Goal: Task Accomplishment & Management: Complete application form

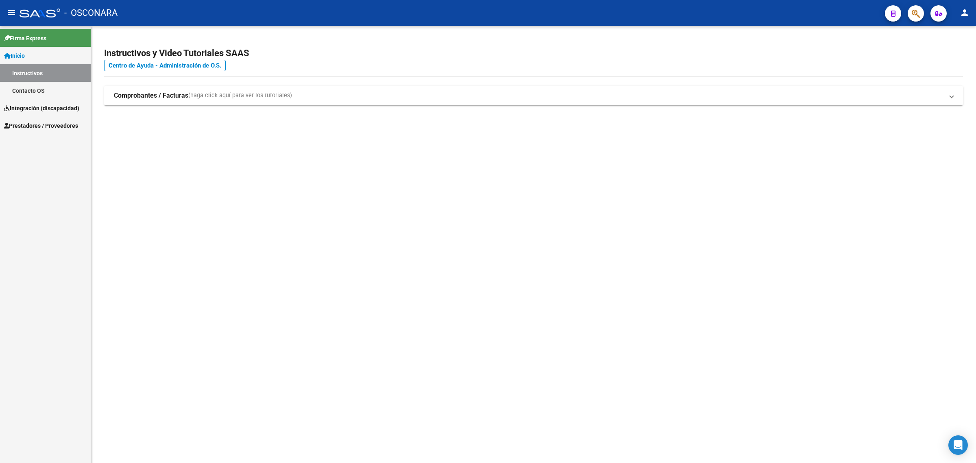
click at [53, 106] on span "Integración (discapacidad)" at bounding box center [41, 108] width 75 height 9
click at [61, 89] on link "Certificado Discapacidad" at bounding box center [45, 90] width 91 height 17
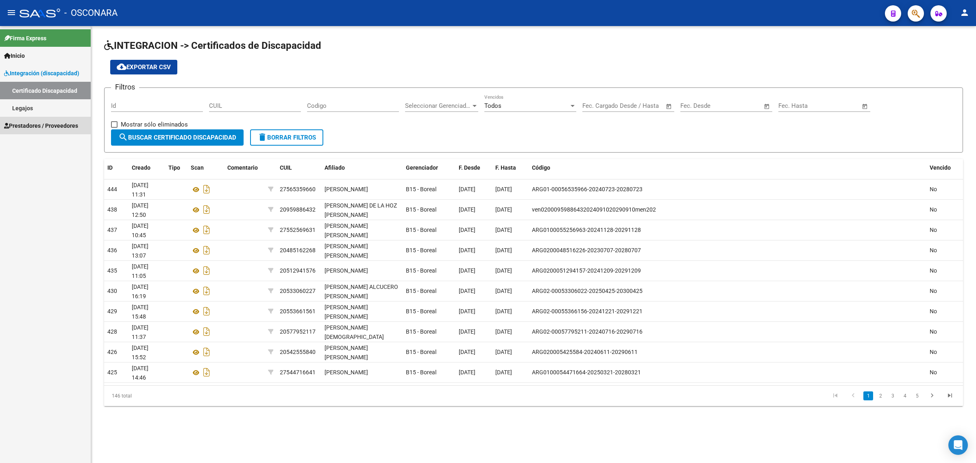
click at [41, 122] on span "Prestadores / Proveedores" at bounding box center [41, 125] width 74 height 9
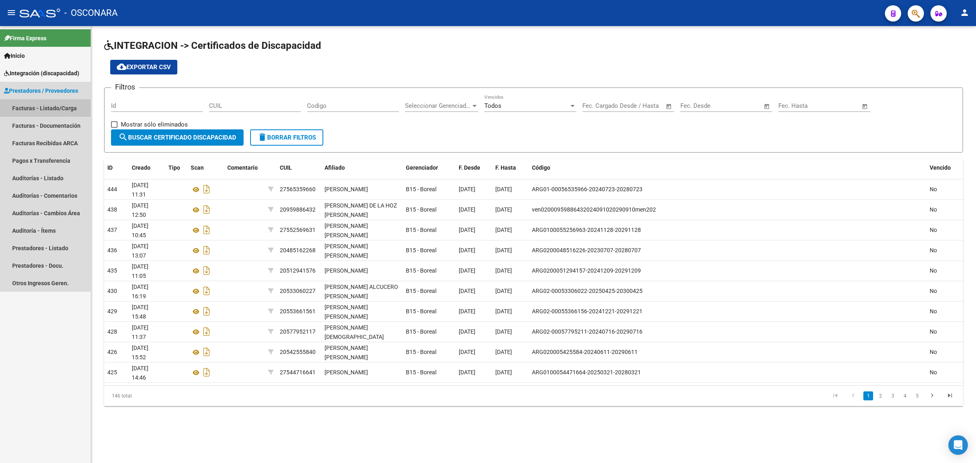
click at [50, 106] on link "Facturas - Listado/Carga" at bounding box center [45, 107] width 91 height 17
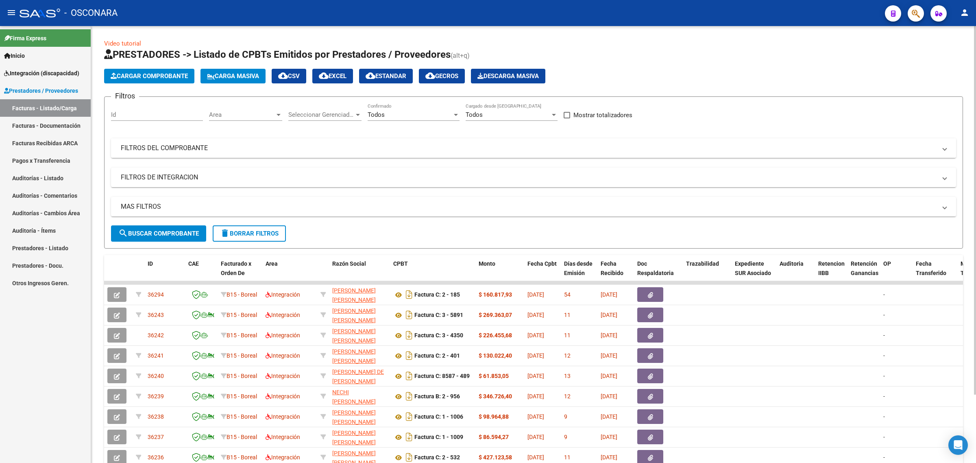
click at [201, 151] on mat-panel-title "FILTROS DEL COMPROBANTE" at bounding box center [528, 148] width 815 height 9
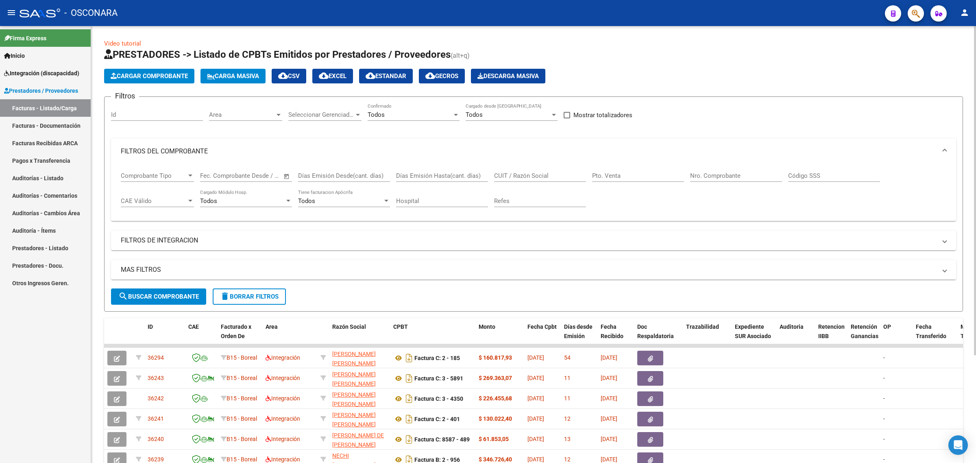
click at [512, 177] on input "CUIT / Razón Social" at bounding box center [540, 175] width 92 height 7
paste input "27390797198"
type input "27390797198"
click at [182, 281] on div "MAS FILTROS Todos Con Doc. Respaldatoria Todos Con Trazabilidad Todos Asociado …" at bounding box center [533, 274] width 845 height 28
click at [181, 290] on button "search Buscar Comprobante" at bounding box center [158, 296] width 95 height 16
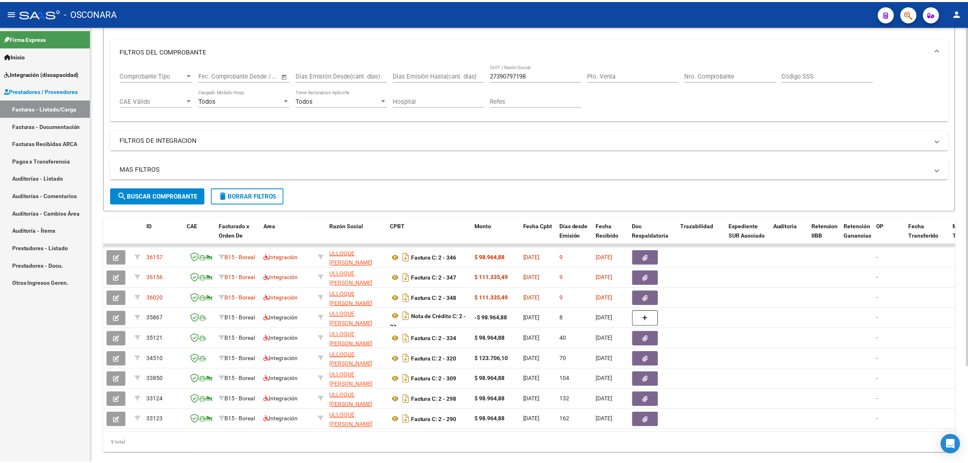
scroll to position [123, 0]
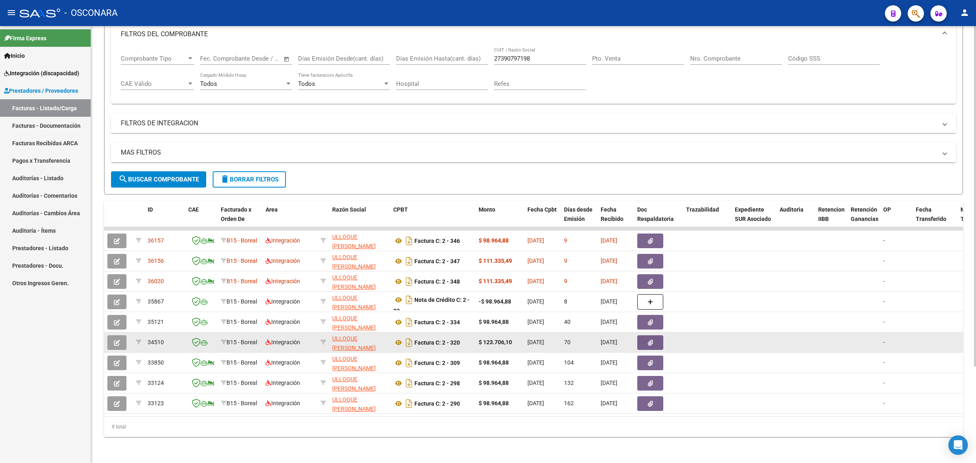
click at [118, 339] on icon "button" at bounding box center [117, 342] width 6 height 6
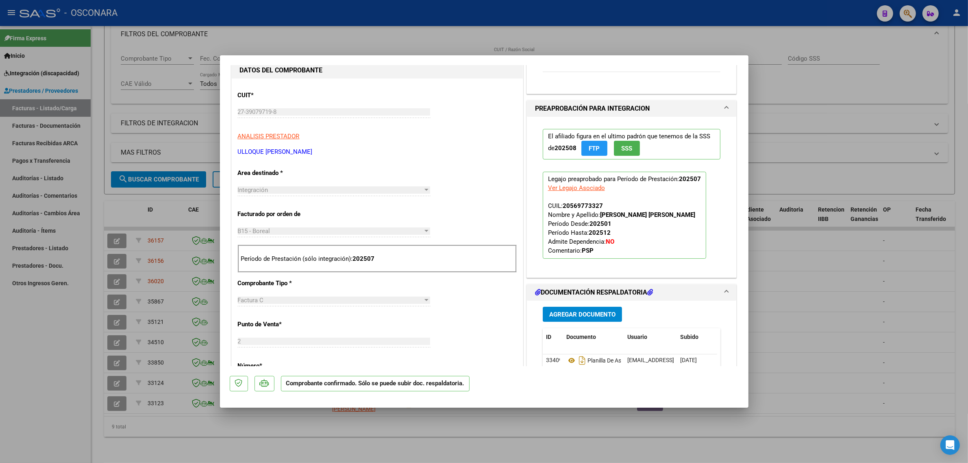
scroll to position [203, 0]
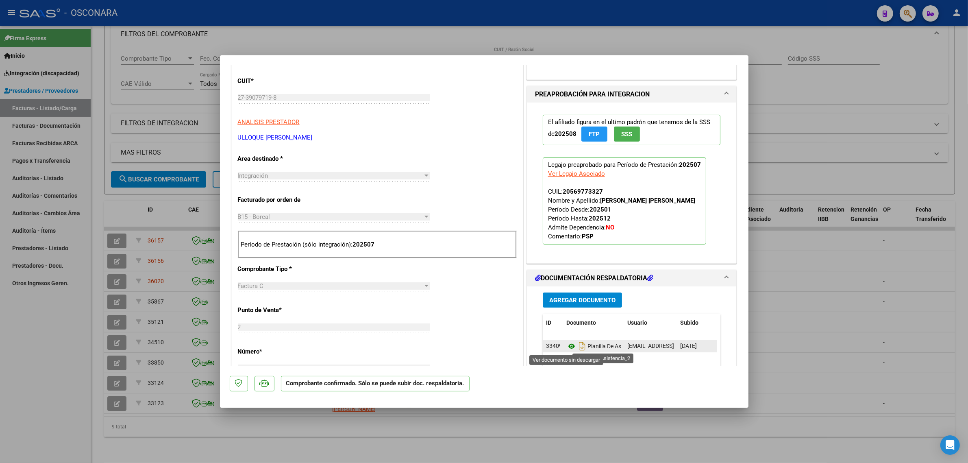
click at [570, 346] on icon at bounding box center [571, 346] width 11 height 10
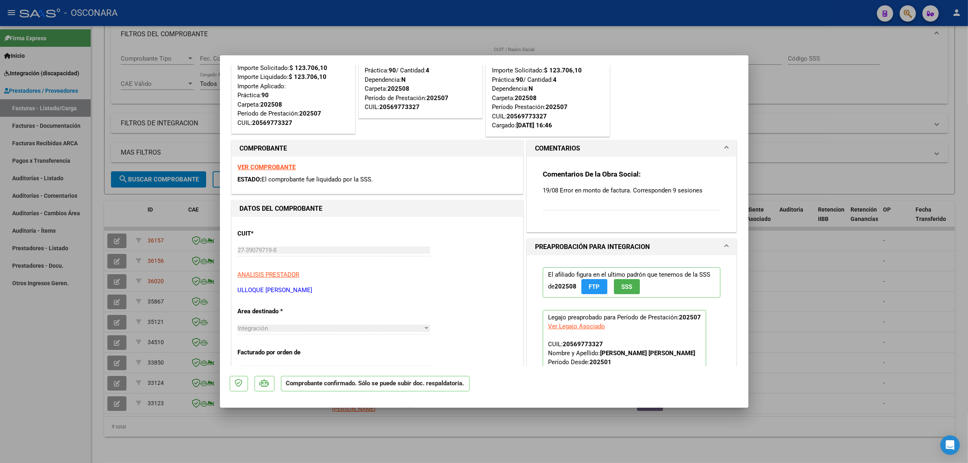
scroll to position [0, 0]
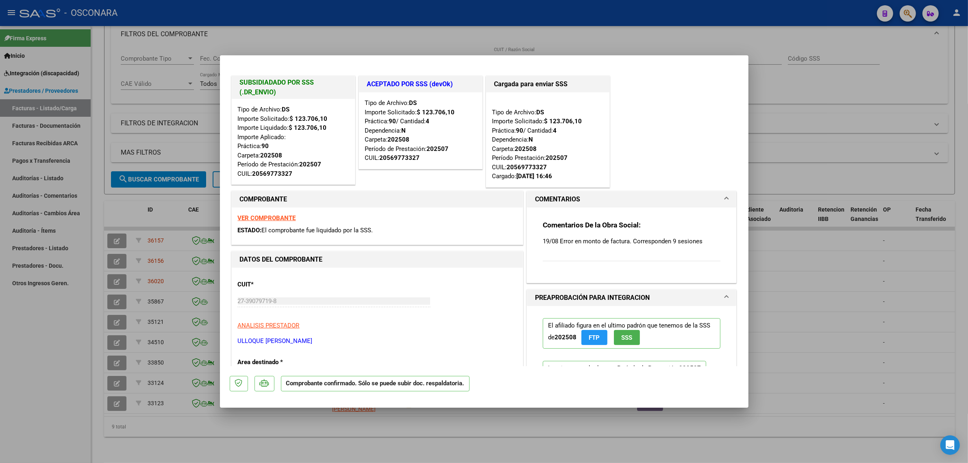
click at [284, 216] on strong "VER COMPROBANTE" at bounding box center [267, 217] width 58 height 7
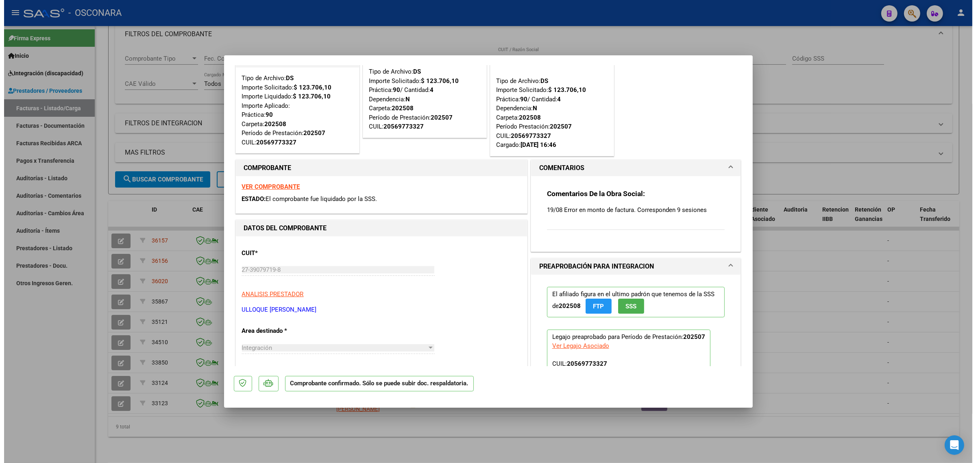
scroll to position [51, 0]
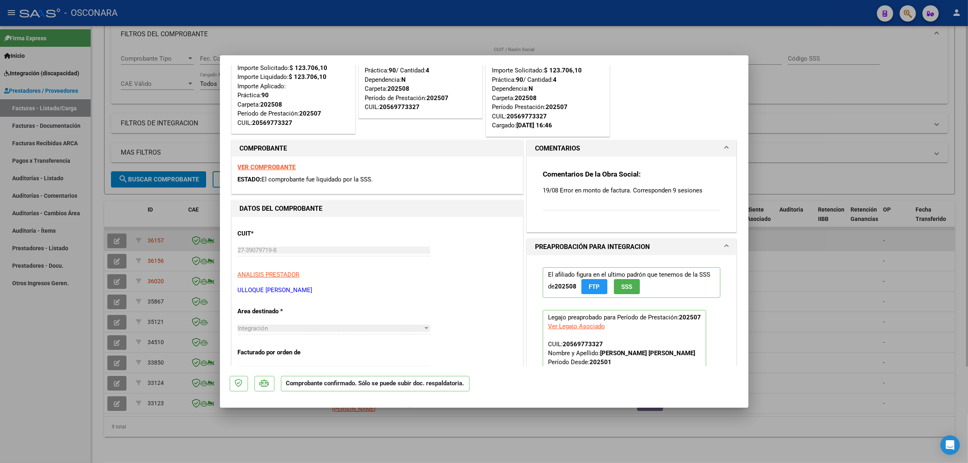
drag, startPoint x: 124, startPoint y: 241, endPoint x: 126, endPoint y: 237, distance: 4.5
click at [123, 241] on div at bounding box center [484, 231] width 968 height 463
type input "$ 0,00"
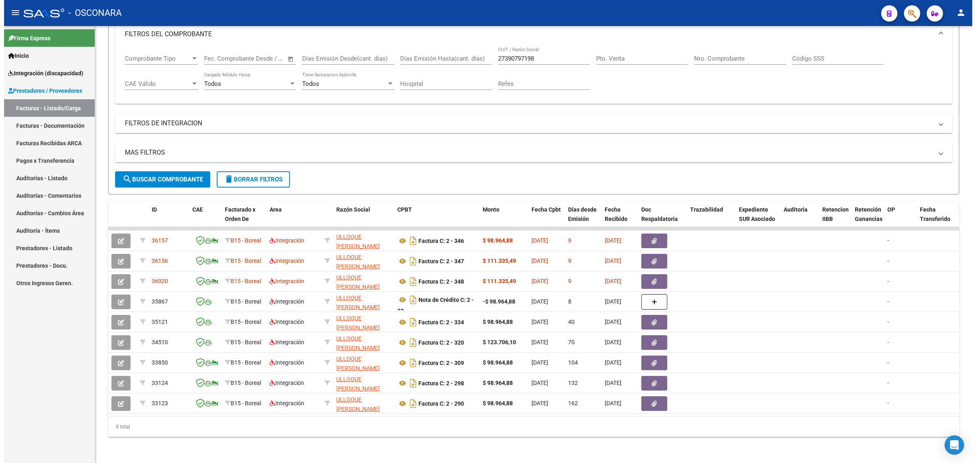
scroll to position [0, 0]
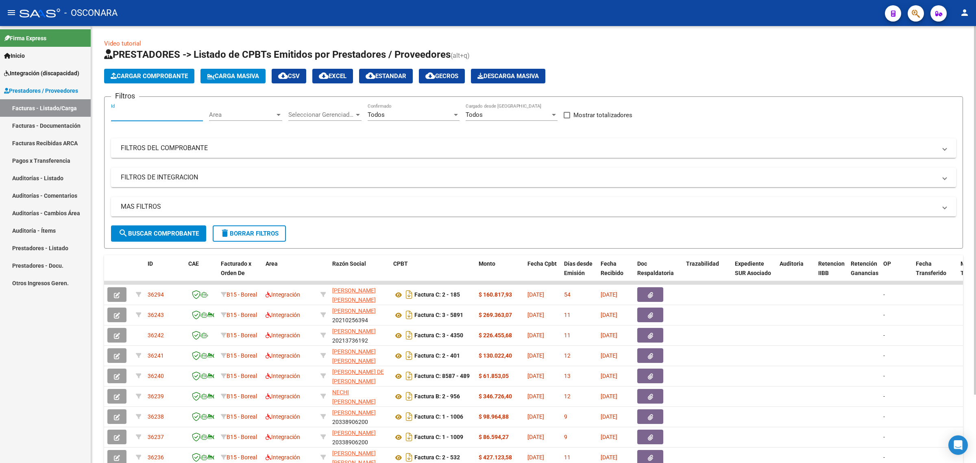
click at [163, 113] on input "Id" at bounding box center [157, 114] width 92 height 7
paste input "35302"
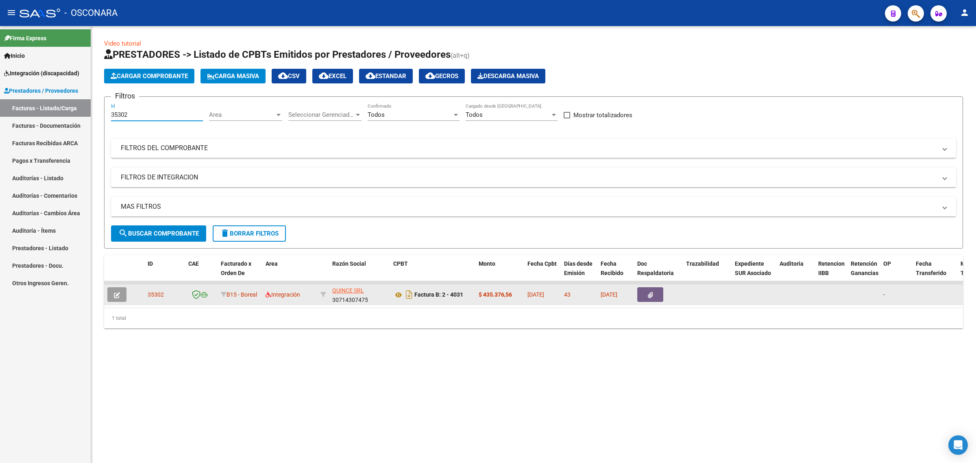
type input "35302"
click at [116, 299] on button "button" at bounding box center [116, 294] width 19 height 15
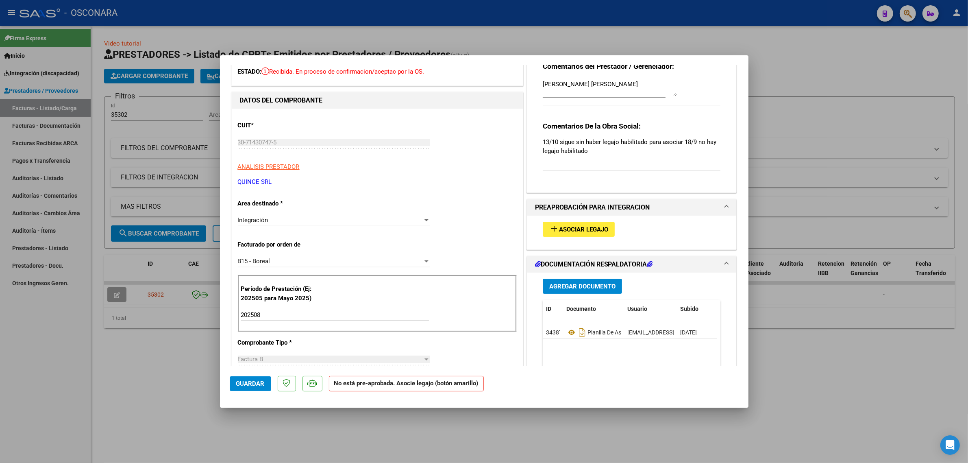
scroll to position [51, 0]
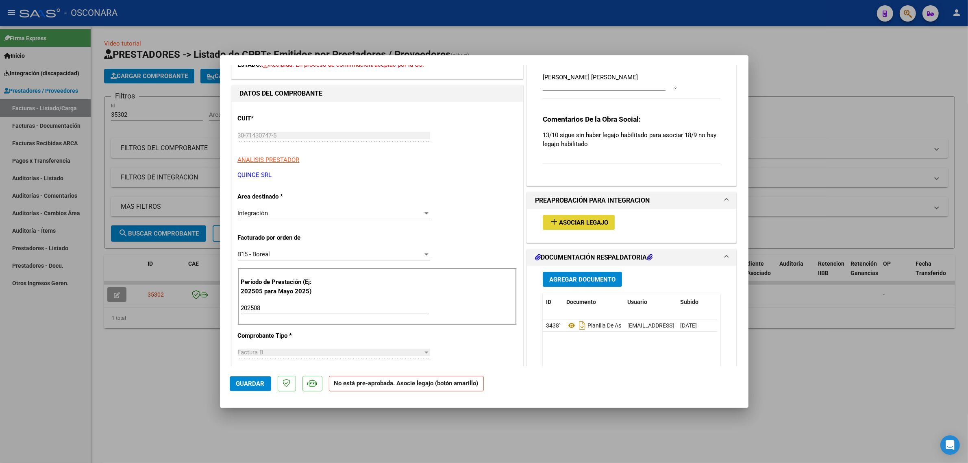
click at [570, 220] on span "Asociar Legajo" at bounding box center [583, 222] width 49 height 7
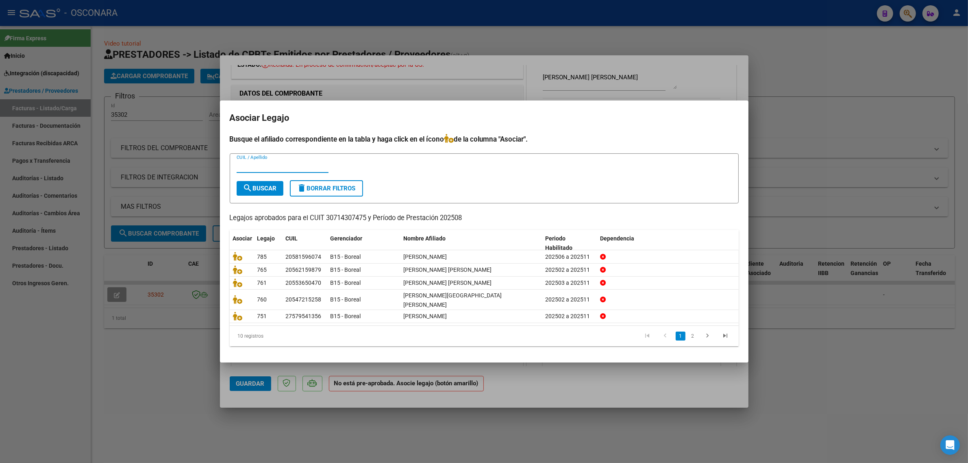
click at [259, 170] on input "CUIL / Apellido" at bounding box center [283, 166] width 92 height 7
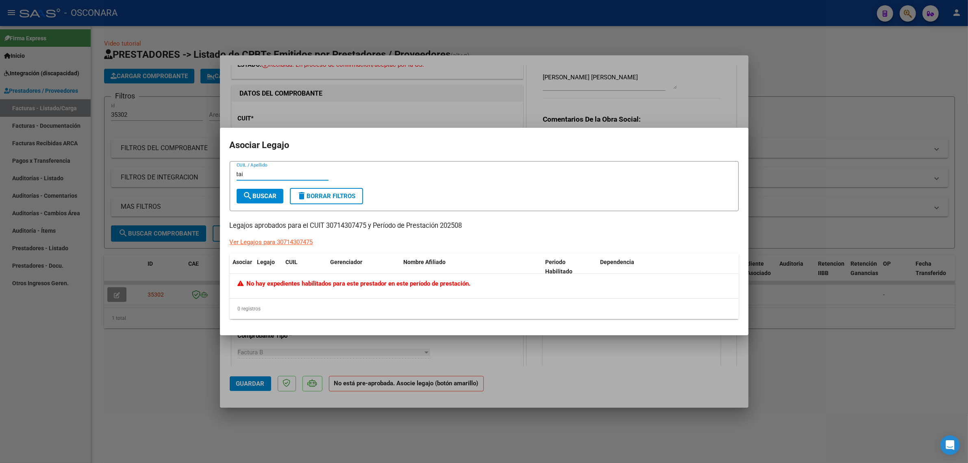
type input "tai"
click at [610, 96] on div at bounding box center [484, 231] width 968 height 463
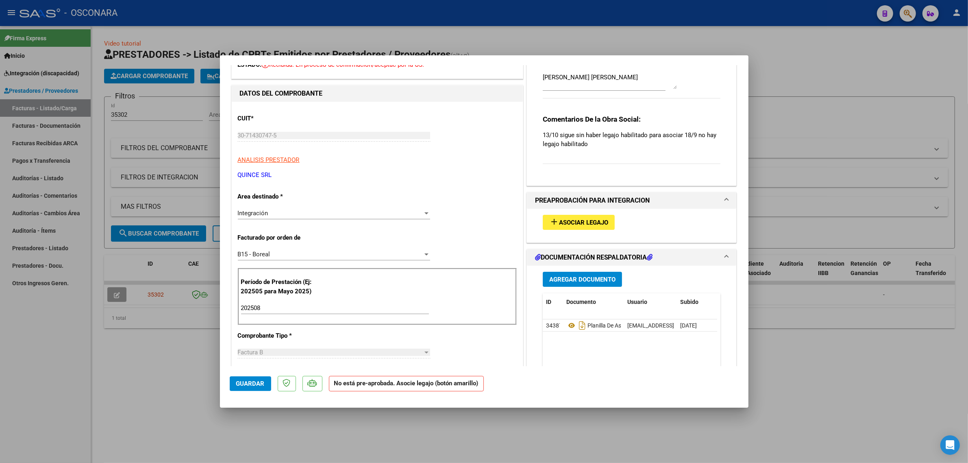
click at [774, 159] on div at bounding box center [484, 231] width 968 height 463
type input "$ 0,00"
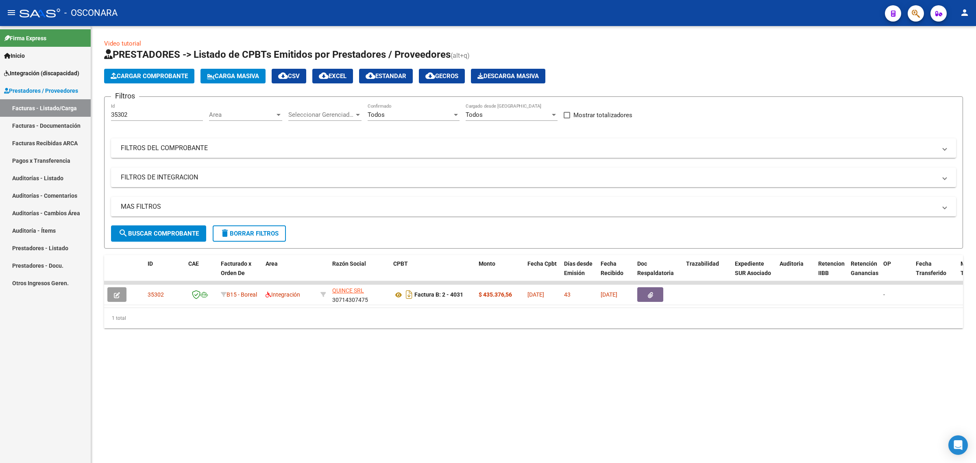
click at [118, 109] on div "35302 Id" at bounding box center [157, 111] width 92 height 17
click at [118, 113] on input "35302" at bounding box center [157, 114] width 92 height 7
paste input "24"
type input "35242"
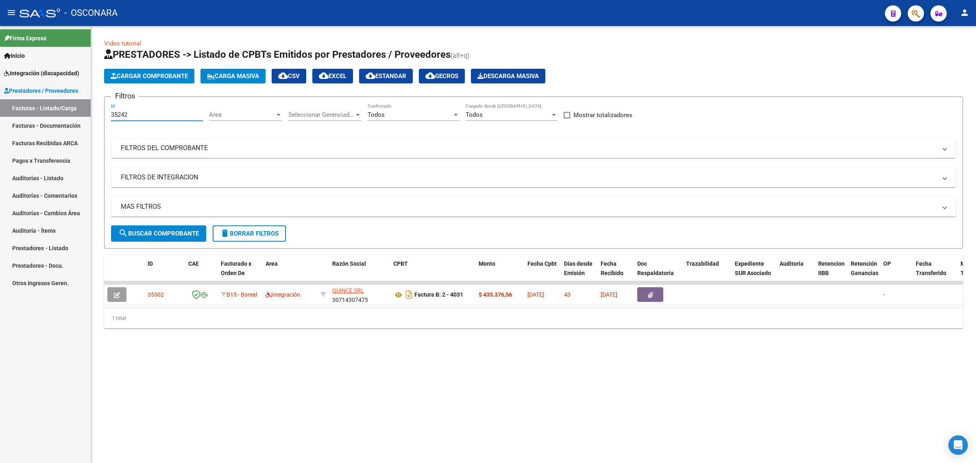
click at [137, 233] on span "search Buscar Comprobante" at bounding box center [158, 233] width 80 height 7
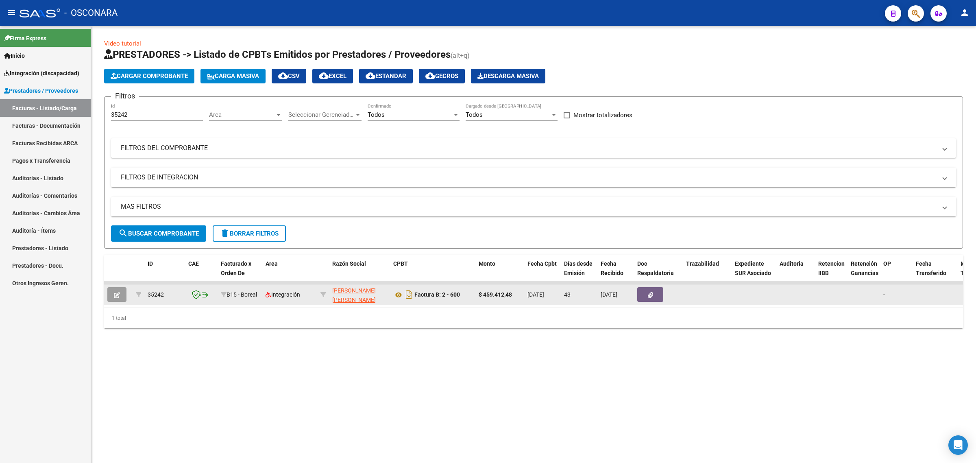
click at [117, 293] on icon "button" at bounding box center [117, 295] width 6 height 6
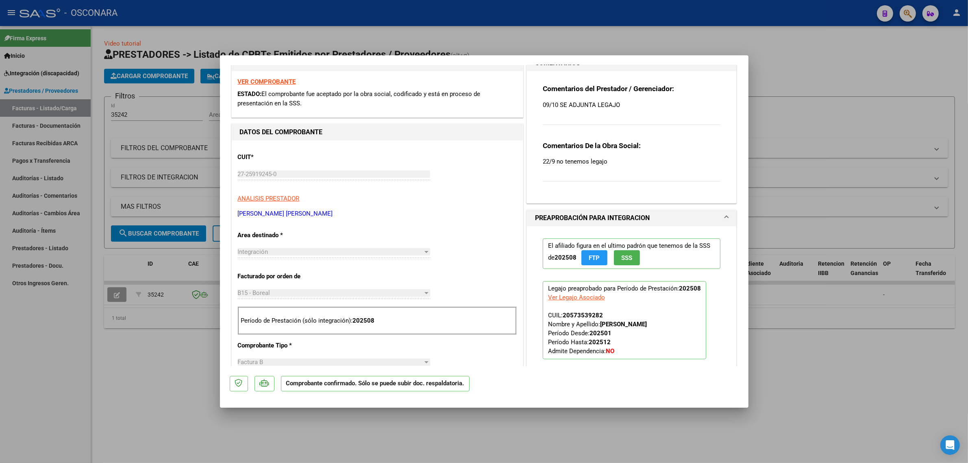
scroll to position [102, 0]
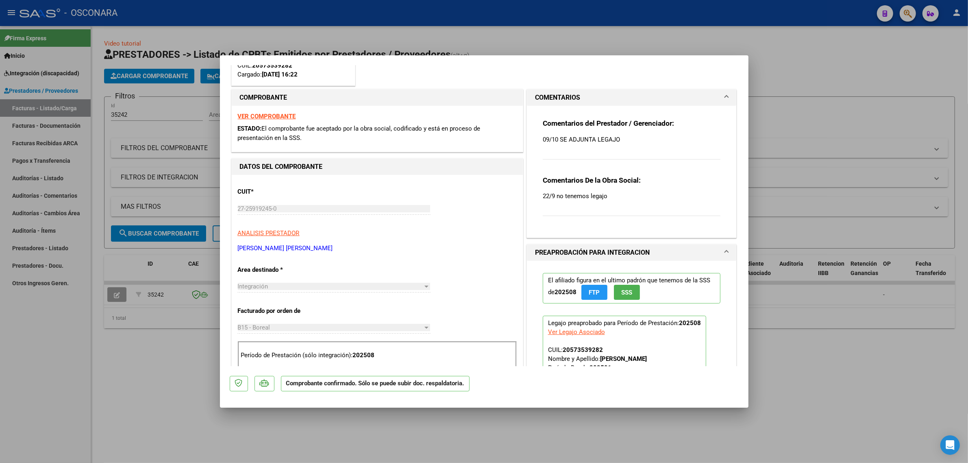
click at [591, 139] on p "09/10 SE ADJUNTA LEGAJO" at bounding box center [632, 139] width 178 height 9
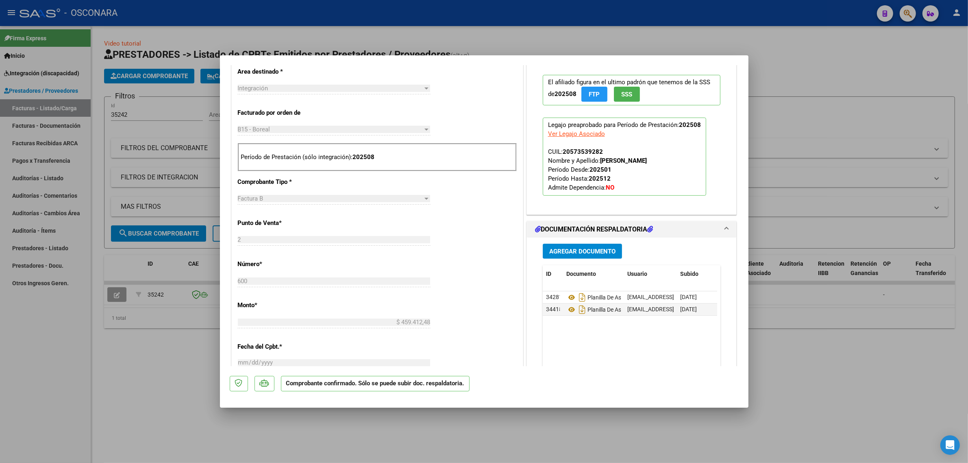
scroll to position [305, 0]
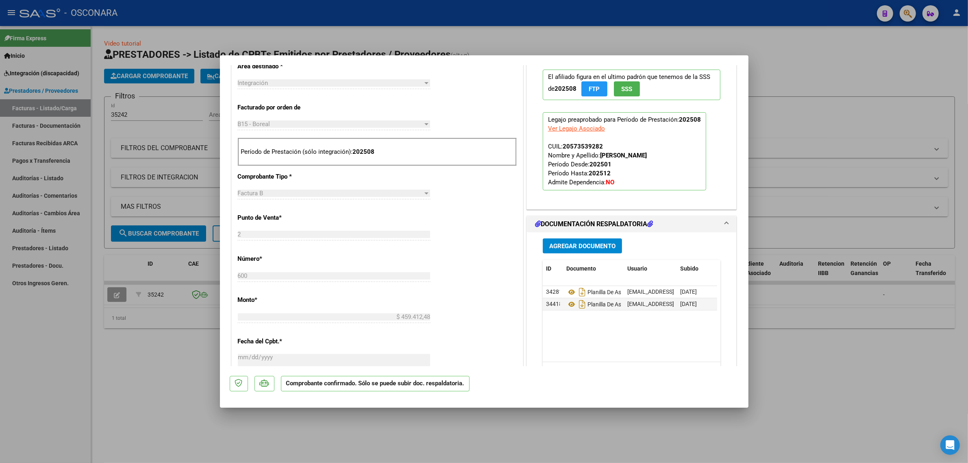
click at [127, 349] on div at bounding box center [484, 231] width 968 height 463
type input "$ 0,00"
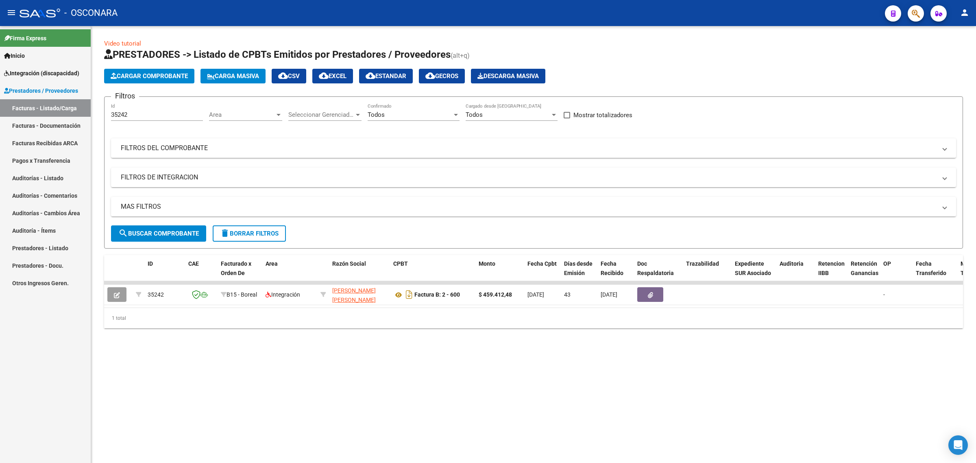
click at [121, 115] on input "35242" at bounding box center [157, 114] width 92 height 7
paste input "20"
type input "35220"
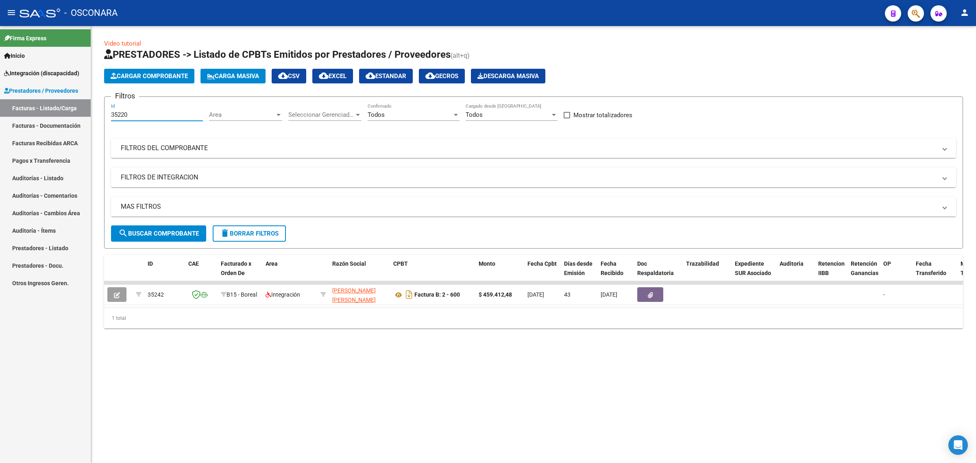
click at [159, 238] on button "search Buscar Comprobante" at bounding box center [158, 233] width 95 height 16
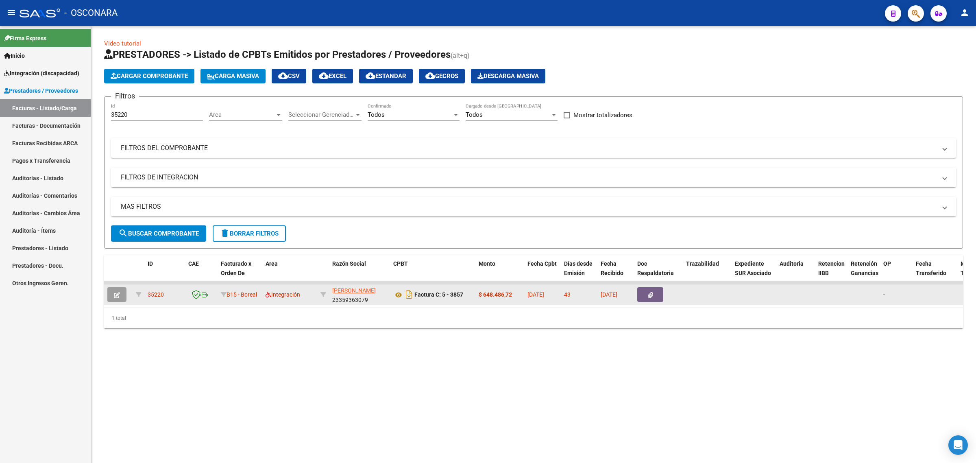
click at [116, 292] on icon "button" at bounding box center [117, 295] width 6 height 6
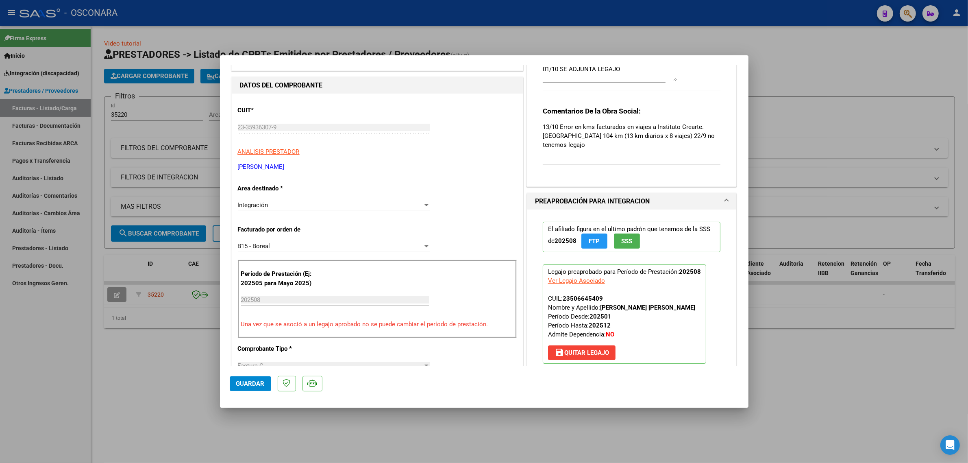
scroll to position [51, 0]
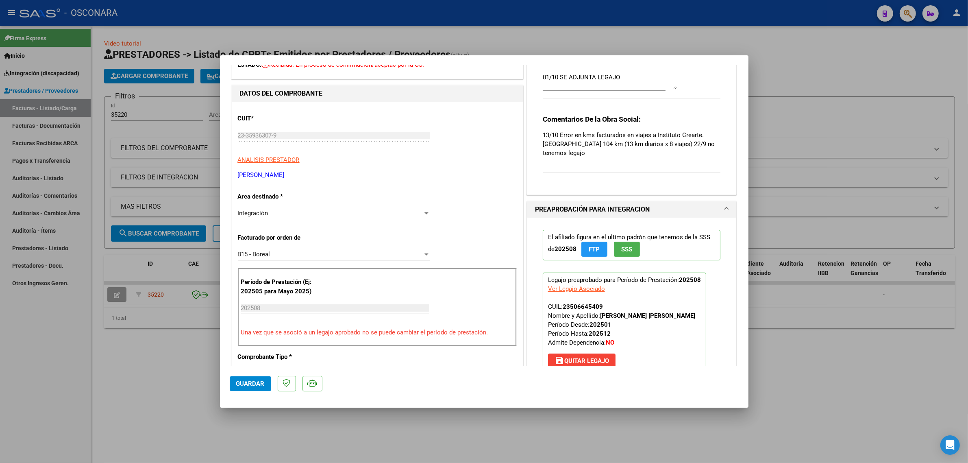
drag, startPoint x: 556, startPoint y: 135, endPoint x: 667, endPoint y: 141, distance: 111.2
click at [667, 141] on p "13/10 Error en kms facturados en viajes a Instituto Crearte. Corresponden 104 k…" at bounding box center [632, 143] width 178 height 27
copy p "Error en kms facturados en viajes a Instituto Crearte. Corresponden 104 km (13 …"
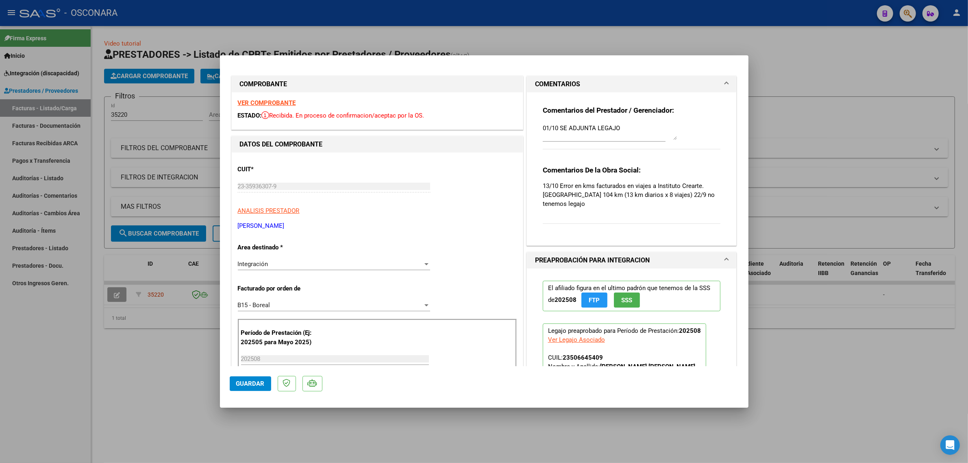
click at [183, 133] on div at bounding box center [484, 231] width 968 height 463
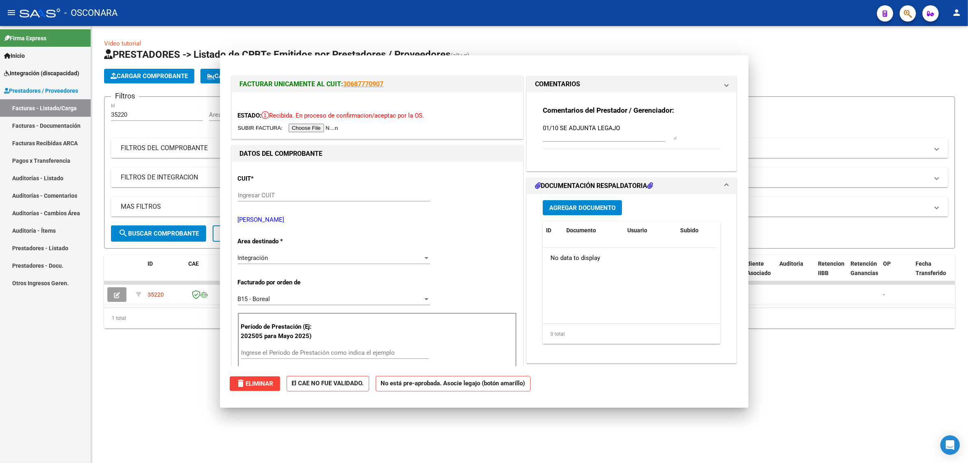
type input "$ 0,00"
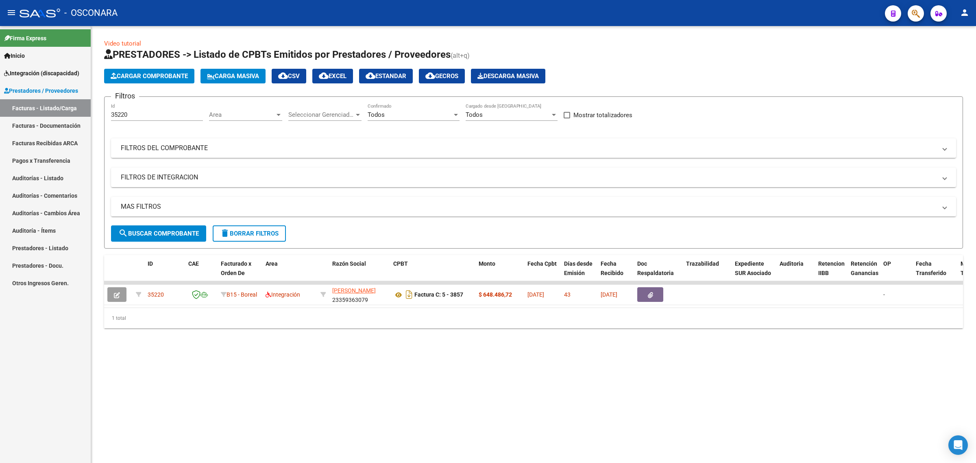
click at [124, 111] on input "35220" at bounding box center [157, 114] width 92 height 7
paste input "14"
type input "35214"
click at [163, 233] on span "search Buscar Comprobante" at bounding box center [158, 233] width 80 height 7
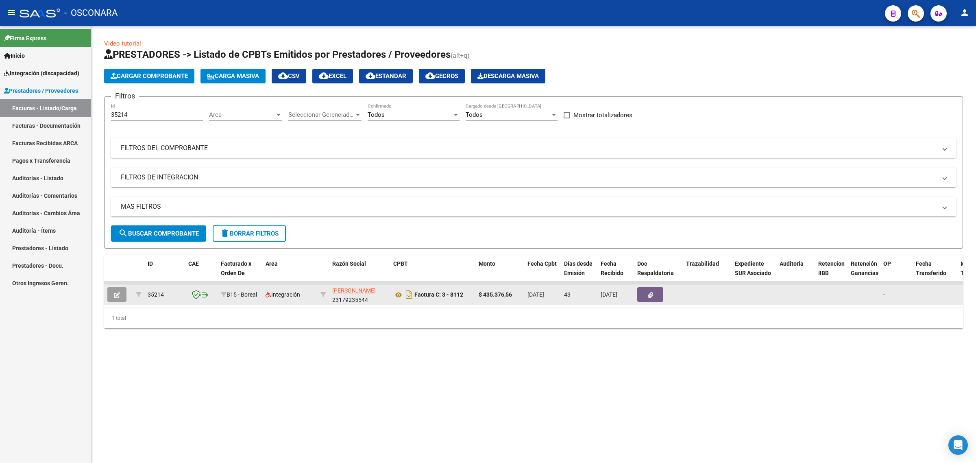
click at [118, 296] on icon "button" at bounding box center [117, 295] width 6 height 6
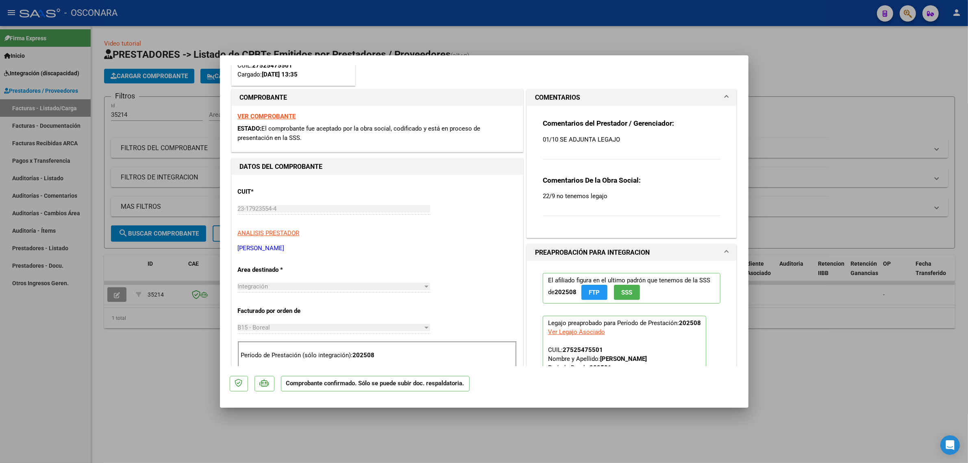
scroll to position [152, 0]
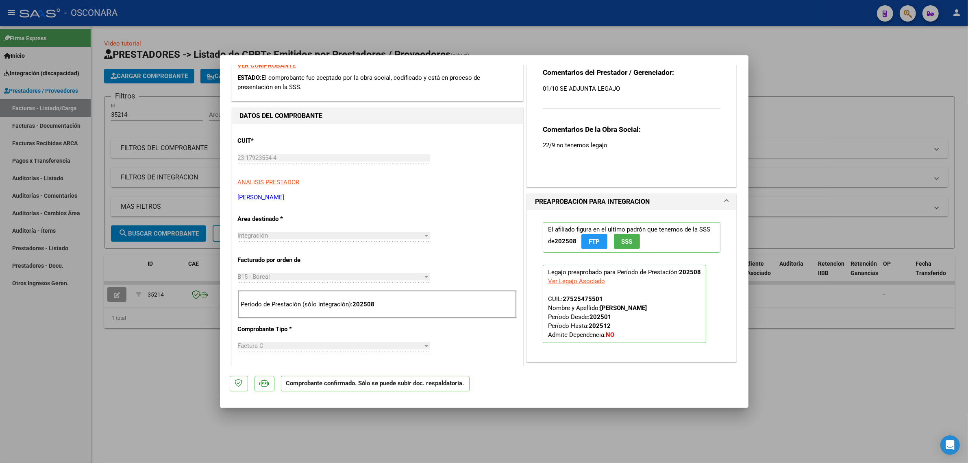
drag, startPoint x: 780, startPoint y: 168, endPoint x: 763, endPoint y: 161, distance: 17.9
click at [780, 168] on div at bounding box center [484, 231] width 968 height 463
type input "$ 0,00"
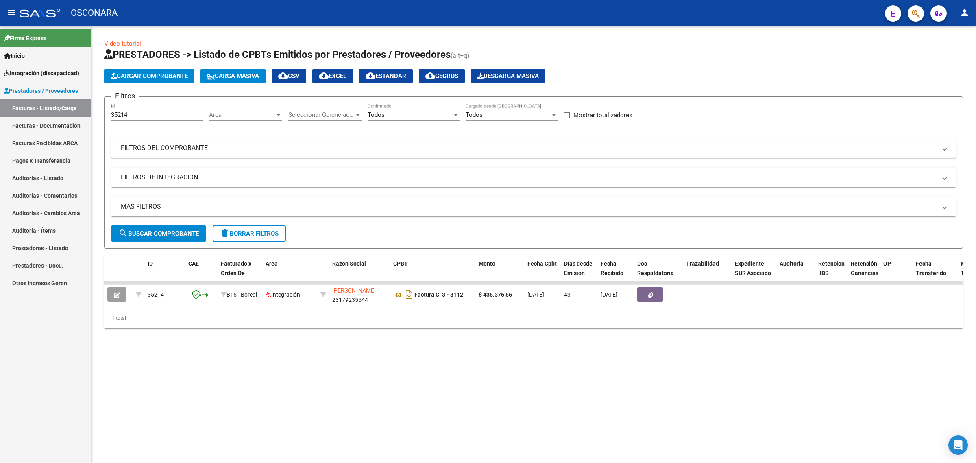
click at [196, 112] on input "35214" at bounding box center [157, 114] width 92 height 7
paste input "3"
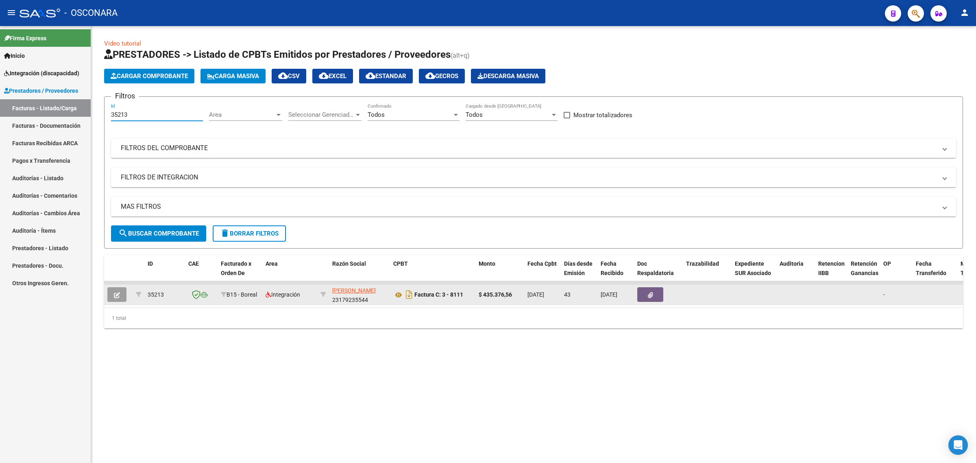
type input "35213"
click at [119, 299] on button "button" at bounding box center [116, 294] width 19 height 15
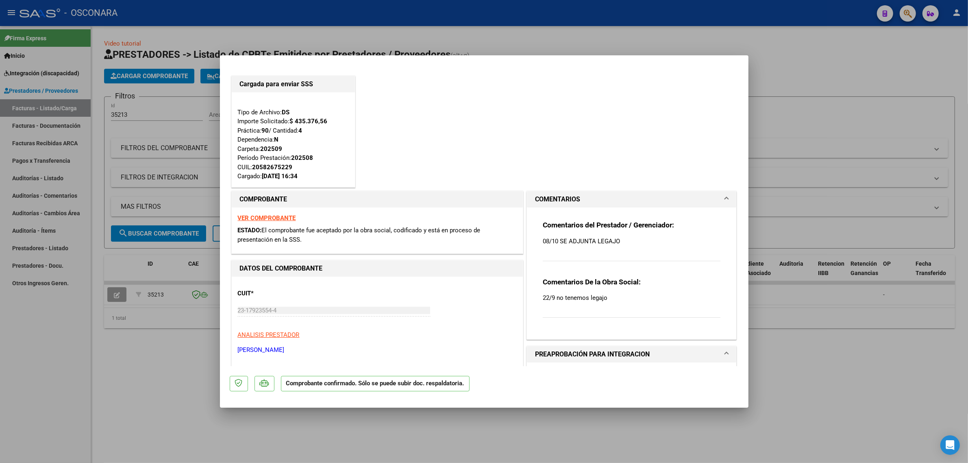
click at [112, 148] on div at bounding box center [484, 231] width 968 height 463
type input "$ 0,00"
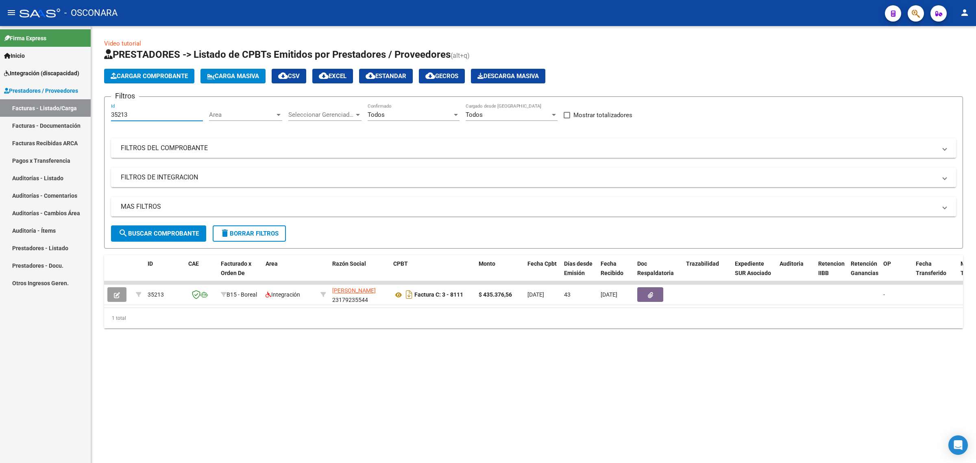
click at [122, 114] on input "35213" at bounding box center [157, 114] width 92 height 7
paste input "09"
type input "35209"
click at [153, 230] on span "search Buscar Comprobante" at bounding box center [158, 233] width 80 height 7
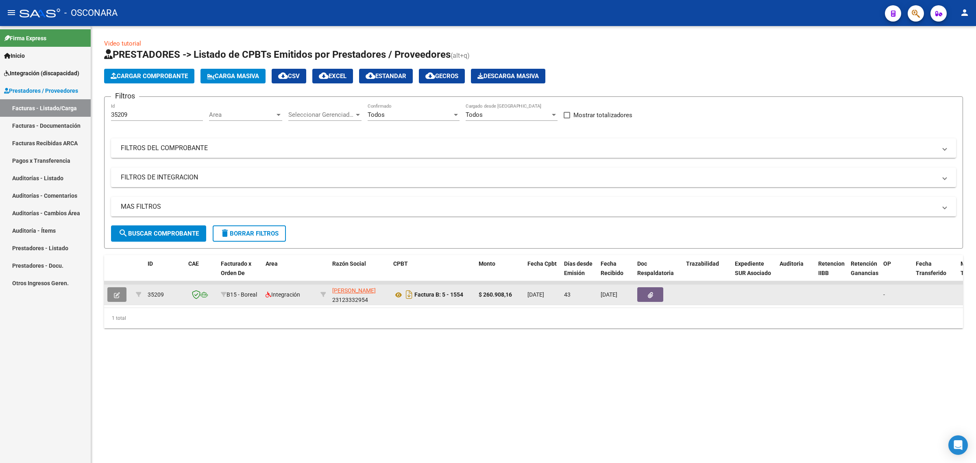
click at [123, 293] on button "button" at bounding box center [116, 294] width 19 height 15
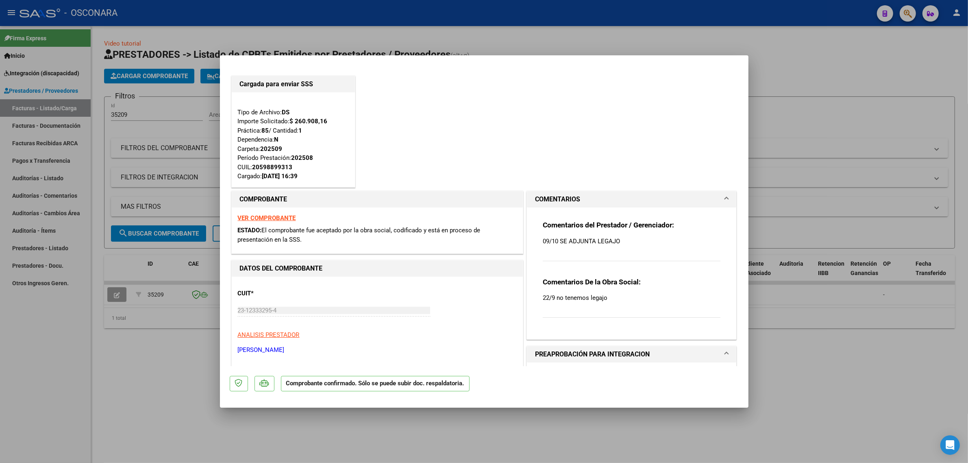
click at [161, 181] on div at bounding box center [484, 231] width 968 height 463
type input "$ 0,00"
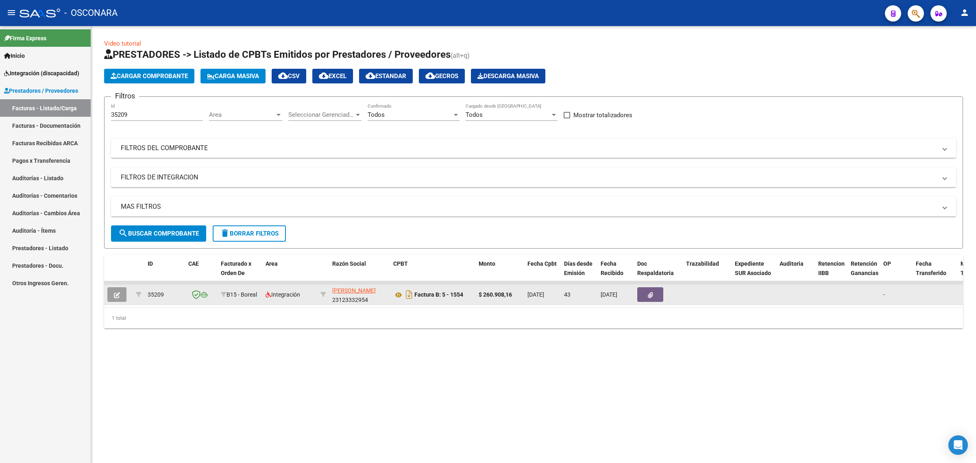
click at [118, 295] on icon "button" at bounding box center [117, 295] width 6 height 6
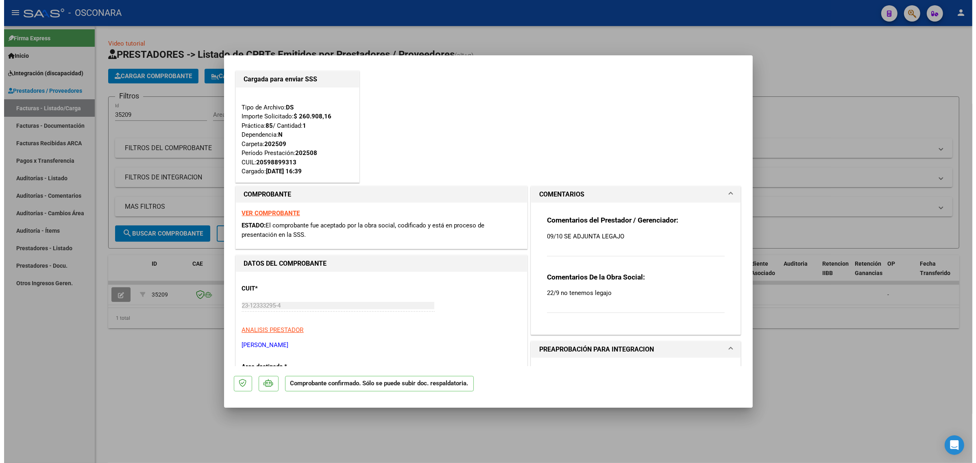
scroll to position [0, 0]
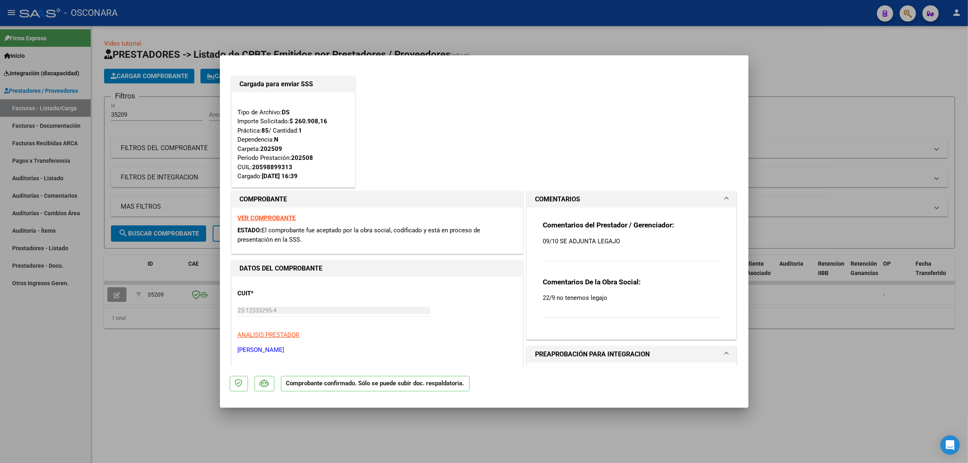
click at [798, 171] on div at bounding box center [484, 231] width 968 height 463
type input "$ 0,00"
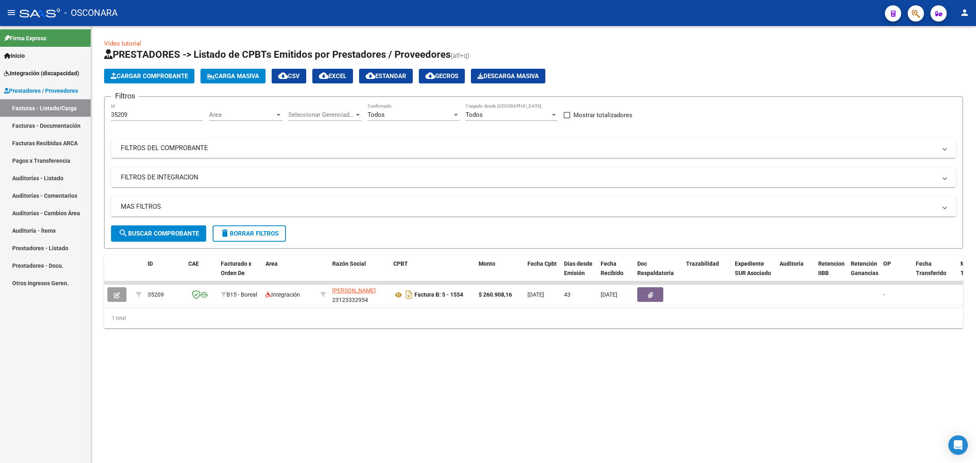
click at [237, 147] on mat-panel-title "FILTROS DEL COMPROBANTE" at bounding box center [528, 148] width 815 height 9
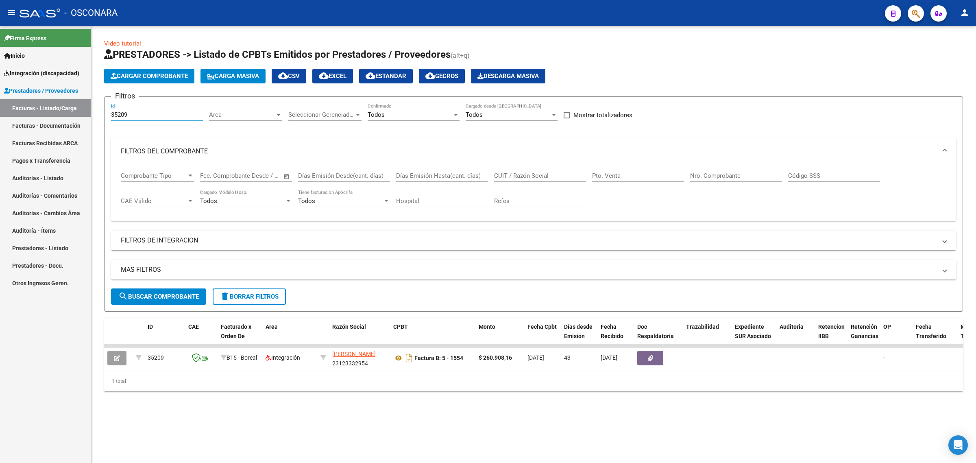
drag, startPoint x: 158, startPoint y: 114, endPoint x: 35, endPoint y: 112, distance: 122.8
click at [35, 112] on mat-sidenav-container "Firma Express Inicio Instructivos Contacto OS Integración (discapacidad) Certif…" at bounding box center [488, 244] width 976 height 437
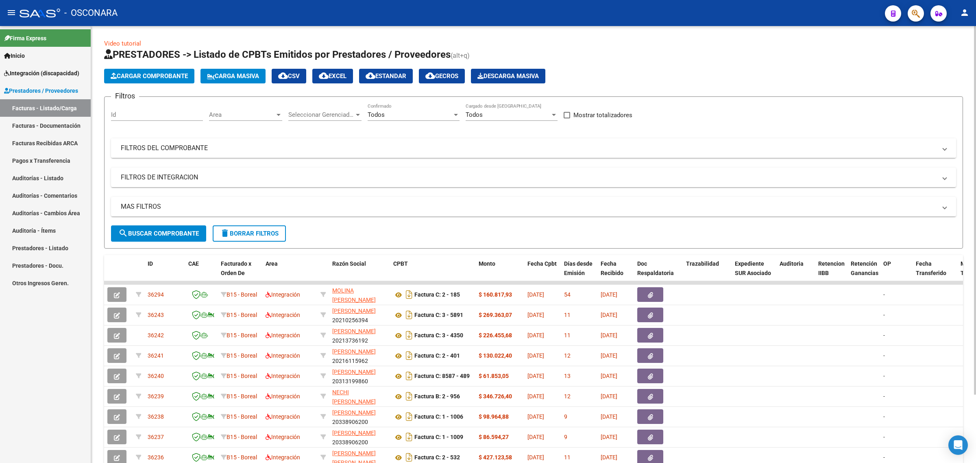
click at [433, 157] on mat-expansion-panel-header "FILTROS DEL COMPROBANTE" at bounding box center [533, 148] width 845 height 20
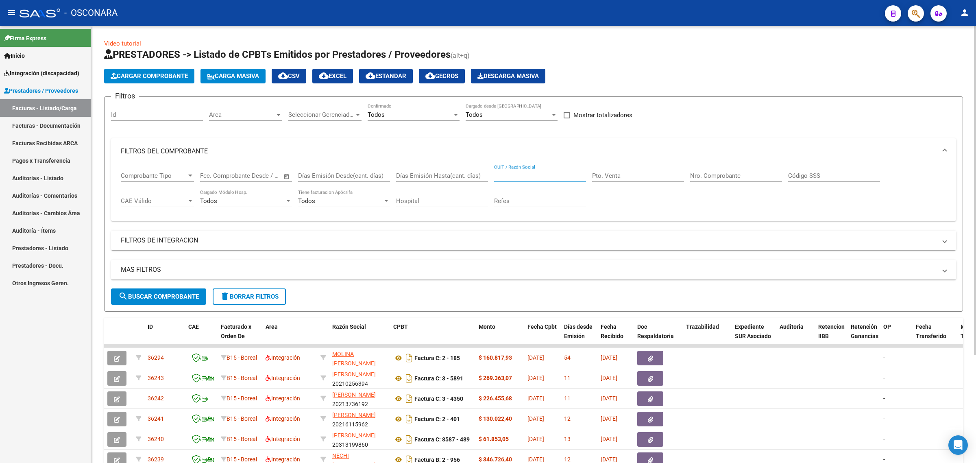
click at [535, 174] on input "CUIT / Razón Social" at bounding box center [540, 175] width 92 height 7
paste input "20282531373"
type input "20282531373"
click at [163, 298] on span "search Buscar Comprobante" at bounding box center [158, 296] width 80 height 7
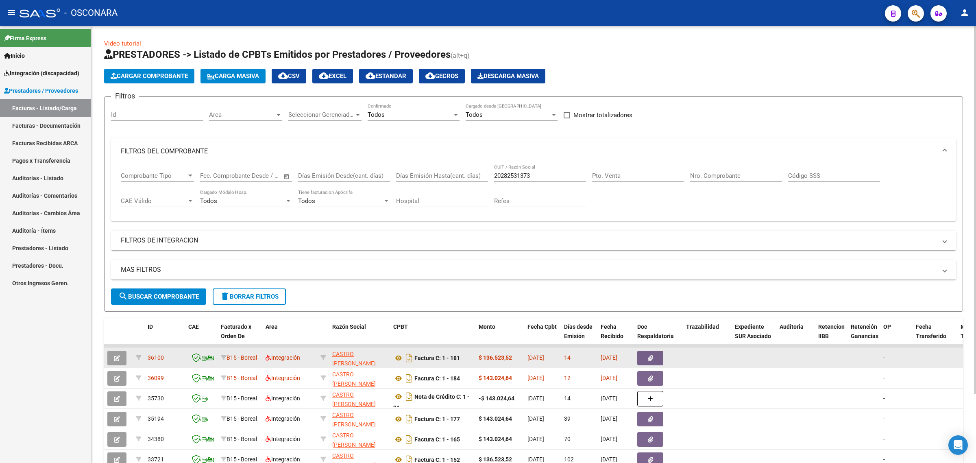
click at [151, 357] on span "36100" at bounding box center [156, 357] width 16 height 7
copy span "36100"
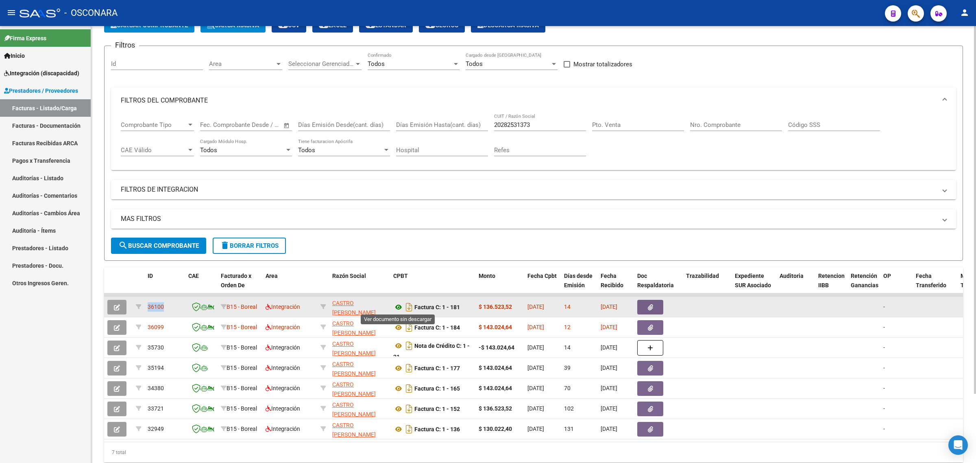
click at [395, 306] on icon at bounding box center [398, 307] width 11 height 10
click at [119, 304] on icon "button" at bounding box center [117, 307] width 6 height 6
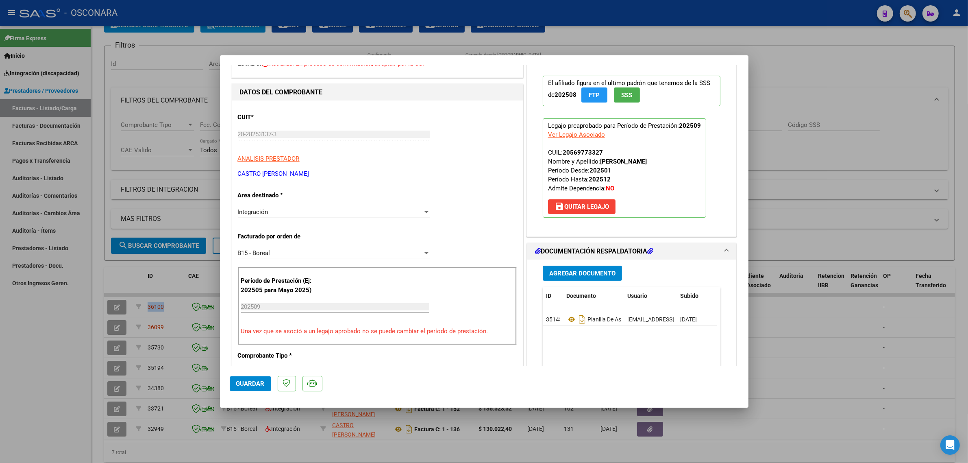
scroll to position [51, 0]
click at [585, 208] on span "save Quitar Legajo" at bounding box center [581, 207] width 54 height 7
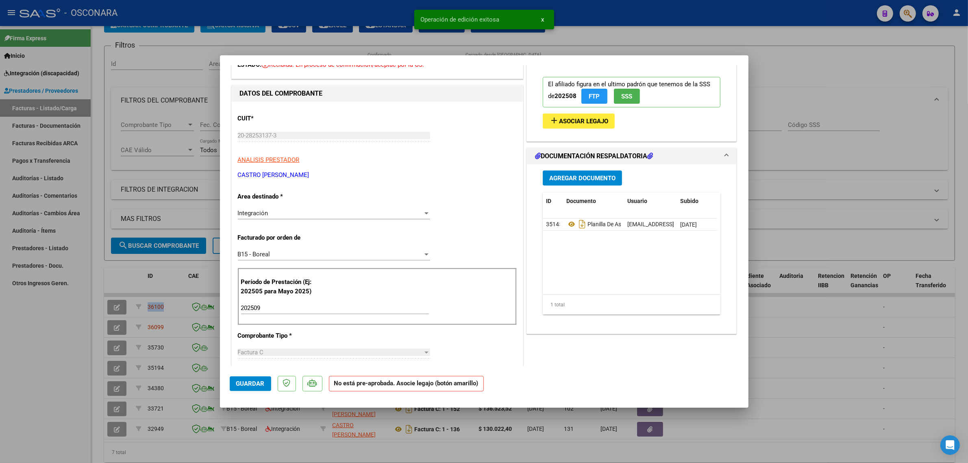
click at [315, 304] on div "202509 Ingrese el Período de Prestación como indica el ejemplo" at bounding box center [335, 308] width 188 height 12
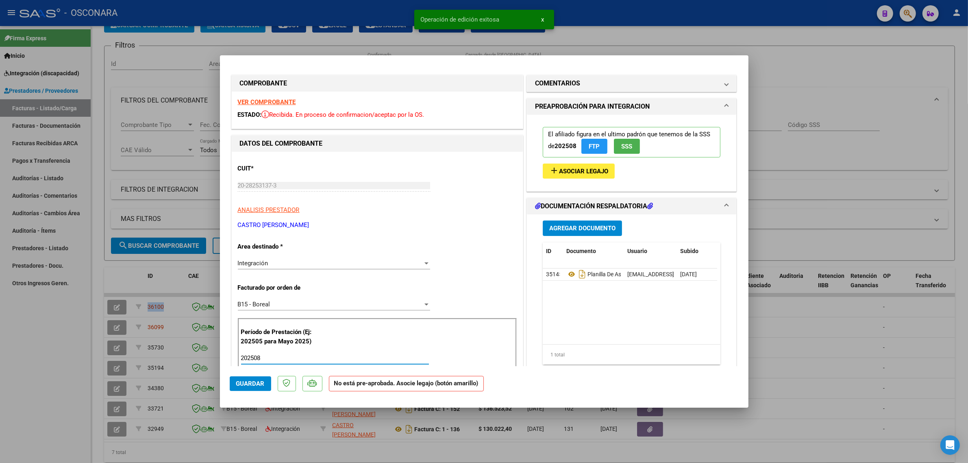
scroll to position [0, 0]
type input "202508"
click at [565, 172] on span "Asociar Legajo" at bounding box center [583, 171] width 49 height 7
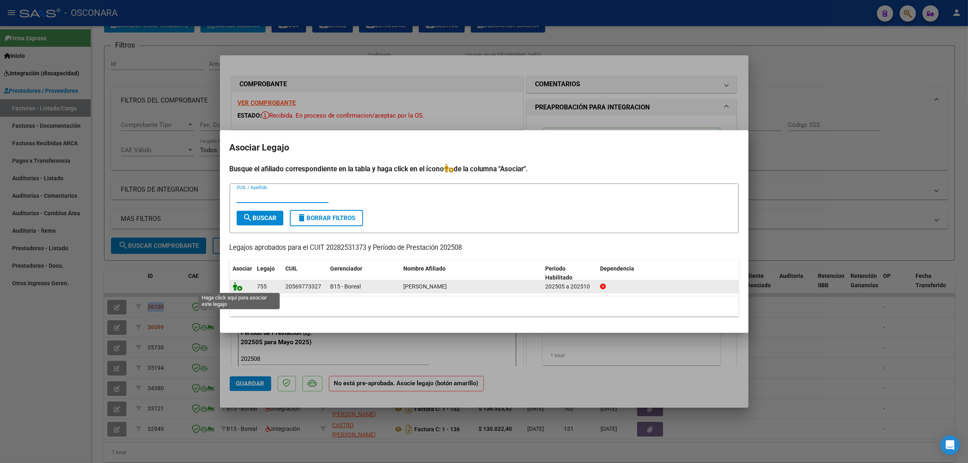
click at [240, 282] on icon at bounding box center [238, 286] width 10 height 9
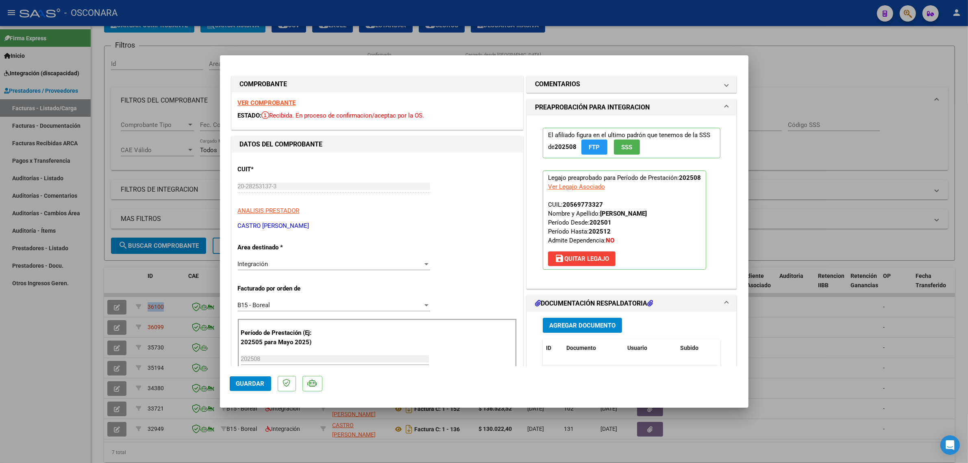
click at [259, 381] on span "Guardar" at bounding box center [250, 383] width 28 height 7
click at [159, 285] on div at bounding box center [484, 231] width 968 height 463
type input "$ 0,00"
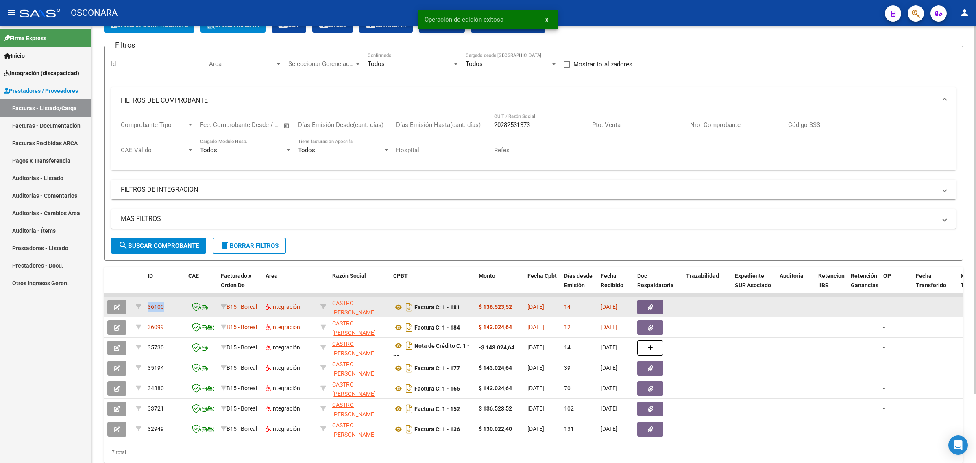
click at [149, 308] on span "36100" at bounding box center [156, 306] width 16 height 7
copy span "36100"
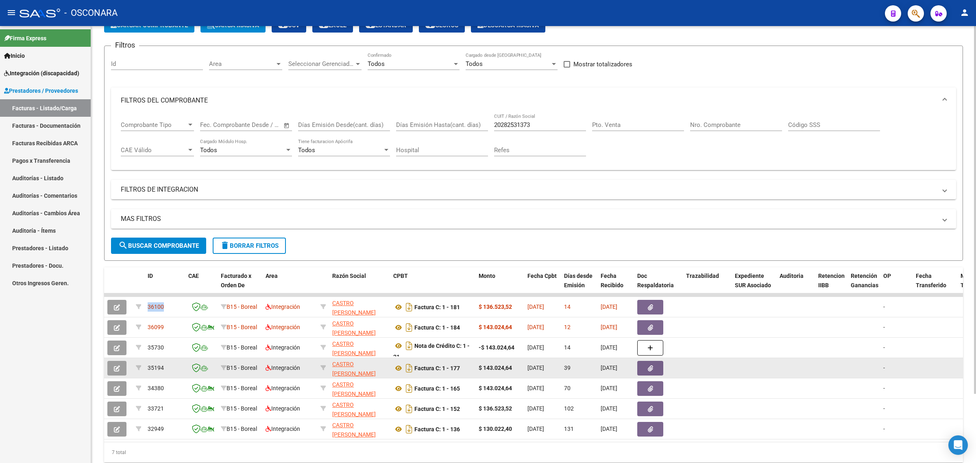
click at [119, 369] on icon "button" at bounding box center [117, 368] width 6 height 6
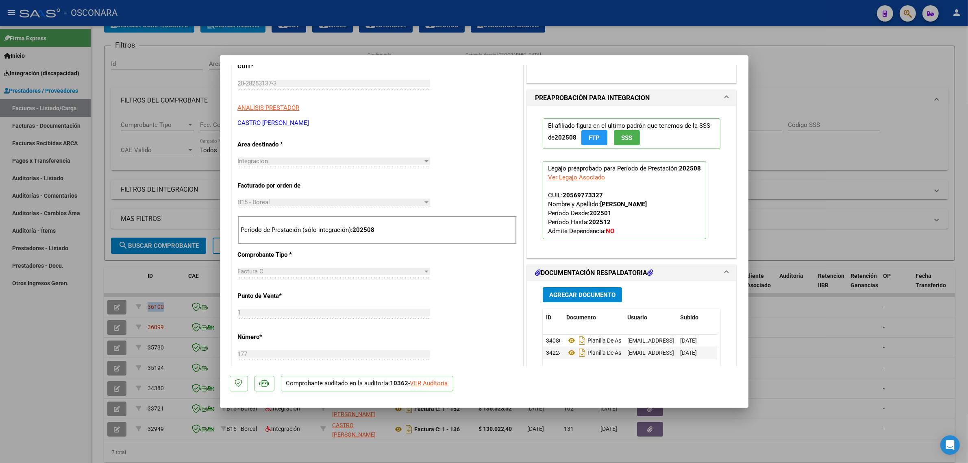
scroll to position [102, 0]
click at [432, 383] on div "VER Auditoría" at bounding box center [429, 382] width 38 height 9
type input "$ 0,00"
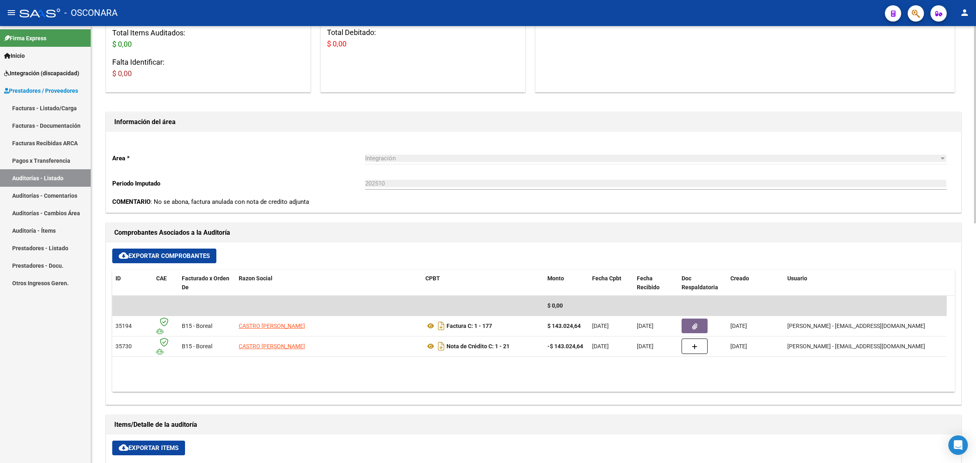
scroll to position [203, 0]
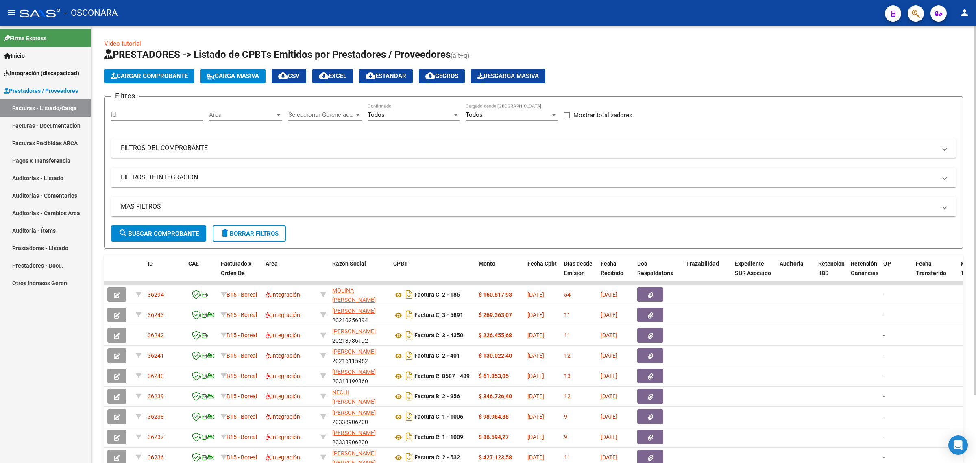
click at [159, 202] on mat-panel-title "MAS FILTROS" at bounding box center [528, 206] width 815 height 9
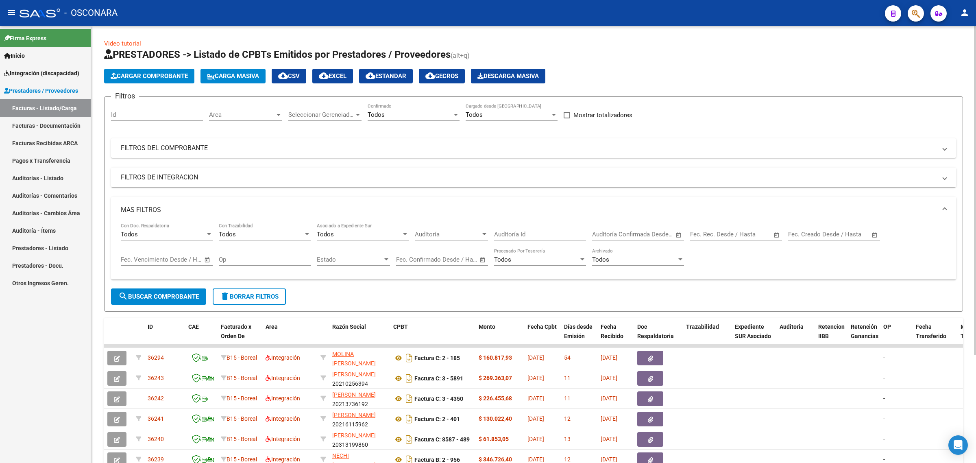
click at [190, 149] on mat-panel-title "FILTROS DEL COMPROBANTE" at bounding box center [528, 148] width 815 height 9
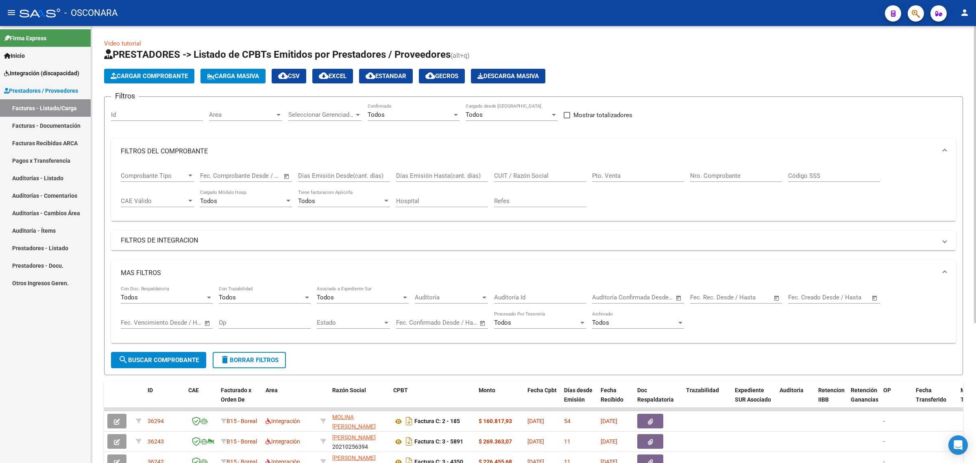
click at [326, 172] on input "Días Emisión Desde(cant. días)" at bounding box center [344, 175] width 92 height 7
click at [422, 174] on input "Días Emisión Hasta(cant. días)" at bounding box center [442, 175] width 92 height 7
click at [540, 175] on input "CUIT / Razón Social" at bounding box center [540, 175] width 92 height 7
paste input "20354713455"
type input "20354713455"
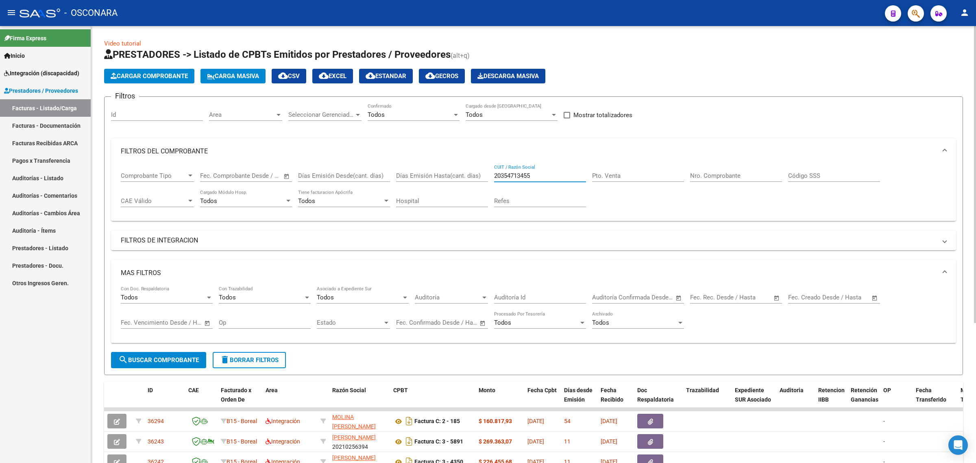
click at [189, 358] on span "search Buscar Comprobante" at bounding box center [158, 359] width 80 height 7
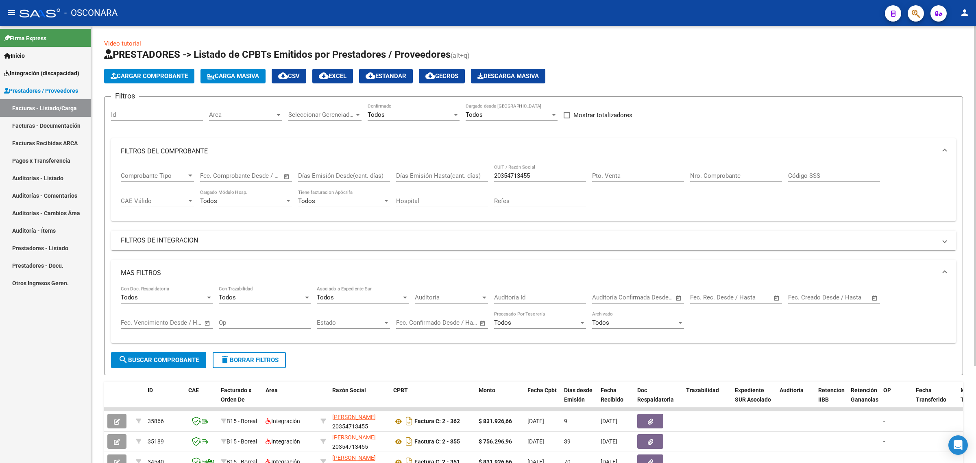
click at [161, 249] on div "Filtros Id Area Area Seleccionar Gerenciador Seleccionar Gerenciador Todos Conf…" at bounding box center [533, 227] width 845 height 248
click at [160, 242] on mat-panel-title "FILTROS DE INTEGRACION" at bounding box center [528, 240] width 815 height 9
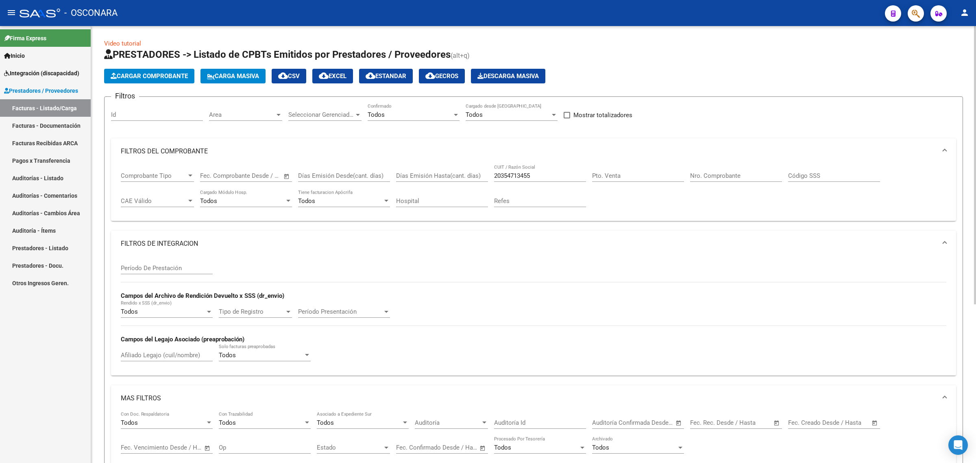
click at [154, 266] on input "Período De Prestación" at bounding box center [167, 267] width 92 height 7
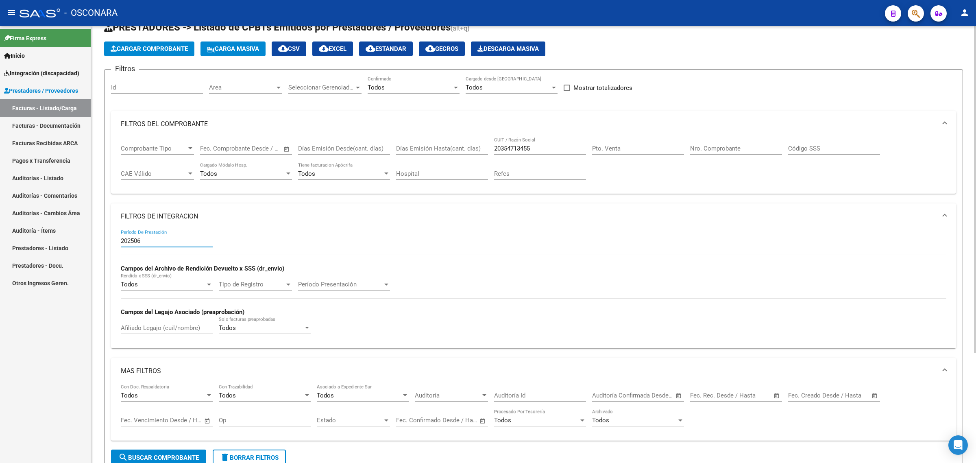
scroll to position [148, 0]
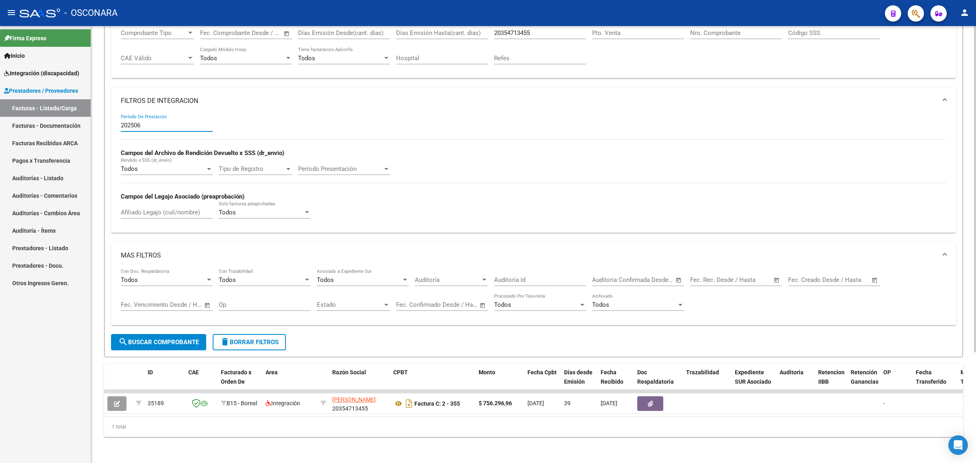
type input "202506"
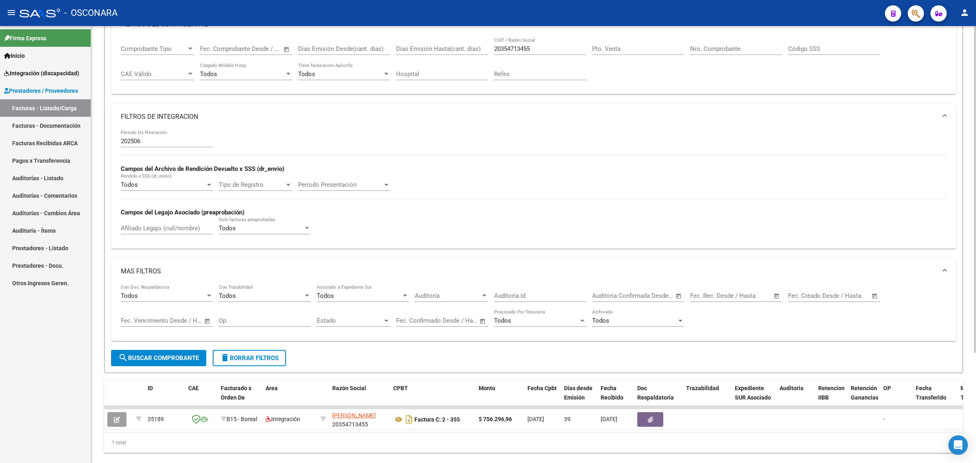
scroll to position [47, 0]
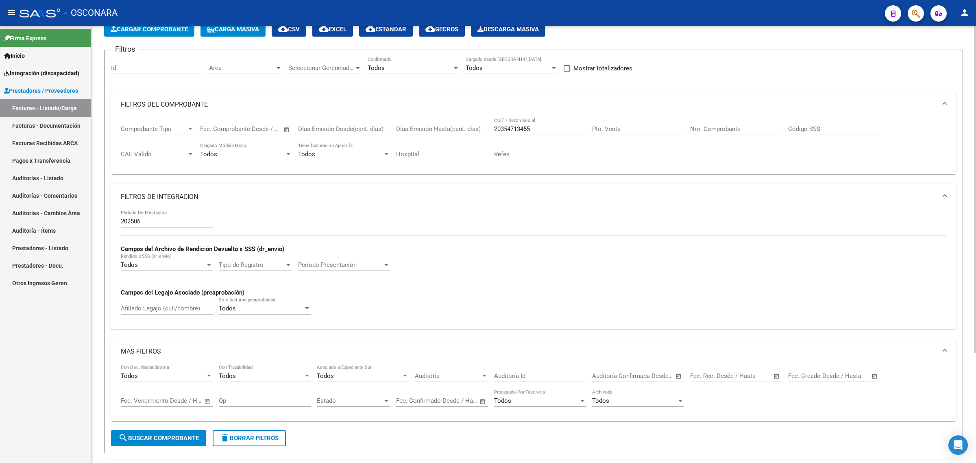
click at [551, 131] on input "20354713455" at bounding box center [540, 128] width 92 height 7
paste input "282531373"
type input "20282531373"
click at [181, 428] on form "Filtros Id Area Area Seleccionar Gerenciador Seleccionar Gerenciador Todos Conf…" at bounding box center [533, 251] width 859 height 403
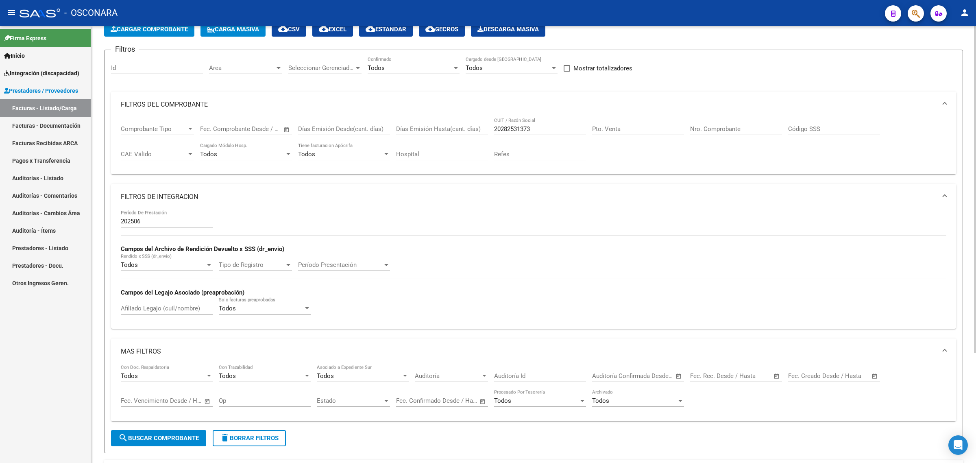
click at [182, 440] on button "search Buscar Comprobante" at bounding box center [158, 438] width 95 height 16
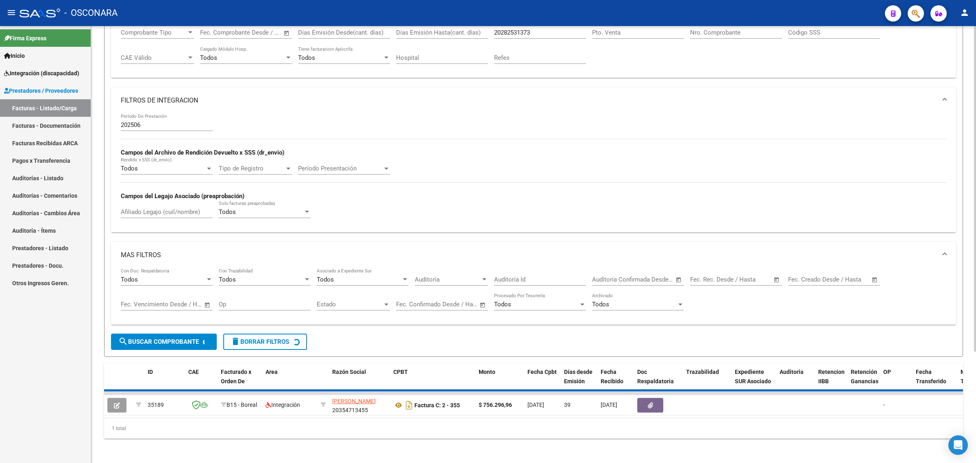
scroll to position [148, 0]
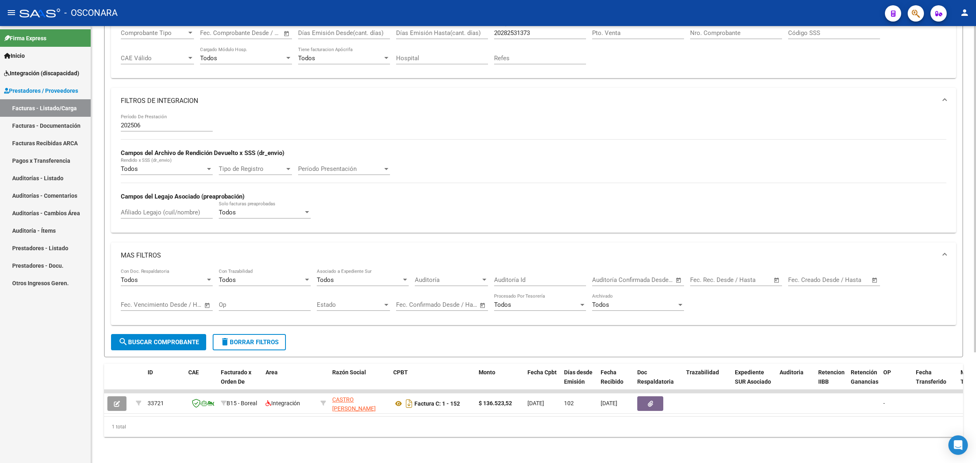
click at [179, 338] on span "search Buscar Comprobante" at bounding box center [158, 341] width 80 height 7
drag, startPoint x: 91, startPoint y: 358, endPoint x: 165, endPoint y: 303, distance: 91.2
click at [92, 358] on div "Video tutorial PRESTADORES -> Listado de CPBTs Emitidos por Prestadores / Prove…" at bounding box center [533, 172] width 885 height 579
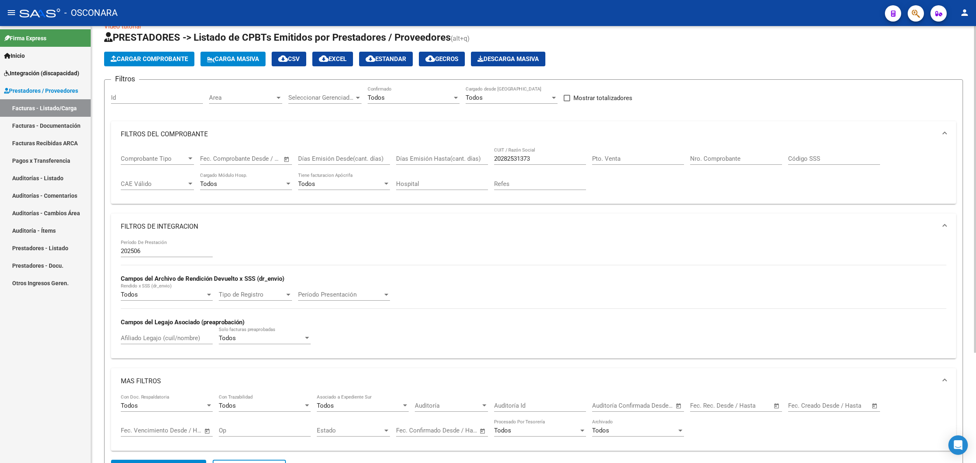
scroll to position [0, 0]
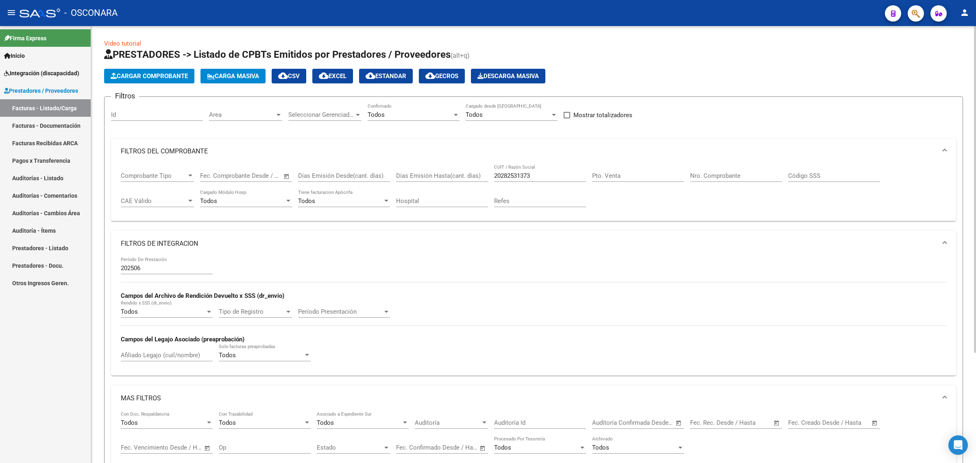
click at [526, 175] on input "20282531373" at bounding box center [540, 175] width 92 height 7
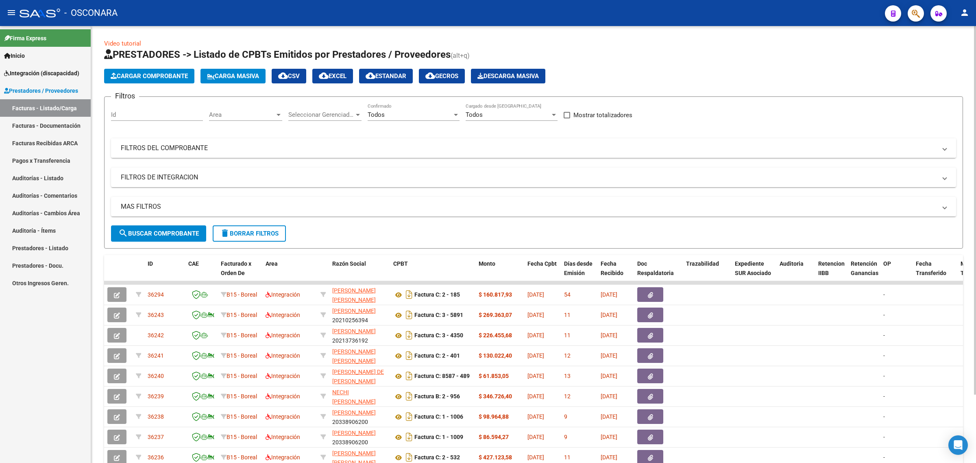
click at [263, 151] on mat-panel-title "FILTROS DEL COMPROBANTE" at bounding box center [528, 148] width 815 height 9
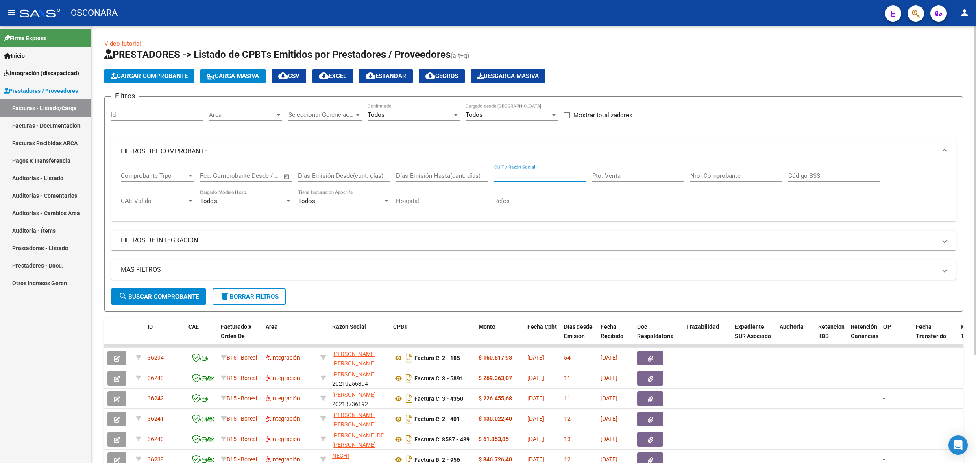
click at [552, 174] on input "CUIT / Razón Social" at bounding box center [540, 175] width 92 height 7
paste input "20282531373"
type input "20282531373"
click at [186, 237] on mat-panel-title "FILTROS DE INTEGRACION" at bounding box center [528, 240] width 815 height 9
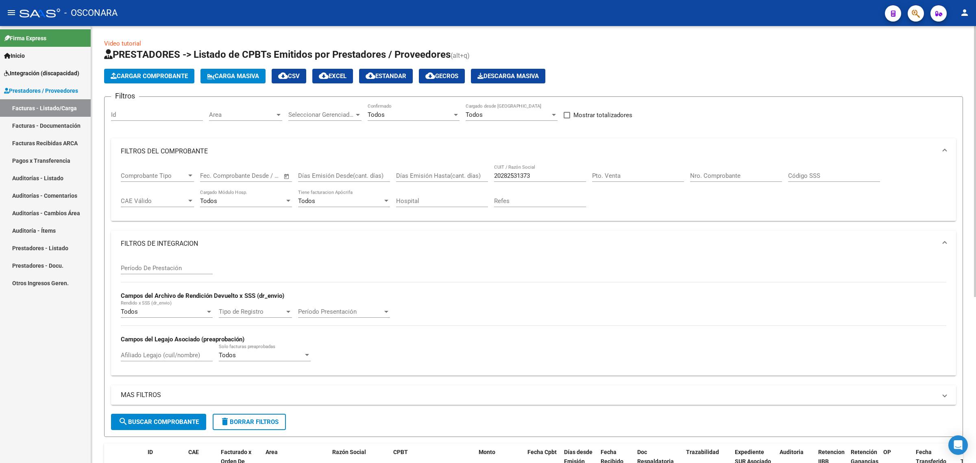
click at [173, 260] on div "Período De Prestación" at bounding box center [167, 265] width 92 height 17
type input "202508"
click at [172, 411] on div "MAS FILTROS Todos Con Doc. Respaldatoria Todos Con Trazabilidad Todos Asociado …" at bounding box center [533, 399] width 845 height 28
click at [174, 413] on button "search Buscar Comprobante" at bounding box center [158, 421] width 95 height 16
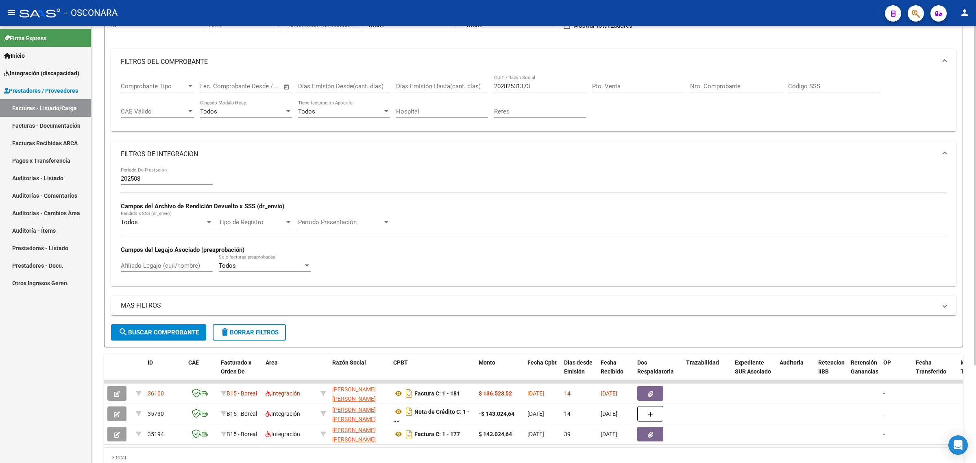
scroll to position [126, 0]
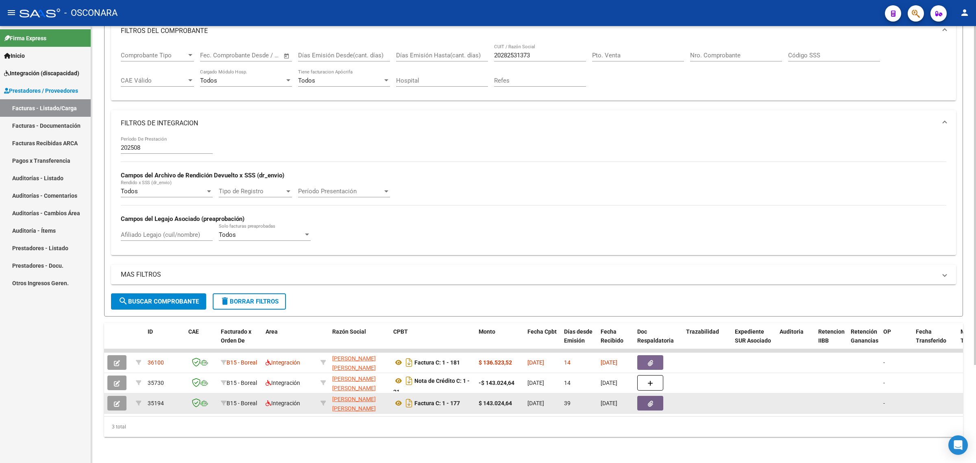
click at [155, 400] on span "35194" at bounding box center [156, 403] width 16 height 7
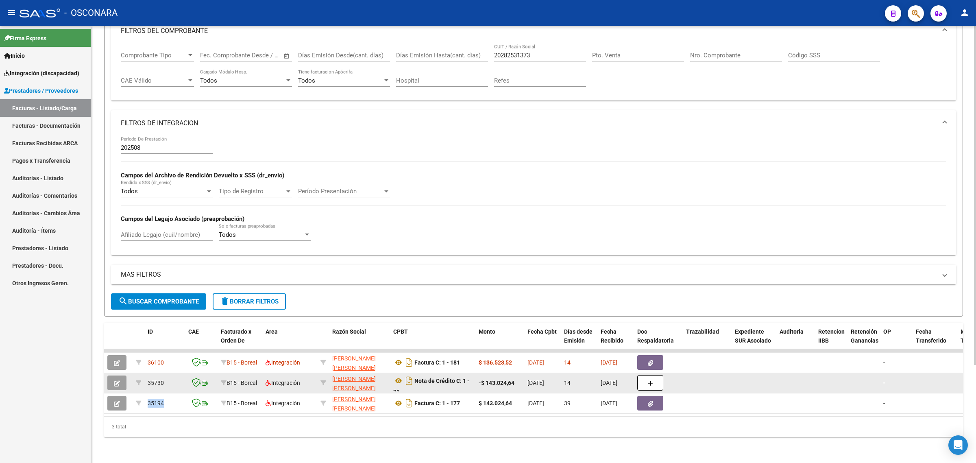
copy span "35194"
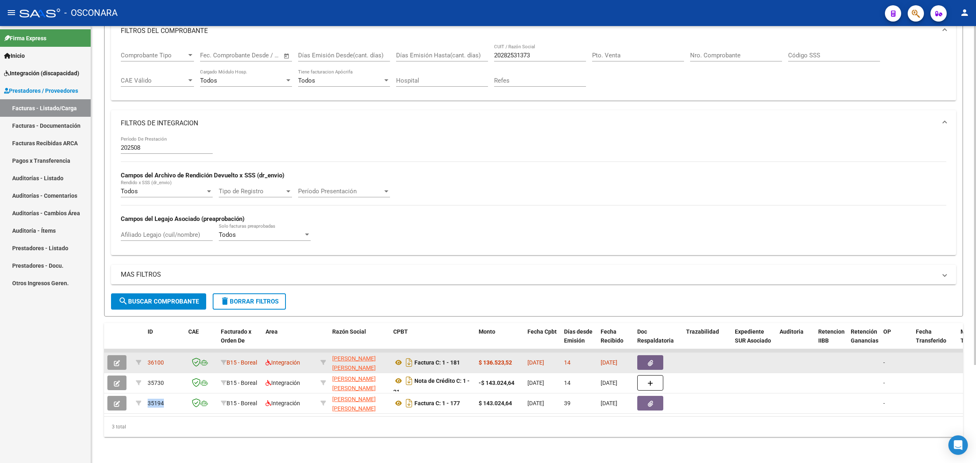
click at [119, 360] on icon "button" at bounding box center [117, 363] width 6 height 6
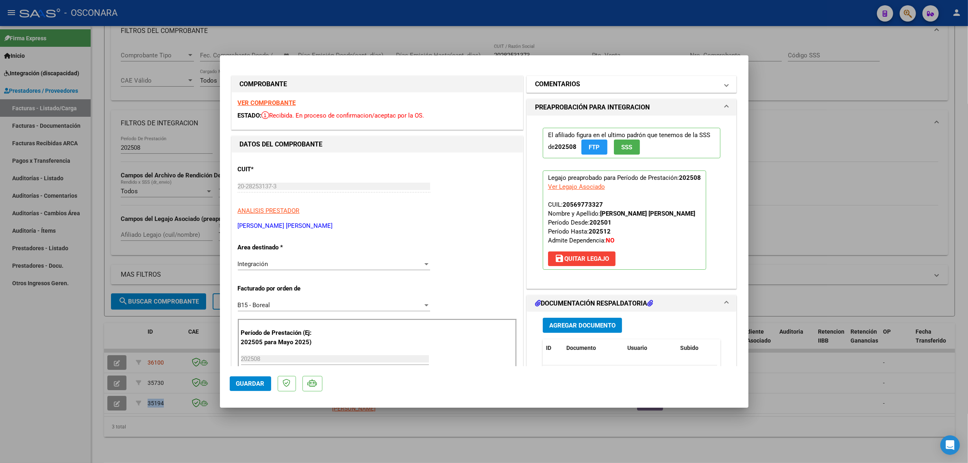
click at [573, 87] on h1 "COMENTARIOS" at bounding box center [557, 84] width 45 height 10
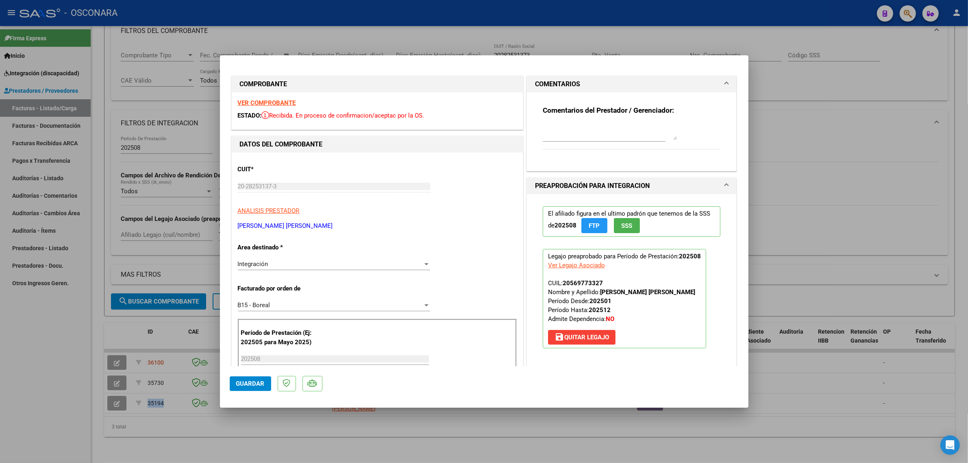
click at [568, 137] on textarea at bounding box center [610, 132] width 134 height 16
type textarea "F"
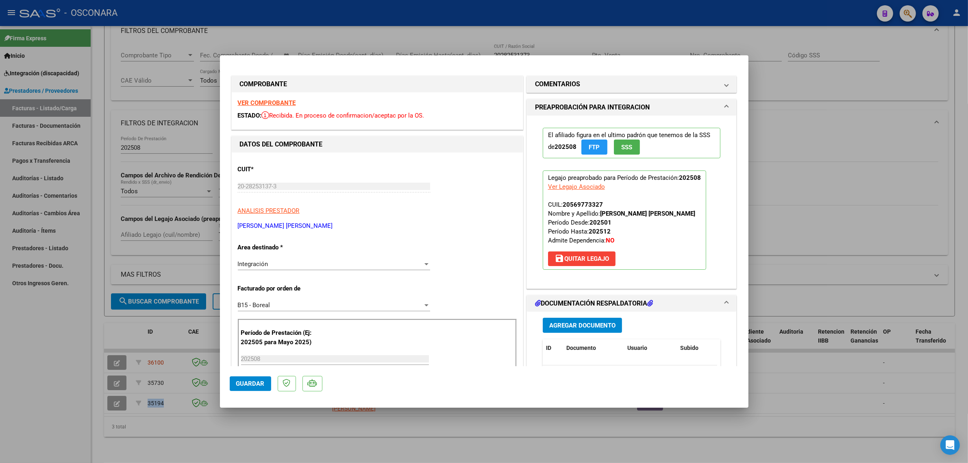
click at [574, 95] on div "COMENTARIOS Comentarios del Prestador / Gerenciador: PREAPROBACIÓN PARA INTEGRA…" at bounding box center [632, 439] width 214 height 730
click at [574, 92] on mat-expansion-panel-header "COMENTARIOS" at bounding box center [632, 84] width 210 height 16
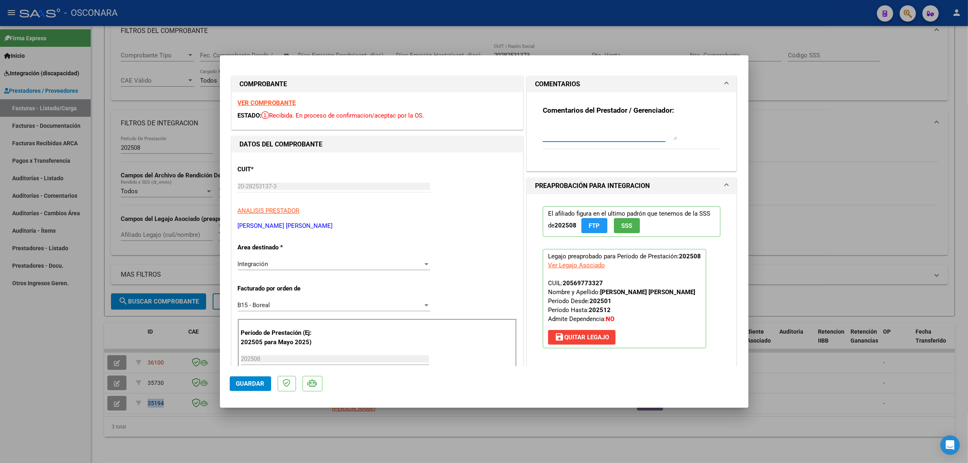
click at [562, 126] on textarea at bounding box center [610, 132] width 134 height 16
paste textarea "35194"
type textarea "REEMPLAZA FC 177 ID 35194"
click at [252, 383] on span "Guardar" at bounding box center [250, 383] width 28 height 7
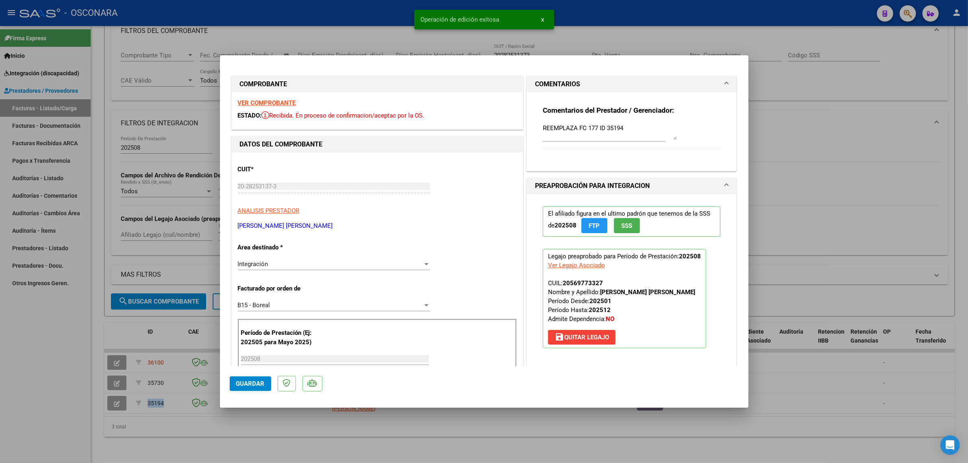
click at [157, 332] on div at bounding box center [484, 231] width 968 height 463
type input "$ 0,00"
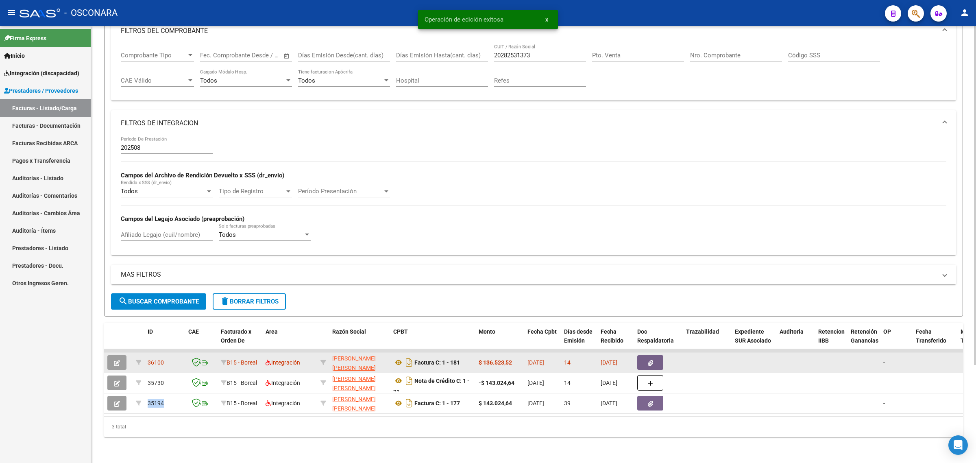
click at [125, 355] on button "button" at bounding box center [116, 362] width 19 height 15
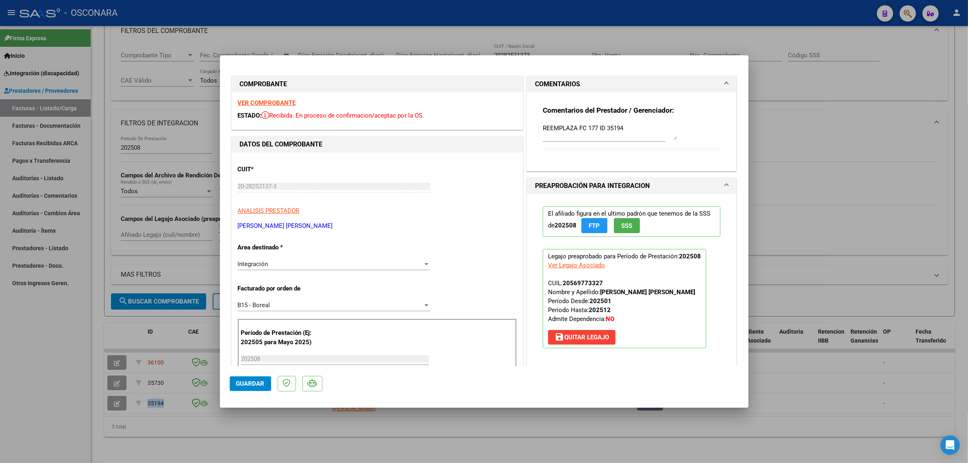
click at [164, 331] on div at bounding box center [484, 231] width 968 height 463
type input "$ 0,00"
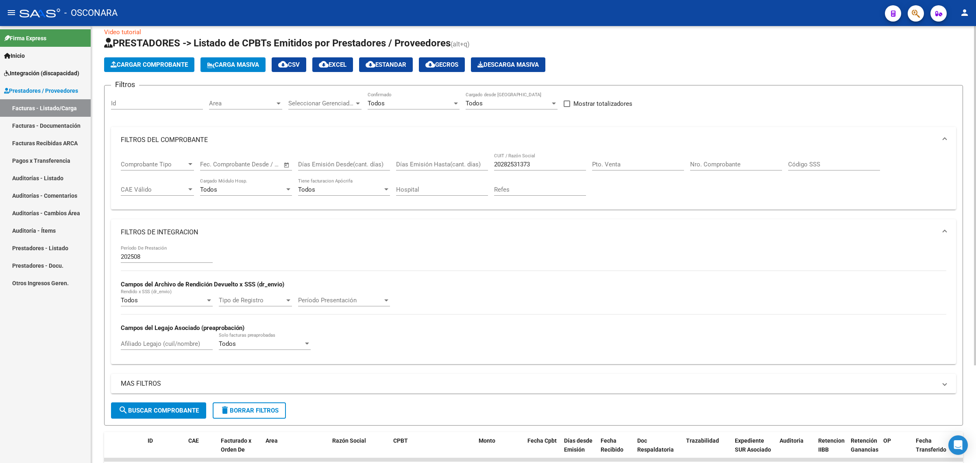
scroll to position [0, 0]
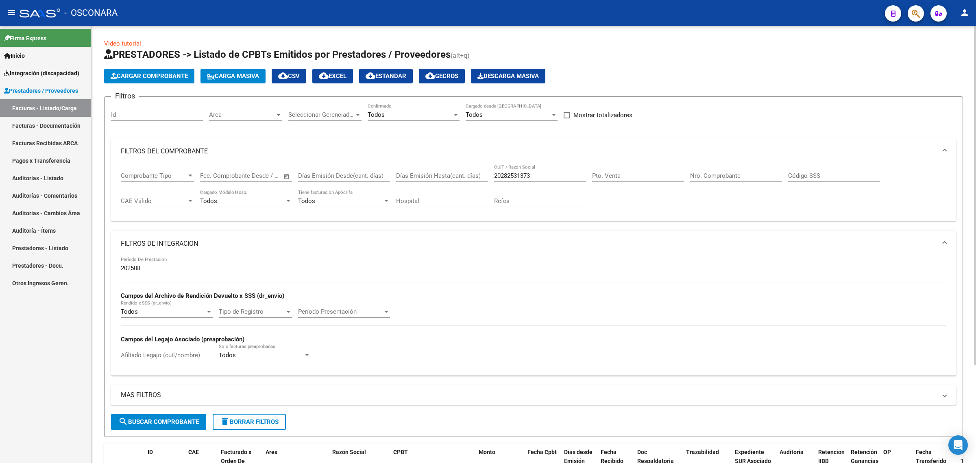
click at [520, 170] on div "20282531373 CUIT / Razón Social" at bounding box center [540, 172] width 92 height 17
click at [517, 173] on input "20282531373" at bounding box center [540, 175] width 92 height 7
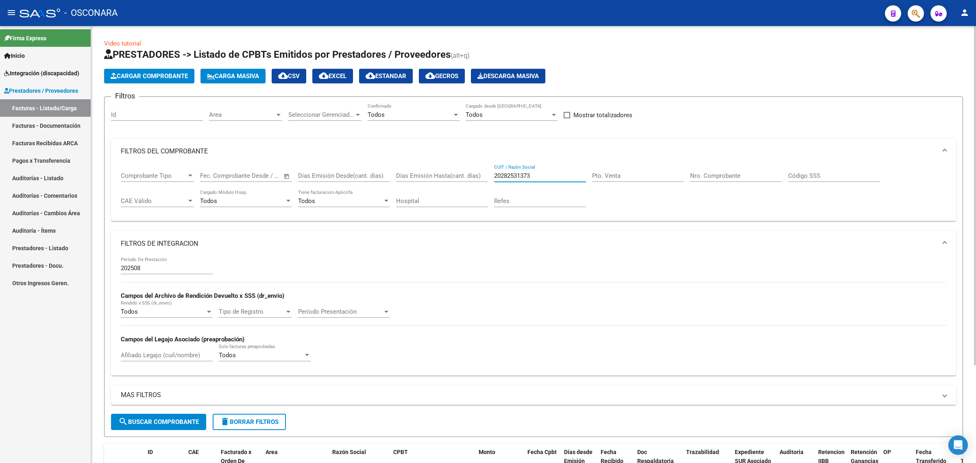
paste input "7378535404"
type input "27378535404"
click at [179, 411] on div "MAS FILTROS Todos Con Doc. Respaldatoria Todos Con Trazabilidad Todos Asociado …" at bounding box center [533, 399] width 845 height 28
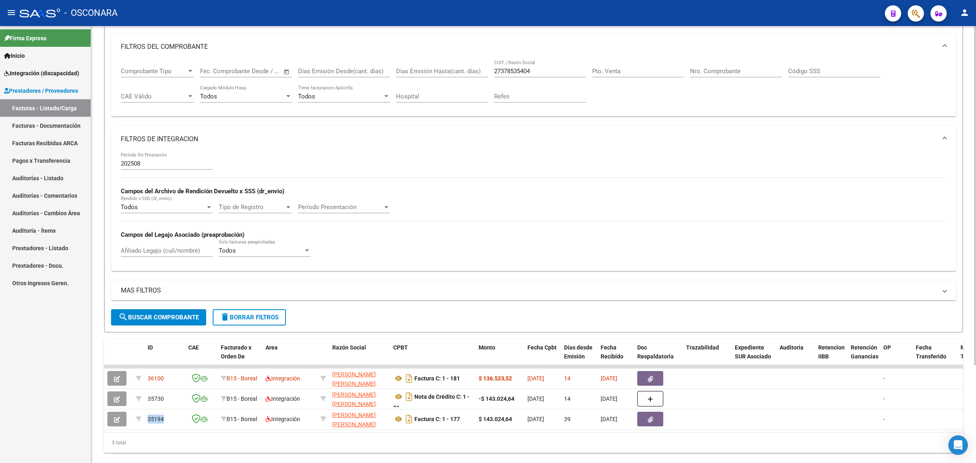
scroll to position [126, 0]
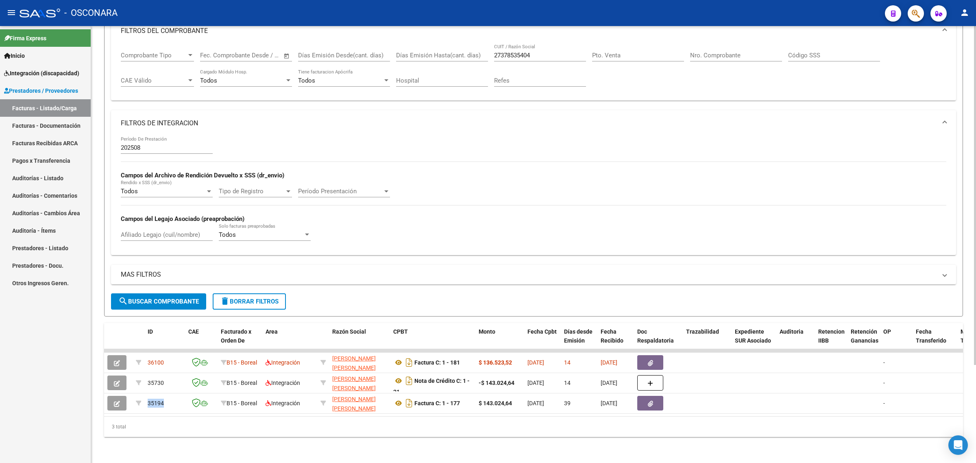
click at [183, 298] on span "search Buscar Comprobante" at bounding box center [158, 301] width 80 height 7
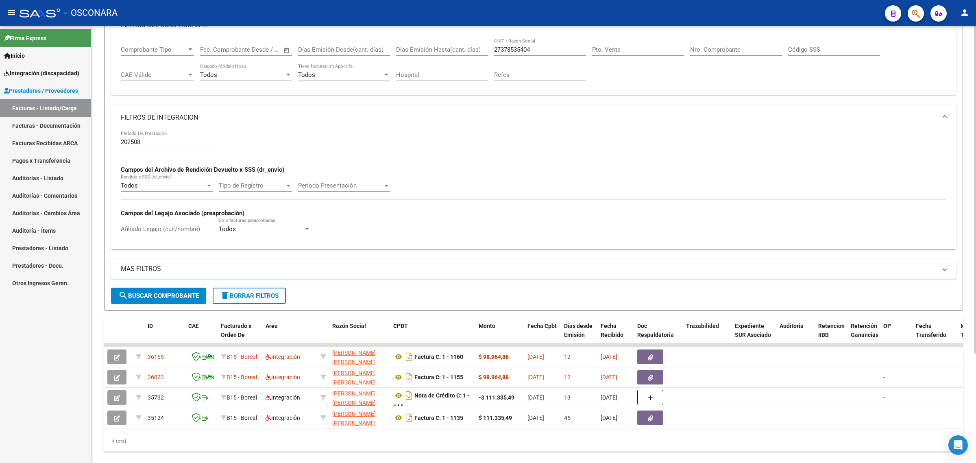
click at [818, 194] on div "202508 Período De Prestación Campos del Archivo de Rendición Devuelto x SSS (dr…" at bounding box center [533, 186] width 825 height 112
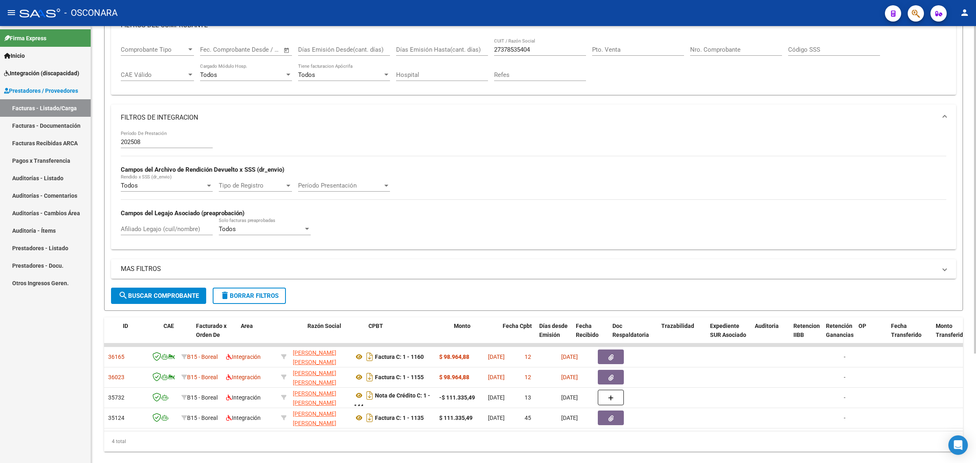
scroll to position [0, 0]
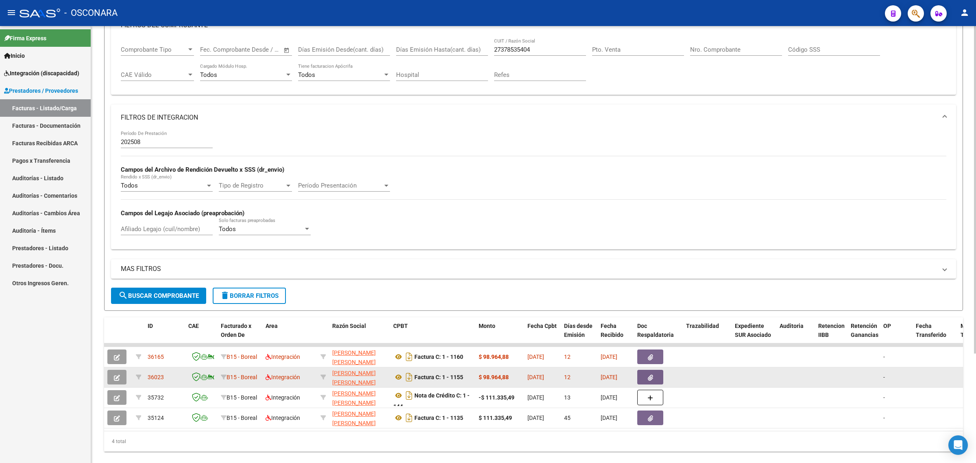
click at [151, 375] on span "36023" at bounding box center [156, 377] width 16 height 7
copy span "36023"
click at [116, 376] on icon "button" at bounding box center [117, 377] width 6 height 6
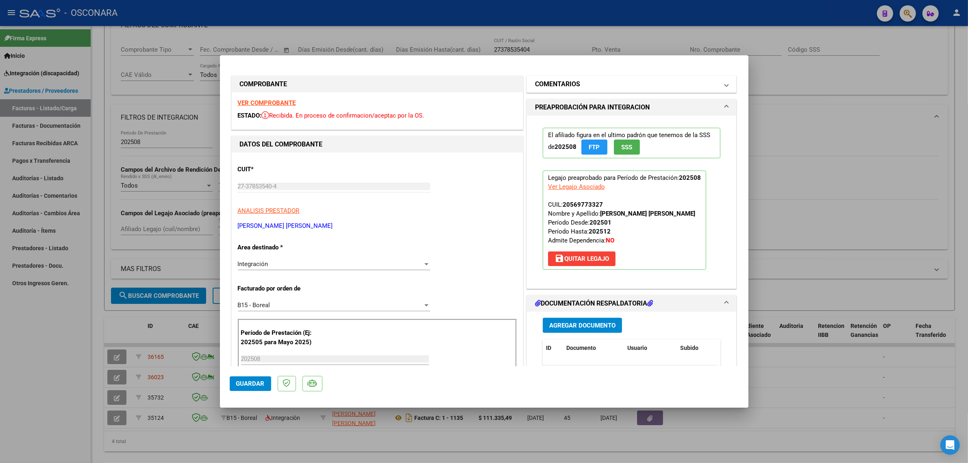
click at [550, 91] on mat-expansion-panel-header "COMENTARIOS" at bounding box center [632, 84] width 210 height 16
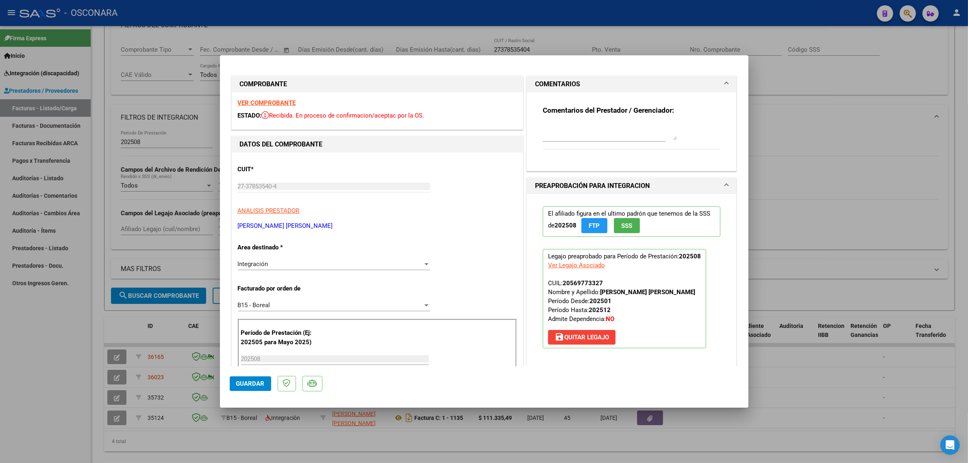
click at [556, 132] on textarea at bounding box center [610, 132] width 134 height 16
type textarea "r"
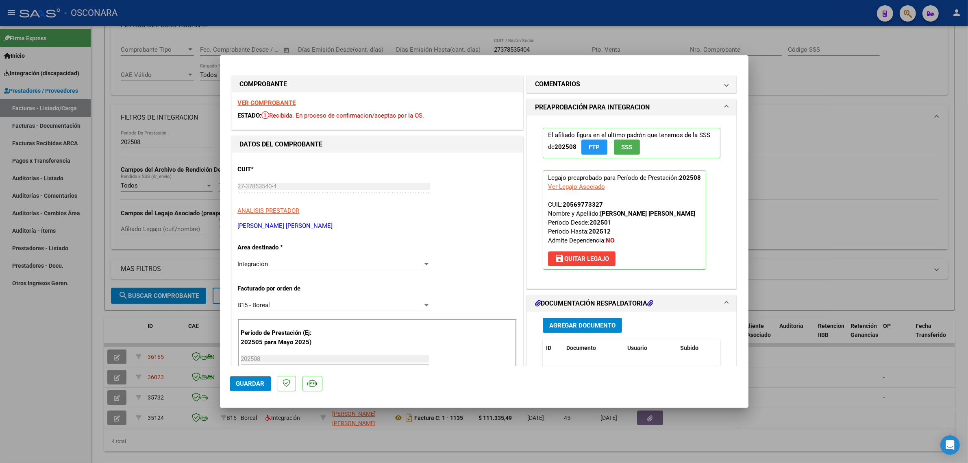
click at [589, 93] on mat-expansion-panel "COMENTARIOS Comentarios del Prestador / Gerenciador:" at bounding box center [631, 84] width 211 height 17
click at [587, 86] on mat-panel-title "COMENTARIOS" at bounding box center [627, 84] width 184 height 10
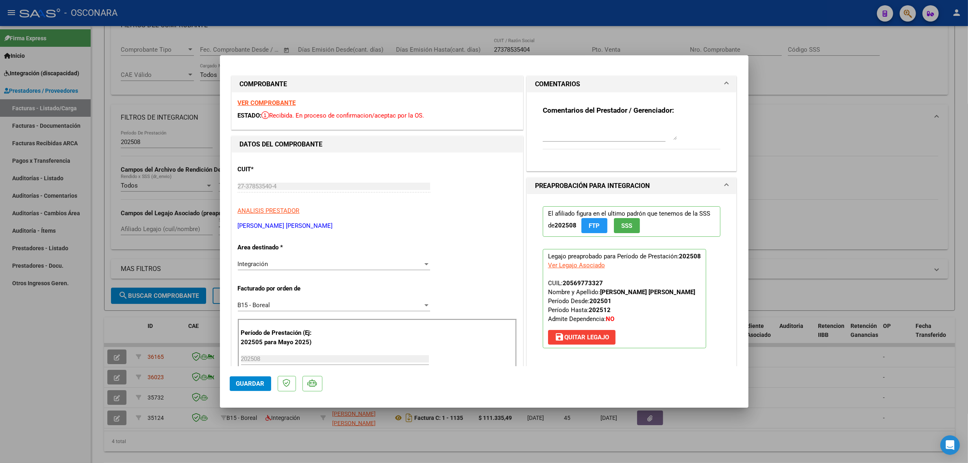
click at [571, 119] on div "Comentarios del Prestador / Gerenciador:" at bounding box center [632, 132] width 178 height 52
click at [570, 128] on textarea at bounding box center [610, 132] width 134 height 16
paste textarea "36023"
type textarea "REEMPLAZA FC 1135 ID 36023"
click at [255, 378] on button "Guardar" at bounding box center [250, 383] width 41 height 15
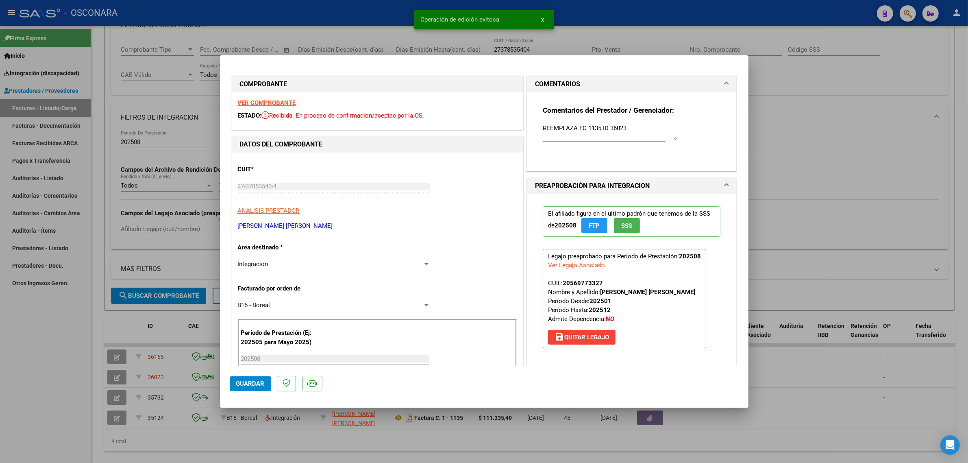
click at [154, 354] on div at bounding box center [484, 231] width 968 height 463
type input "$ 0,00"
click at [154, 354] on span "36165" at bounding box center [156, 356] width 16 height 7
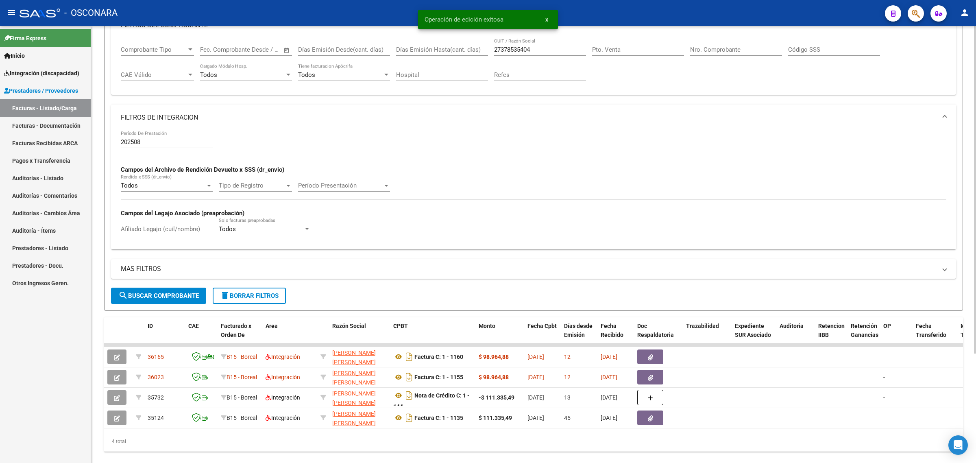
copy span "36165"
click at [517, 47] on input "27378535404" at bounding box center [540, 49] width 92 height 7
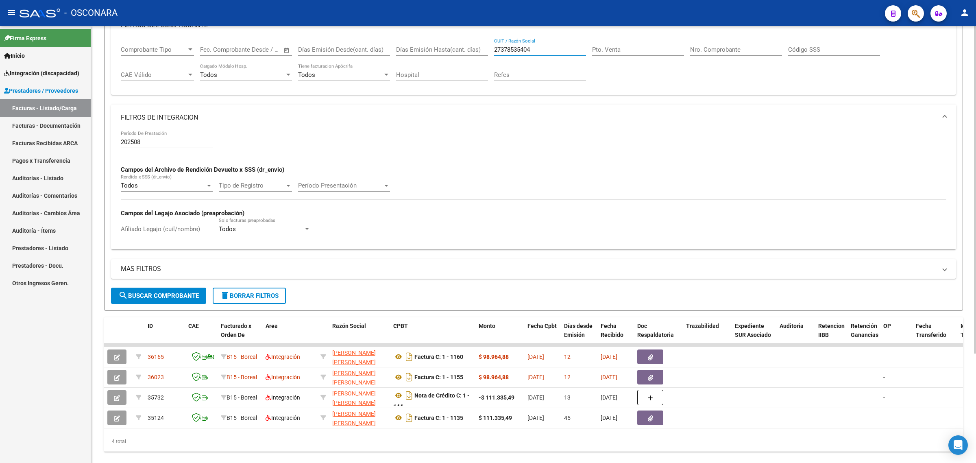
click at [517, 47] on input "27378535404" at bounding box center [540, 49] width 92 height 7
paste input "90797198"
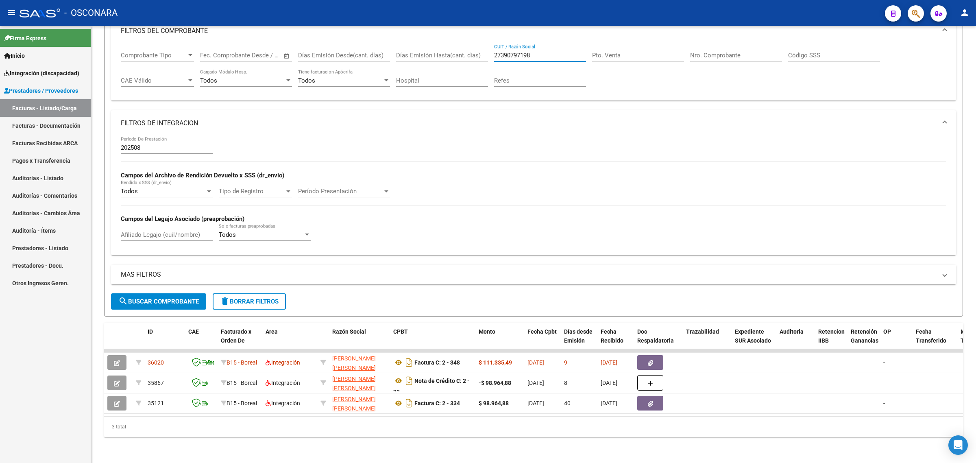
type input "27390797198"
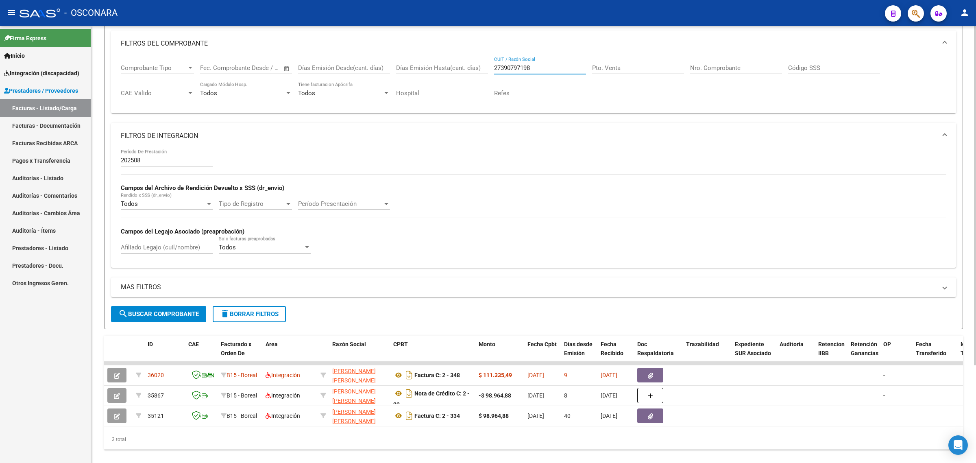
scroll to position [24, 0]
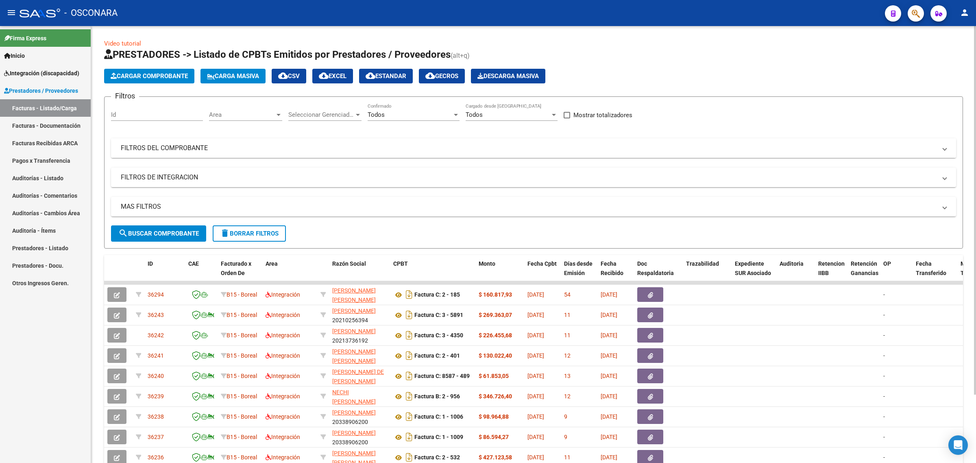
click at [454, 145] on mat-panel-title "FILTROS DEL COMPROBANTE" at bounding box center [528, 148] width 815 height 9
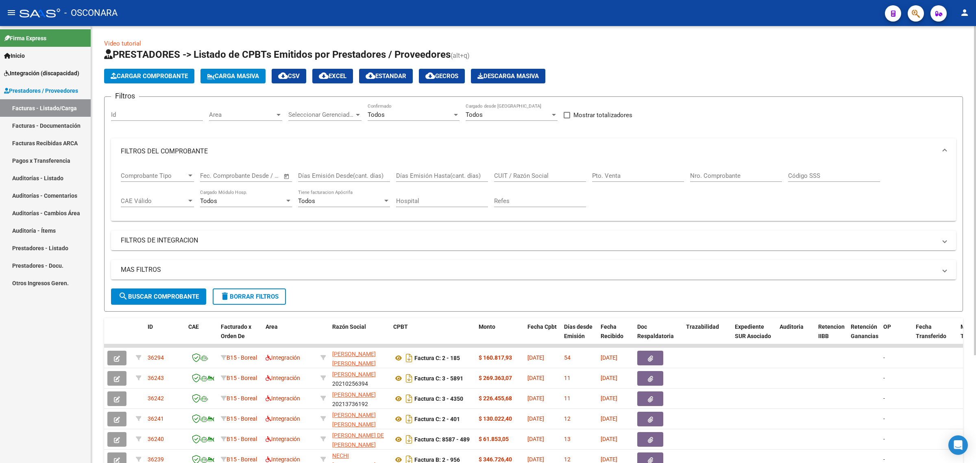
click at [533, 169] on div "CUIT / Razón Social" at bounding box center [540, 172] width 92 height 17
paste input "27398438294"
type input "27398438294"
click at [177, 297] on span "search Buscar Comprobante" at bounding box center [158, 296] width 80 height 7
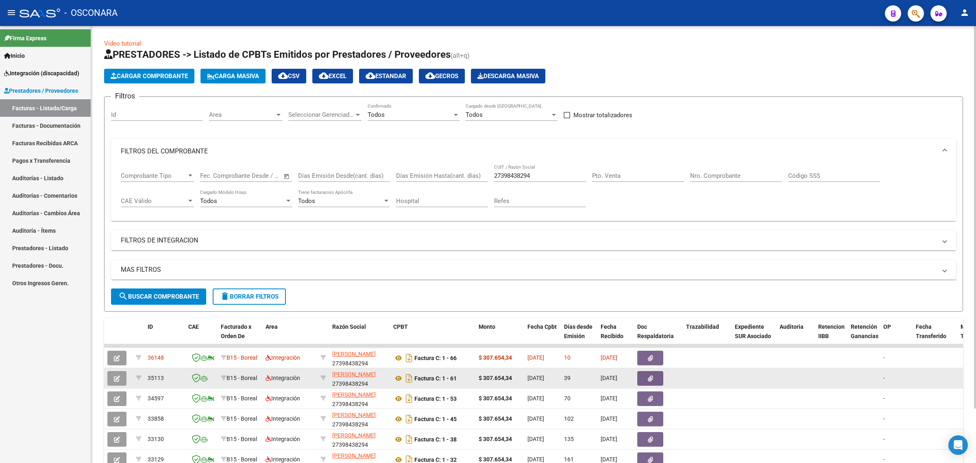
click at [118, 379] on icon "button" at bounding box center [117, 378] width 6 height 6
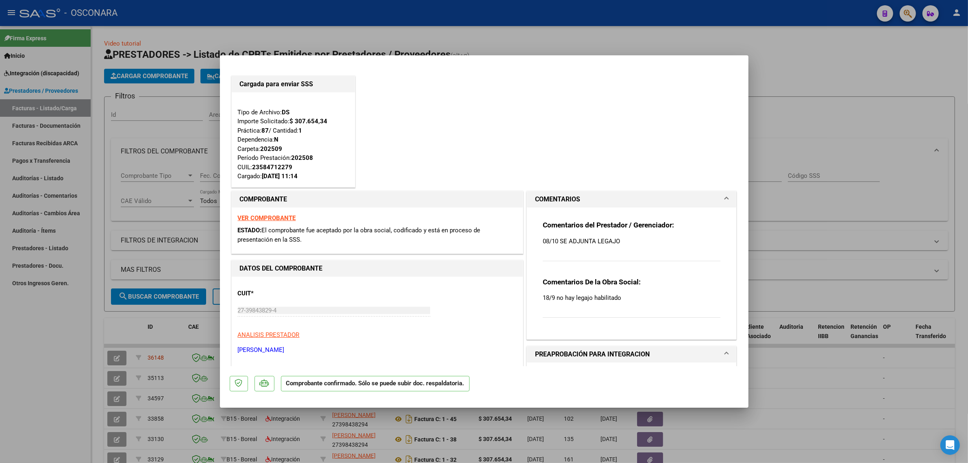
click at [198, 253] on div at bounding box center [484, 231] width 968 height 463
type input "$ 0,00"
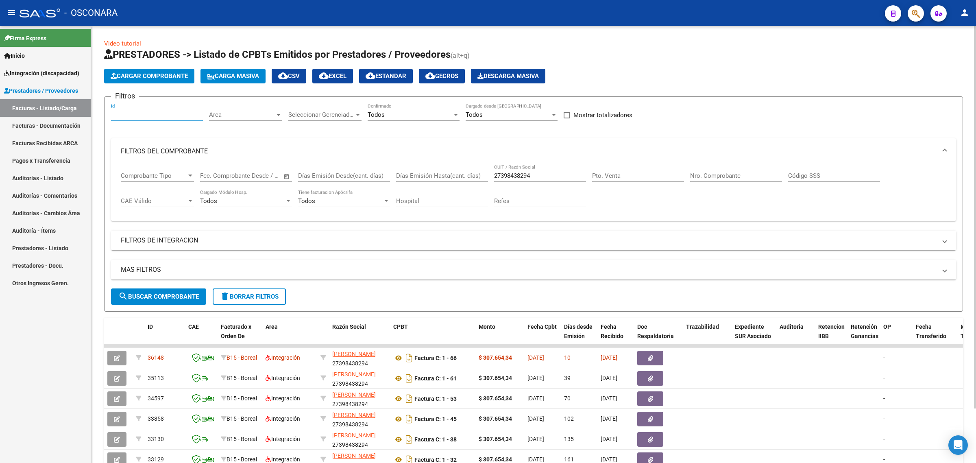
click at [153, 112] on input "Id" at bounding box center [157, 114] width 92 height 7
paste input "35098"
click at [171, 293] on span "search Buscar Comprobante" at bounding box center [158, 296] width 80 height 7
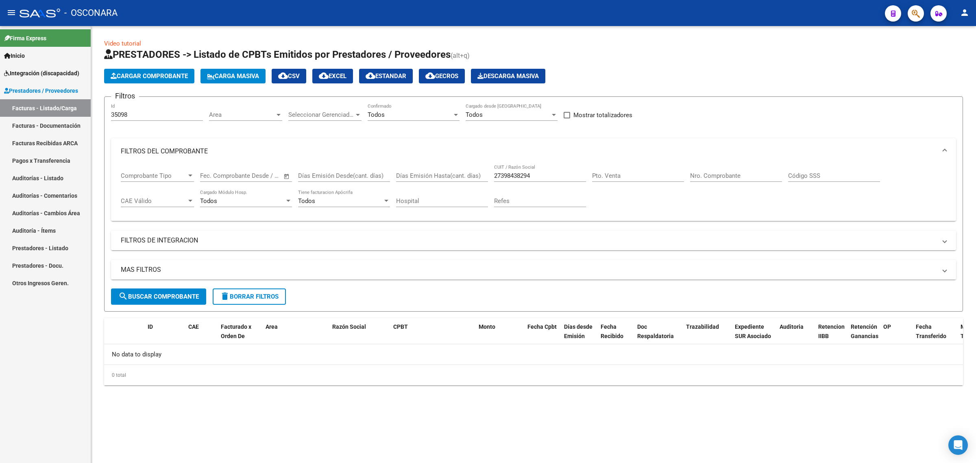
click at [179, 116] on input "35098" at bounding box center [157, 114] width 92 height 7
type input "350"
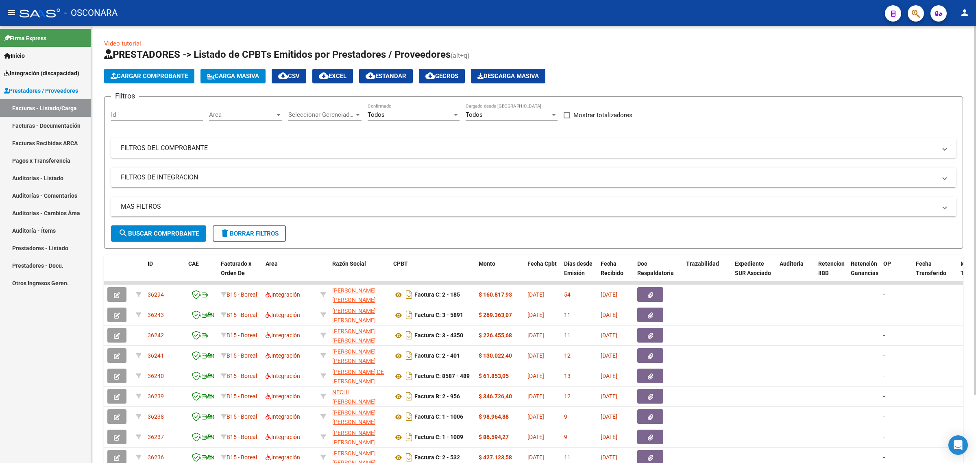
click at [359, 145] on mat-panel-title "FILTROS DEL COMPROBANTE" at bounding box center [528, 148] width 815 height 9
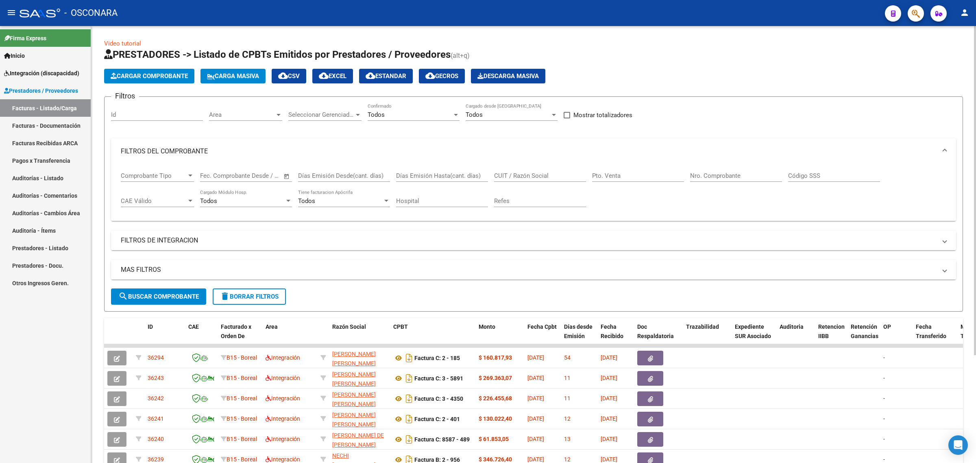
click at [526, 173] on input "CUIT / Razón Social" at bounding box center [540, 175] width 92 height 7
paste input "30707693866"
type input "30707693866"
click at [169, 293] on span "search Buscar Comprobante" at bounding box center [158, 296] width 80 height 7
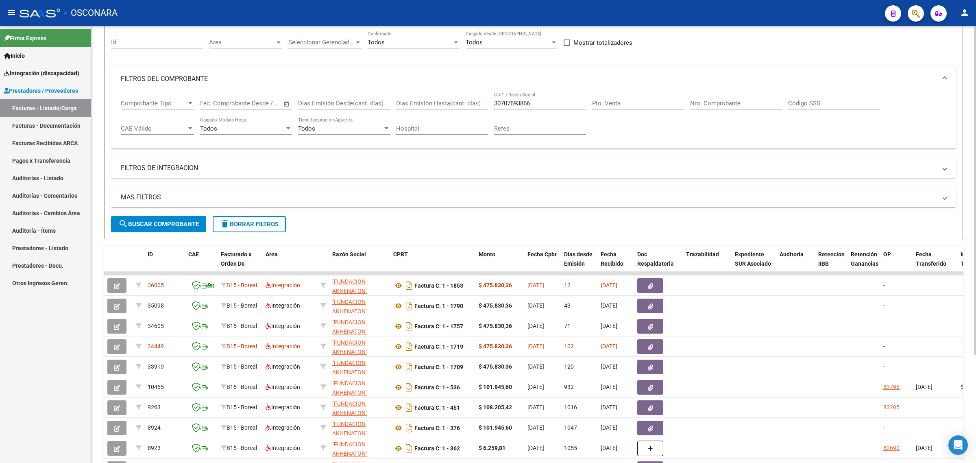
scroll to position [102, 0]
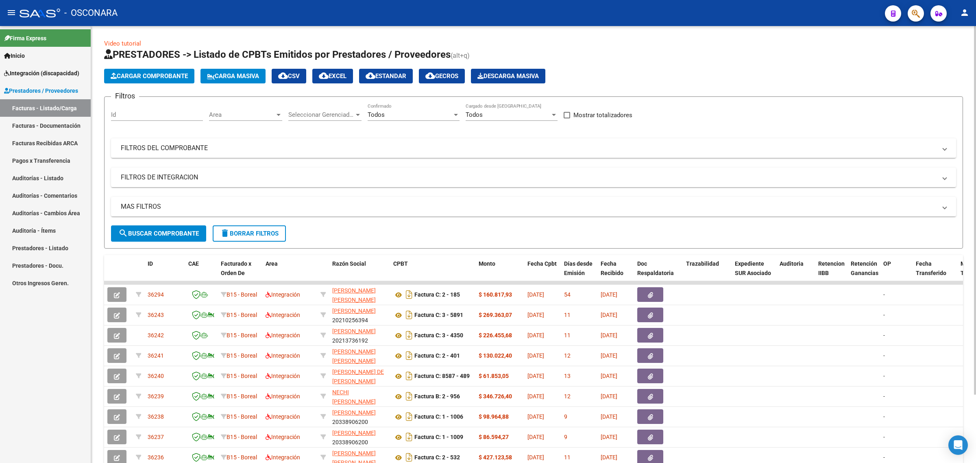
click at [143, 116] on input "Id" at bounding box center [157, 114] width 92 height 7
paste input "35302"
type input "35302"
click at [171, 233] on span "search Buscar Comprobante" at bounding box center [158, 233] width 80 height 7
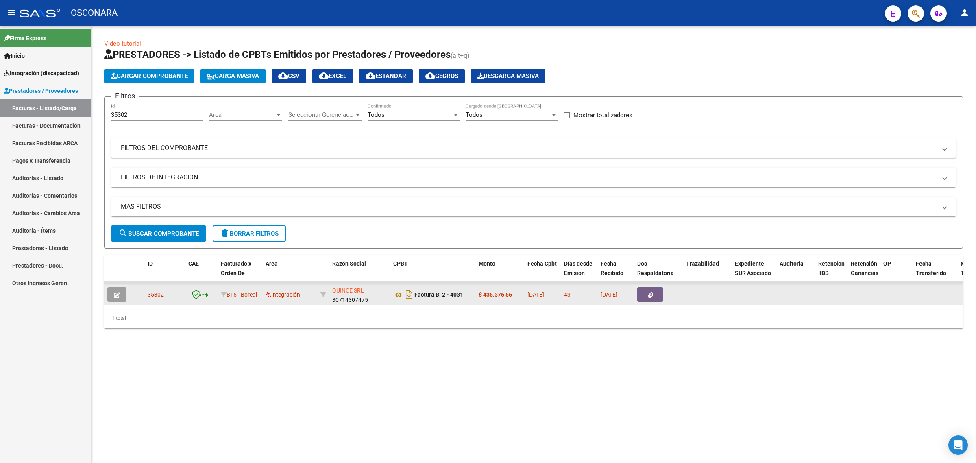
click at [119, 294] on icon "button" at bounding box center [117, 295] width 6 height 6
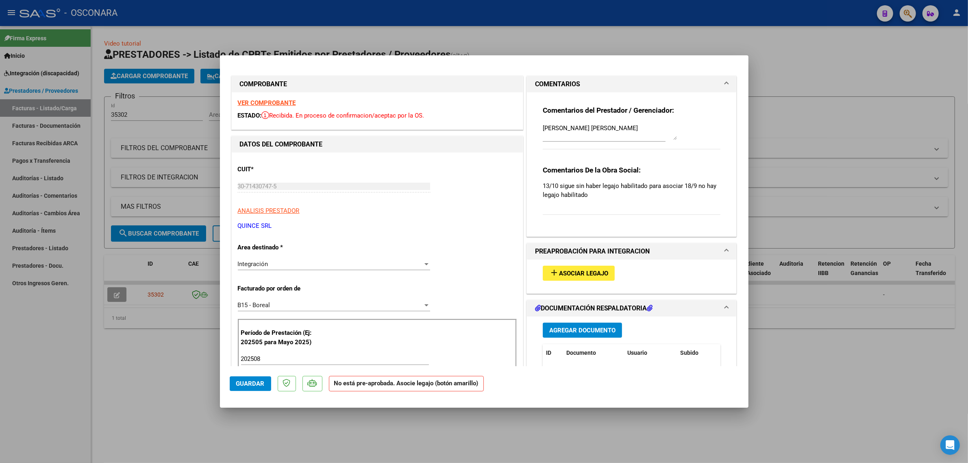
click at [824, 91] on div at bounding box center [484, 231] width 968 height 463
type input "$ 0,00"
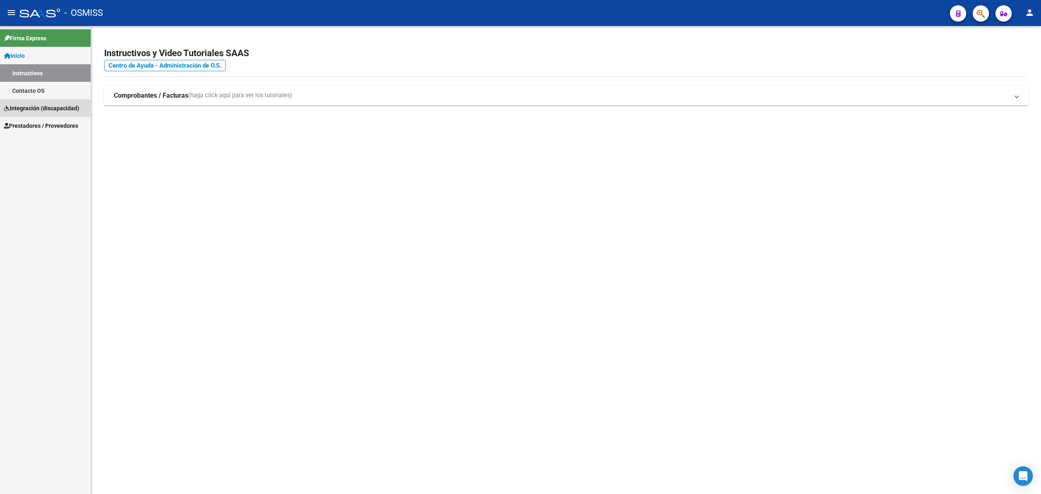
click at [25, 113] on link "Integración (discapacidad)" at bounding box center [45, 107] width 91 height 17
click at [58, 114] on link "Prestadores / Proveedores" at bounding box center [45, 107] width 91 height 17
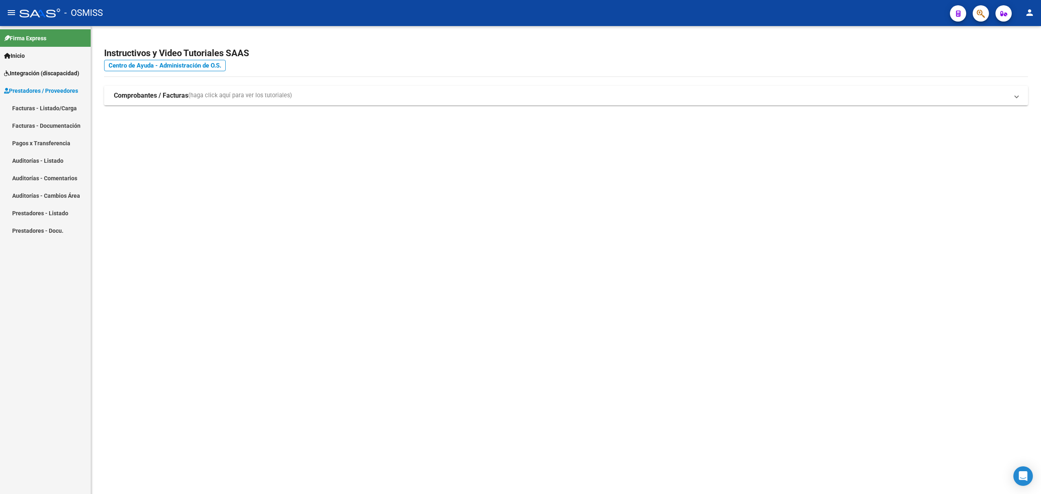
click at [61, 104] on link "Facturas - Listado/Carga" at bounding box center [45, 107] width 91 height 17
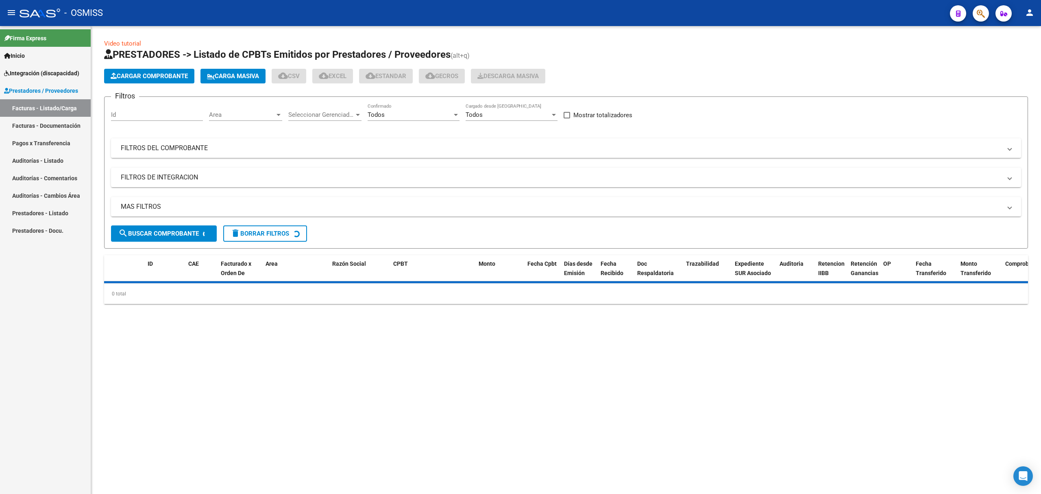
click at [493, 150] on mat-panel-title "FILTROS DEL COMPROBANTE" at bounding box center [561, 148] width 881 height 9
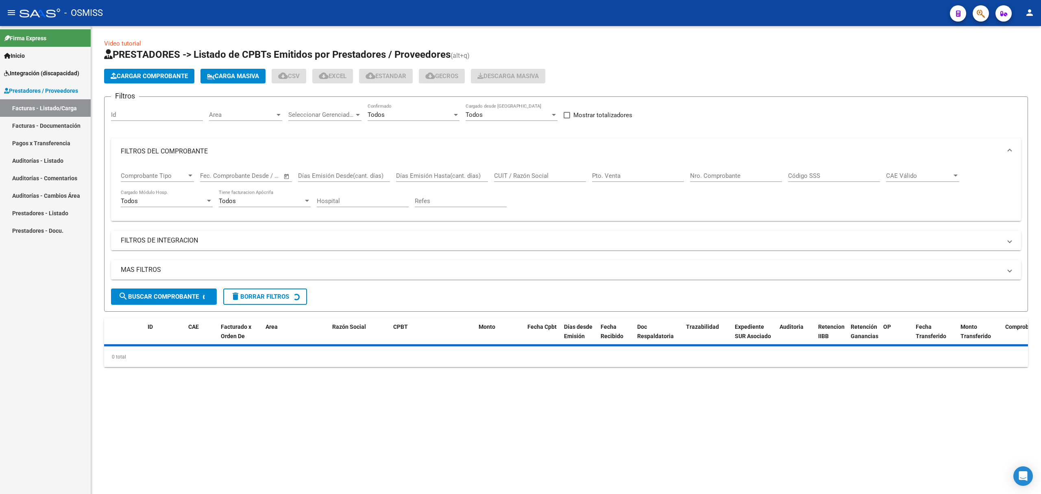
click at [700, 176] on input "Nro. Comprobante" at bounding box center [736, 175] width 92 height 7
paste input "27240048790"
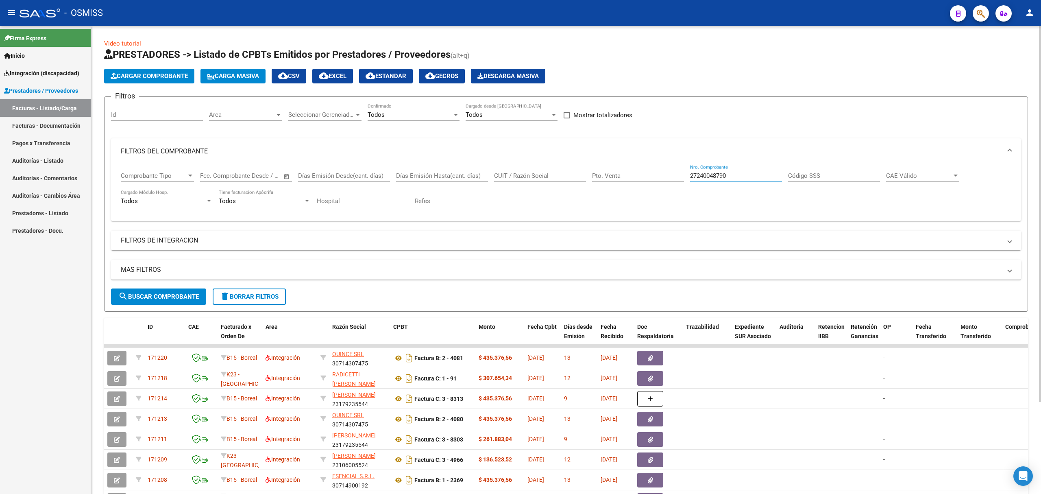
type input "27240048790"
click at [158, 296] on span "search Buscar Comprobante" at bounding box center [158, 296] width 80 height 7
click at [160, 300] on button "search Buscar Comprobante" at bounding box center [158, 296] width 95 height 16
click at [698, 174] on input "27240048790" at bounding box center [736, 175] width 92 height 7
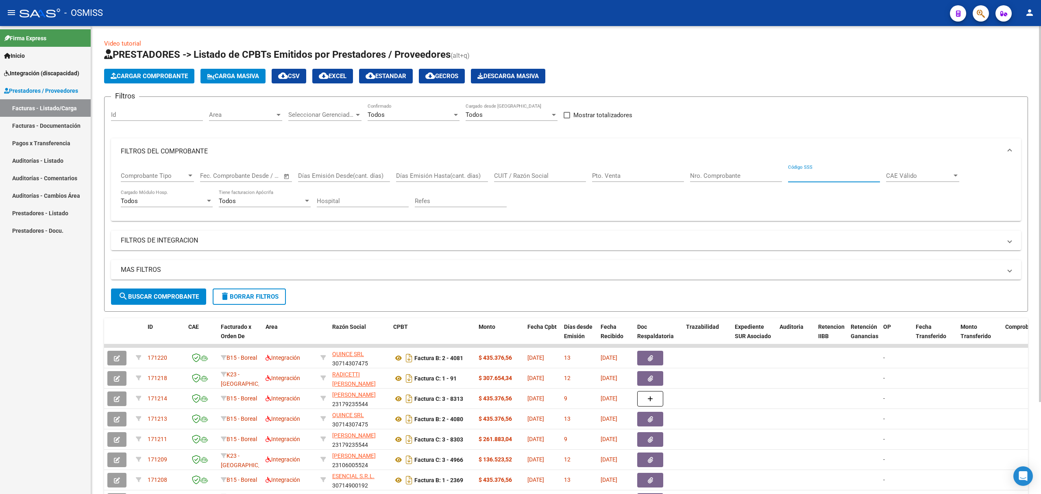
click at [524, 176] on input "CUIT / Razón Social" at bounding box center [540, 175] width 92 height 7
paste input "27240048790"
type input "27240048790"
click at [176, 300] on span "search Buscar Comprobante" at bounding box center [158, 296] width 80 height 7
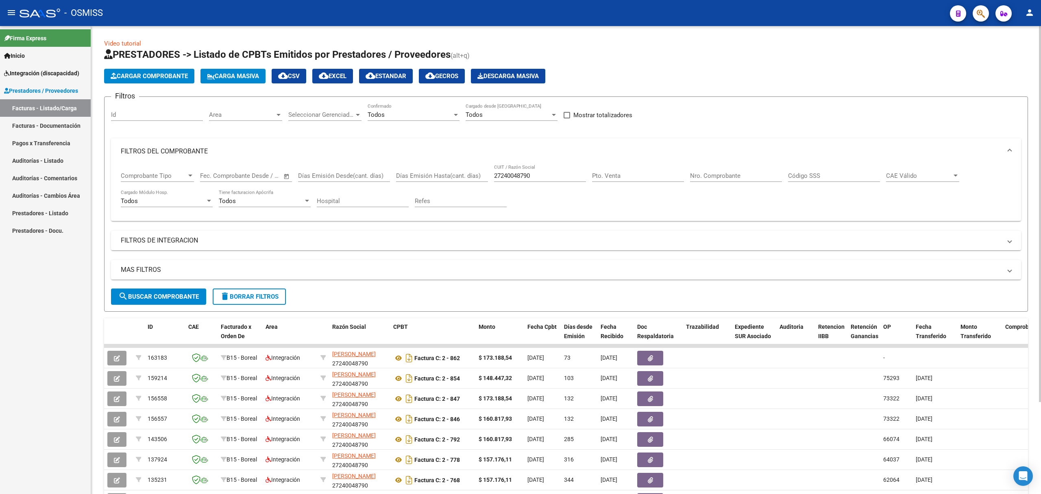
click at [144, 78] on span "Cargar Comprobante" at bounding box center [149, 75] width 77 height 7
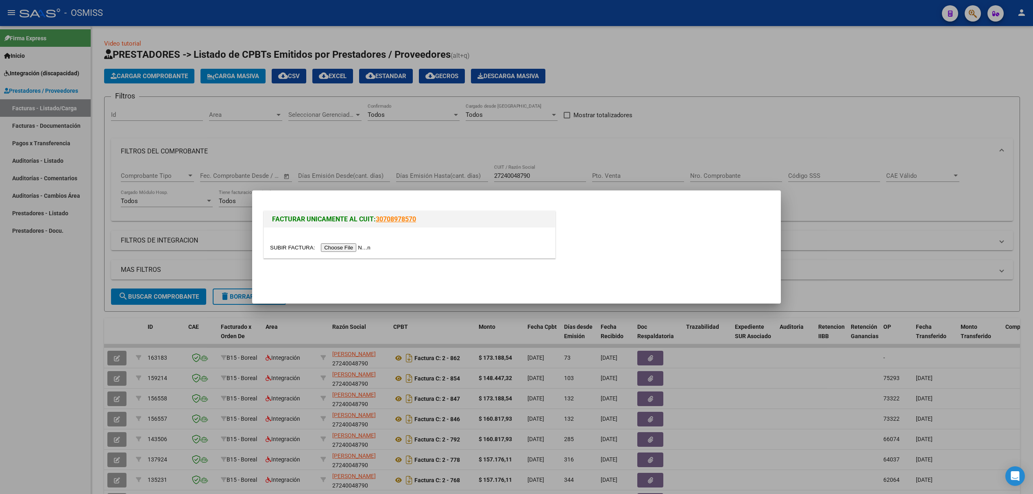
click at [332, 244] on div at bounding box center [409, 247] width 279 height 9
click at [334, 248] on input "file" at bounding box center [321, 247] width 103 height 9
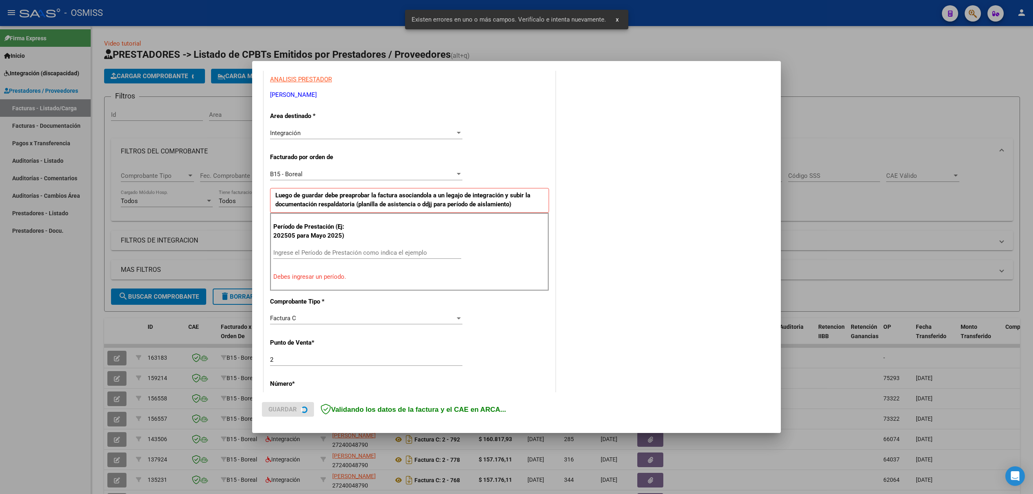
scroll to position [165, 0]
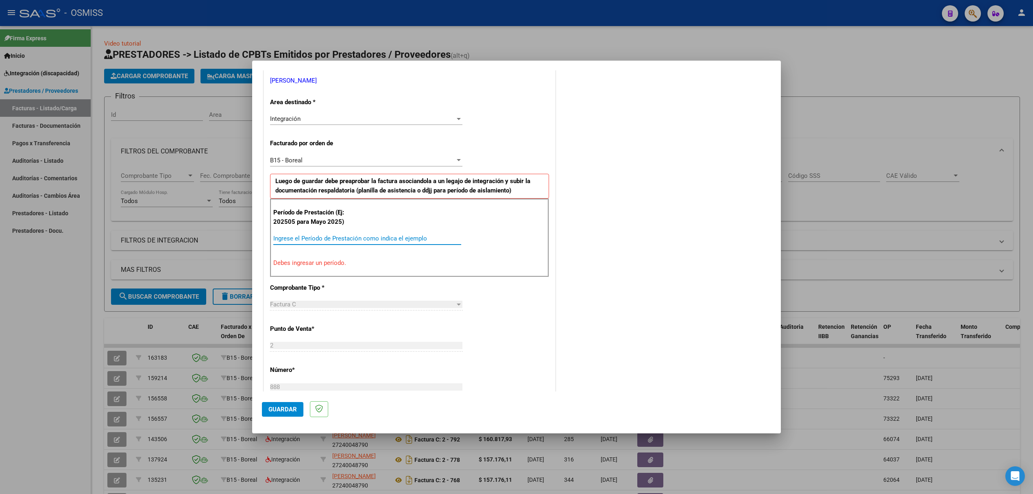
click at [306, 238] on input "Ingrese el Período de Prestación como indica el ejemplo" at bounding box center [367, 238] width 188 height 7
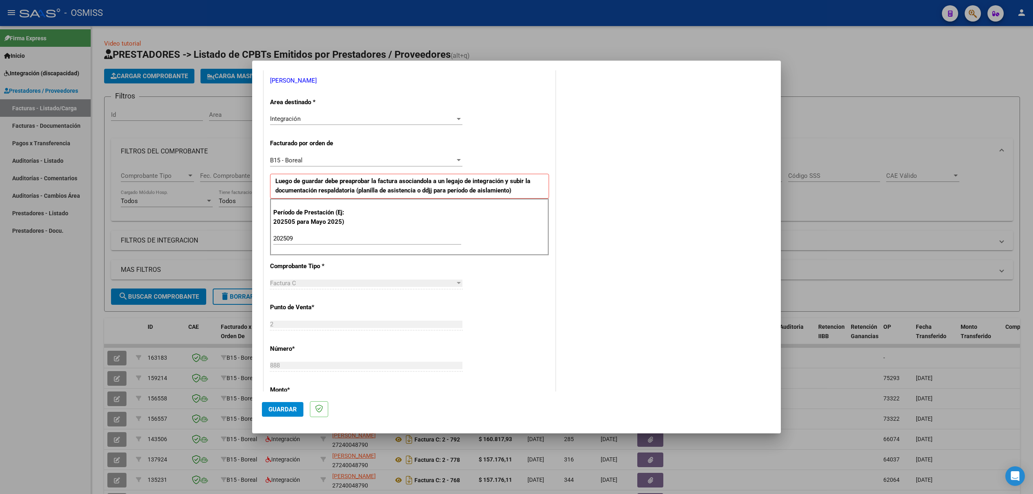
click at [308, 237] on input "202509" at bounding box center [367, 238] width 188 height 7
type input "202508"
click at [288, 410] on span "Guardar" at bounding box center [282, 408] width 28 height 7
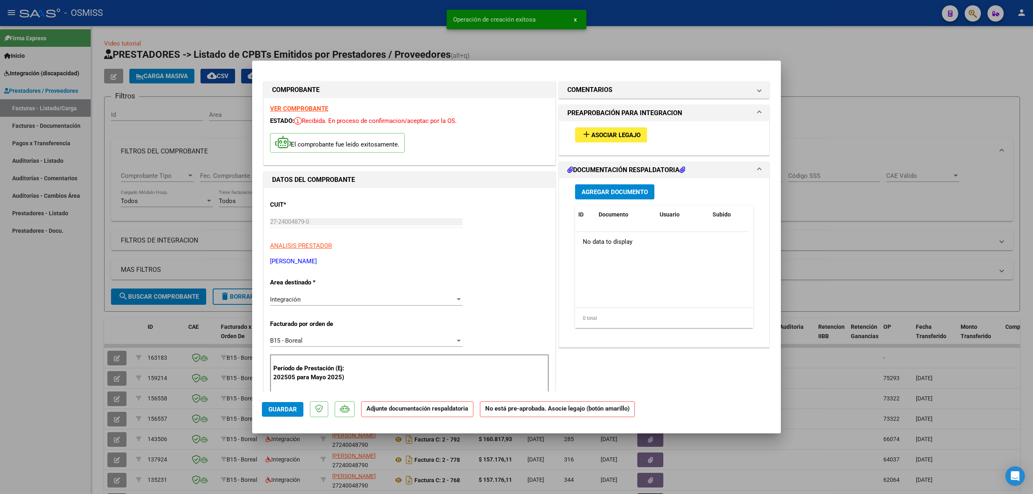
click at [600, 126] on div "add Asociar Legajo" at bounding box center [664, 134] width 190 height 27
click at [597, 135] on span "Asociar Legajo" at bounding box center [615, 134] width 49 height 7
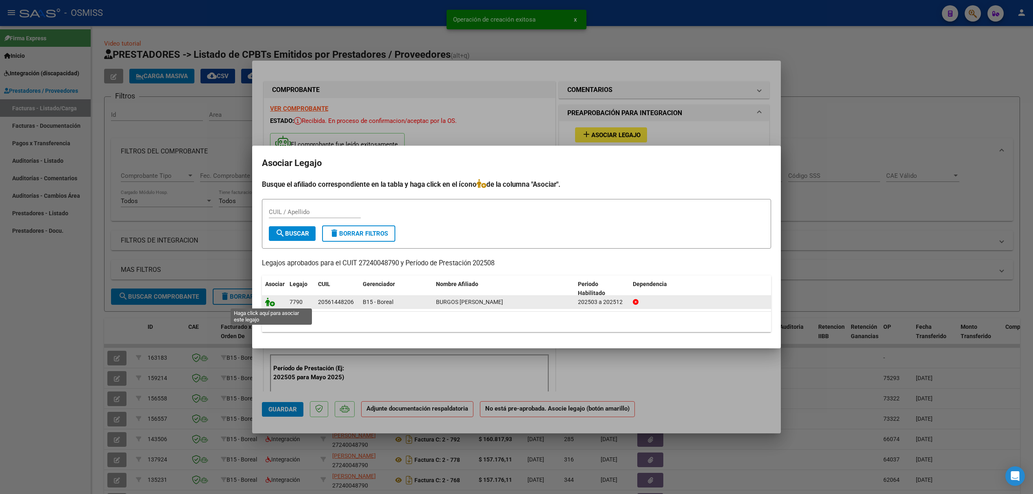
click at [270, 300] on icon at bounding box center [270, 301] width 10 height 9
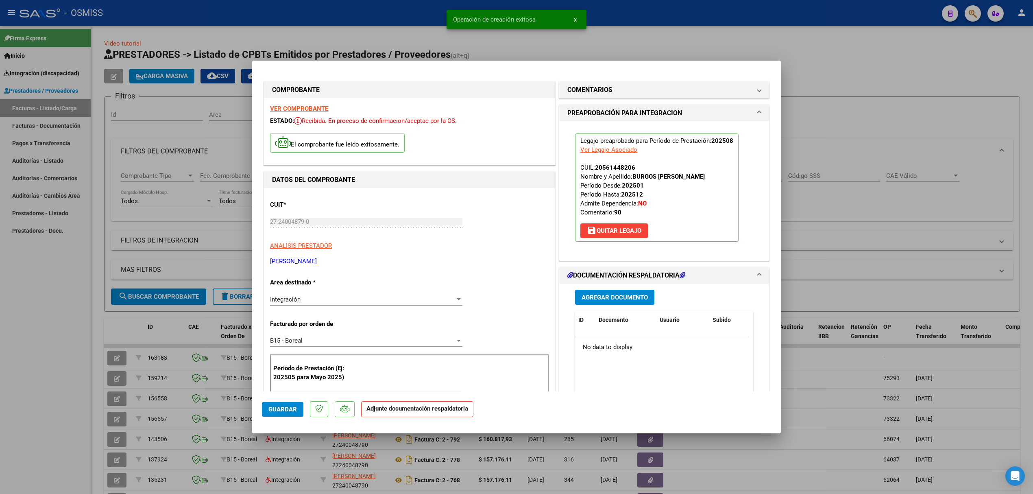
click at [591, 293] on button "Agregar Documento" at bounding box center [614, 296] width 79 height 15
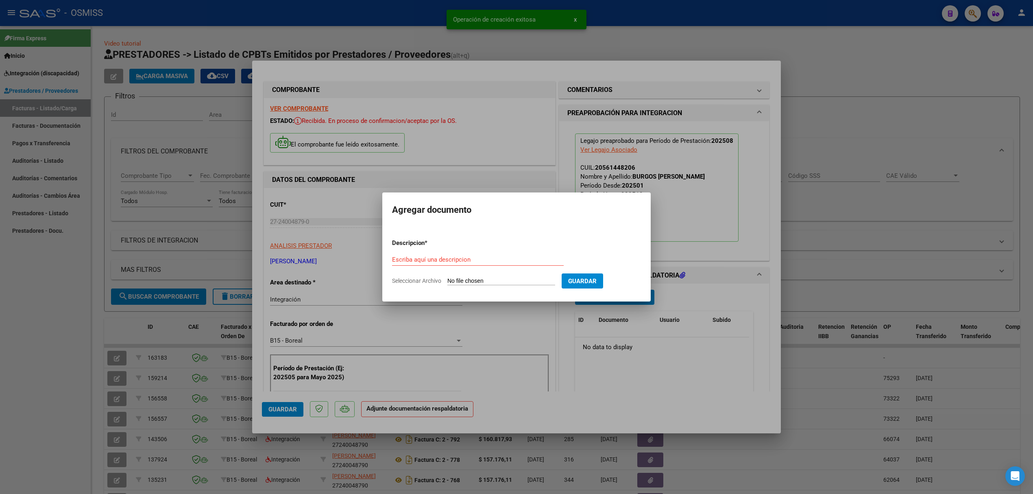
click at [463, 277] on input "Seleccionar Archivo" at bounding box center [501, 281] width 108 height 8
type input "C:\fakepath\burgos agosto.pdf"
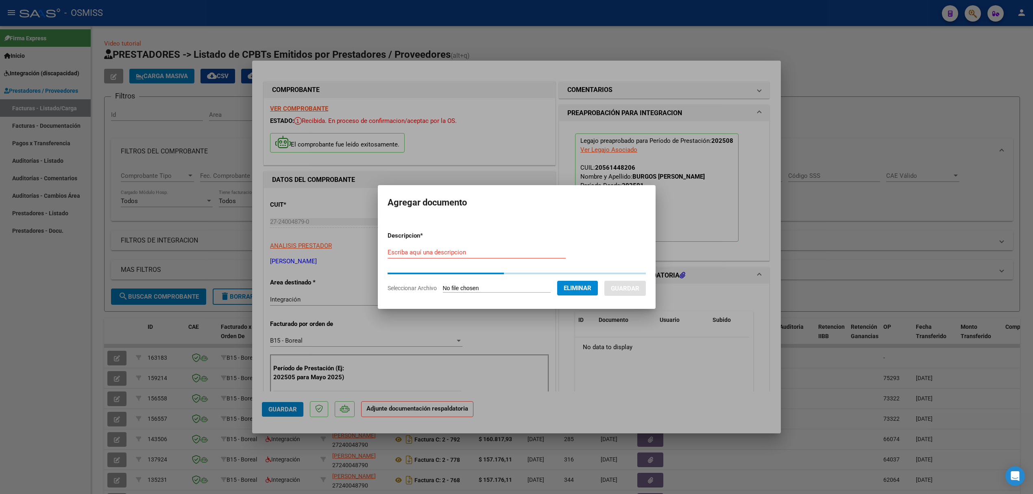
click at [503, 251] on input "Escriba aquí una descripcion" at bounding box center [476, 251] width 178 height 7
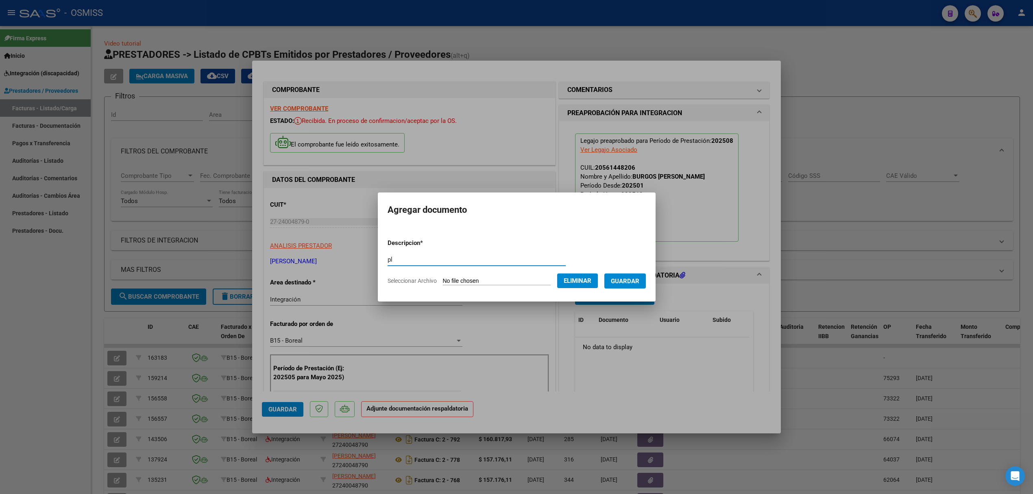
type input "p"
type input "PLANILLA"
click at [640, 288] on form "Descripcion * PLANILLA Escriba aquí una descripcion Seleccionar Archivo Elimina…" at bounding box center [516, 261] width 258 height 59
click at [637, 272] on form "Descripcion * PLANILLA Escriba aquí una descripcion Seleccionar Archivo Elimina…" at bounding box center [516, 261] width 258 height 59
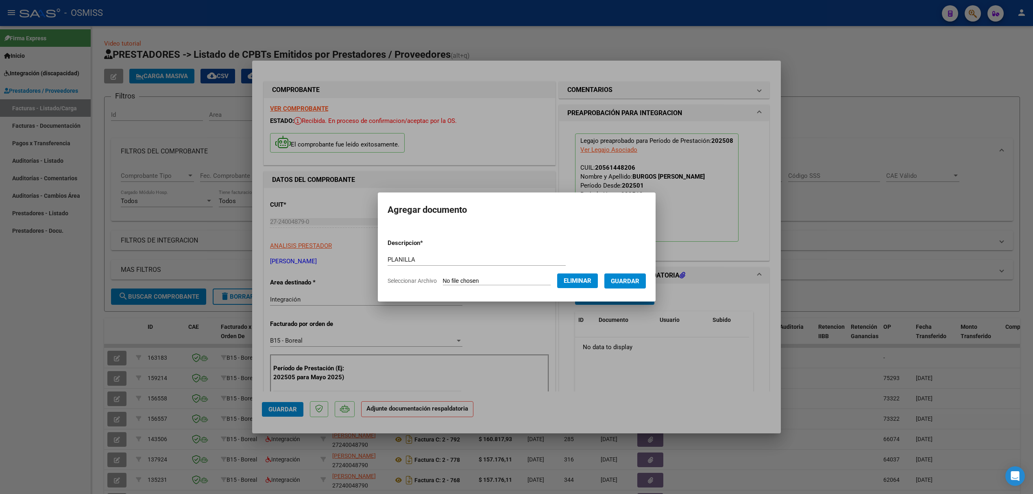
click at [639, 277] on span "Guardar" at bounding box center [625, 280] width 28 height 7
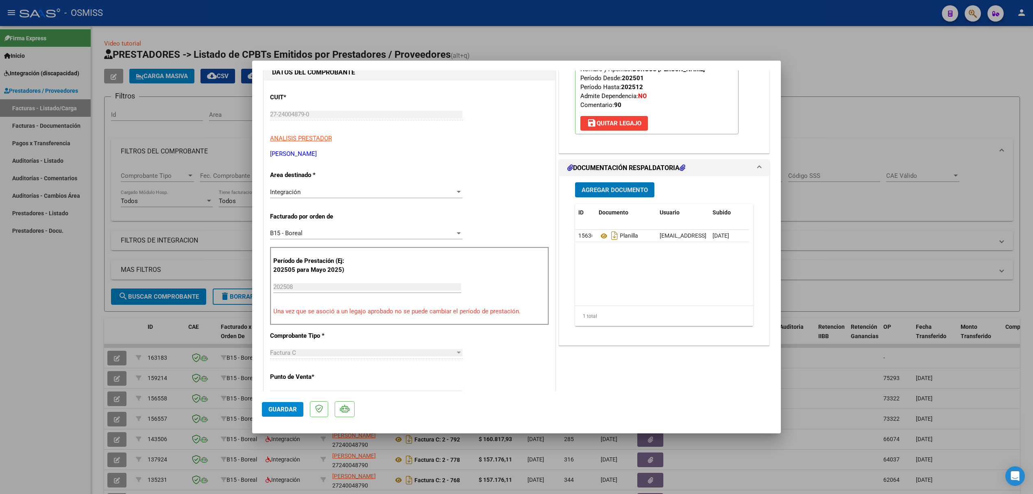
scroll to position [108, 0]
click at [281, 408] on span "Guardar" at bounding box center [282, 408] width 28 height 7
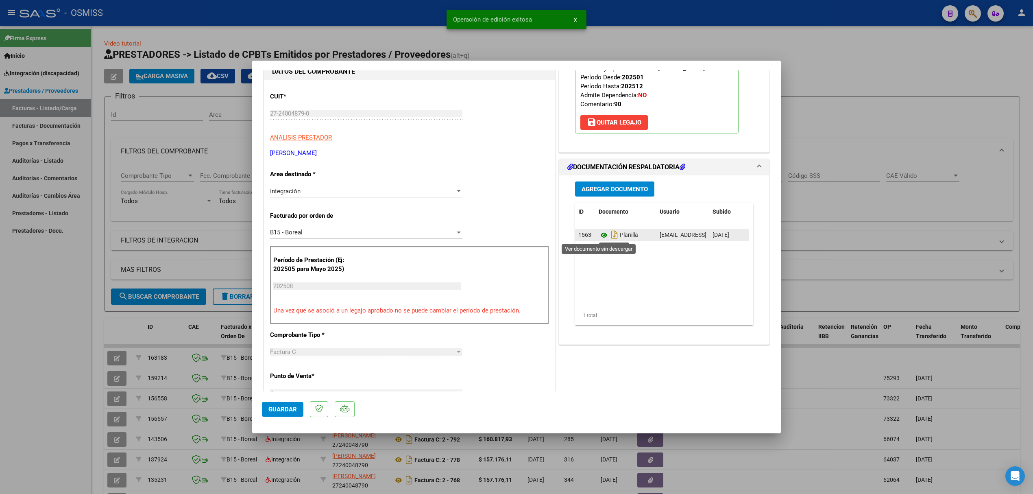
click at [598, 235] on icon at bounding box center [603, 235] width 11 height 10
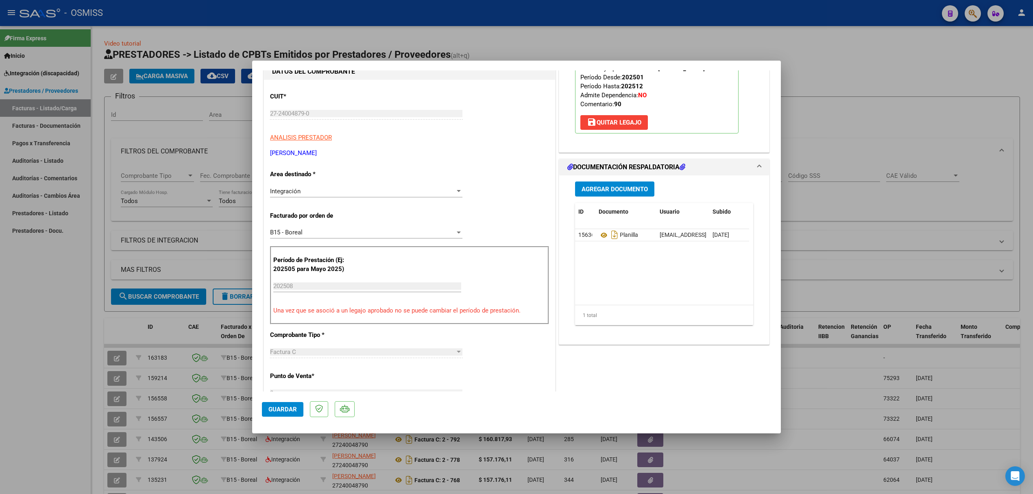
click at [294, 411] on span "Guardar" at bounding box center [282, 408] width 28 height 7
click at [175, 355] on div at bounding box center [516, 247] width 1033 height 494
type input "$ 0,00"
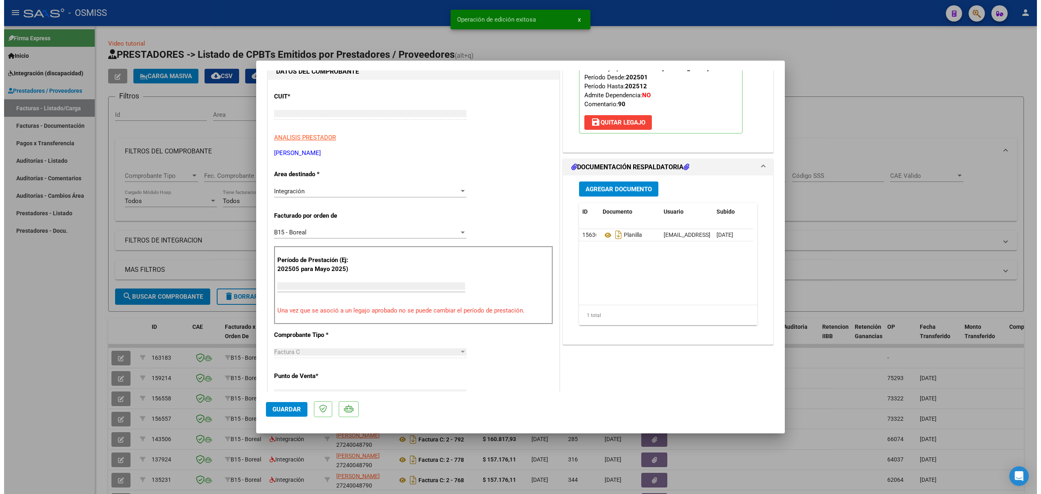
scroll to position [83, 0]
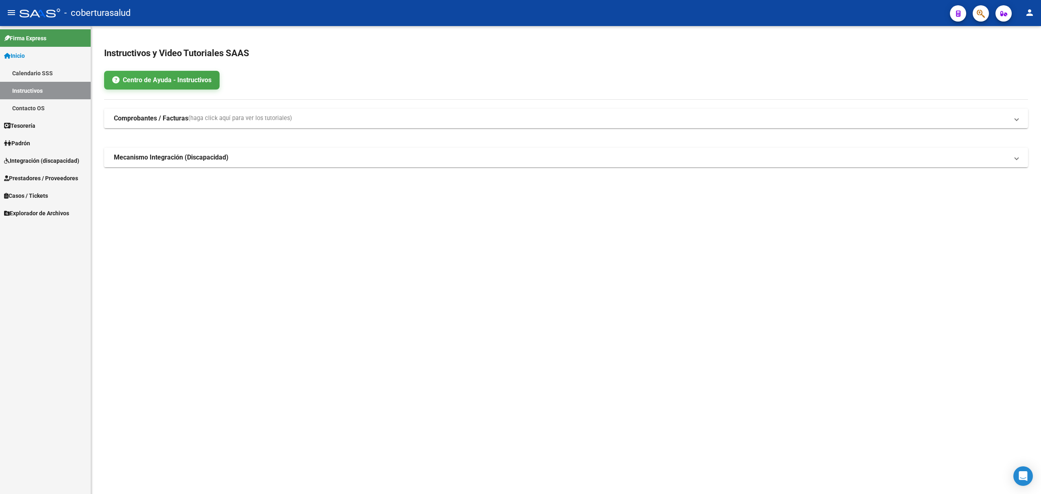
click at [53, 157] on span "Integración (discapacidad)" at bounding box center [41, 160] width 75 height 9
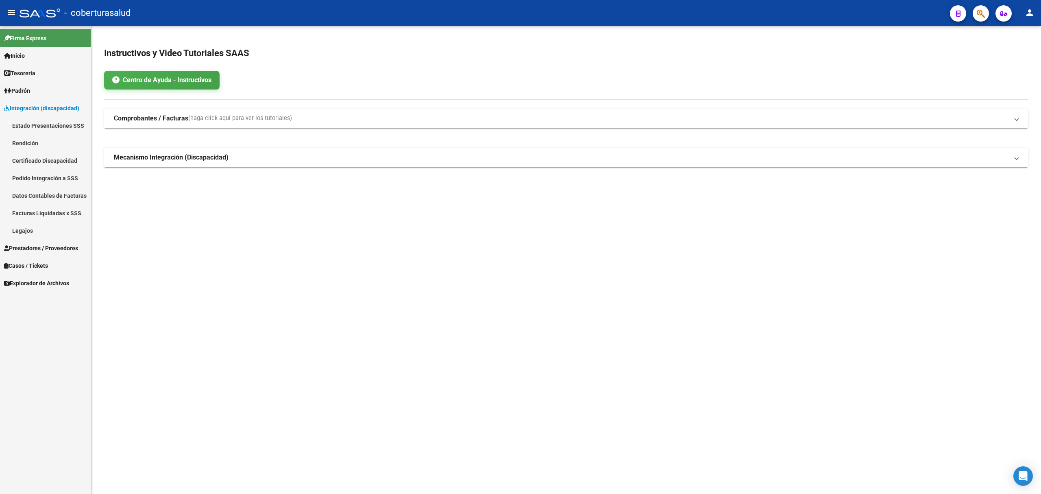
click at [33, 248] on span "Prestadores / Proveedores" at bounding box center [41, 248] width 74 height 9
click at [40, 141] on link "Facturas - Listado/Carga" at bounding box center [45, 142] width 91 height 17
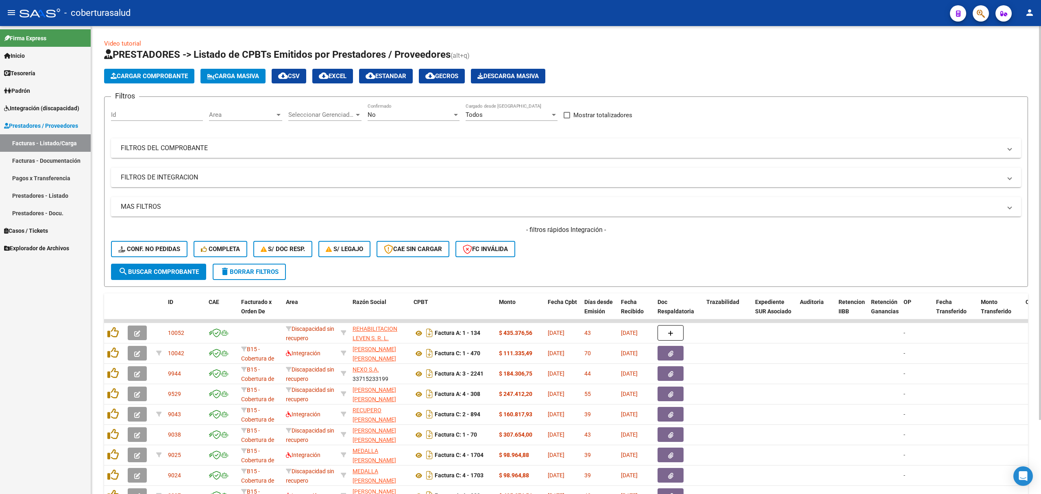
click at [167, 148] on mat-panel-title "FILTROS DEL COMPROBANTE" at bounding box center [561, 148] width 881 height 9
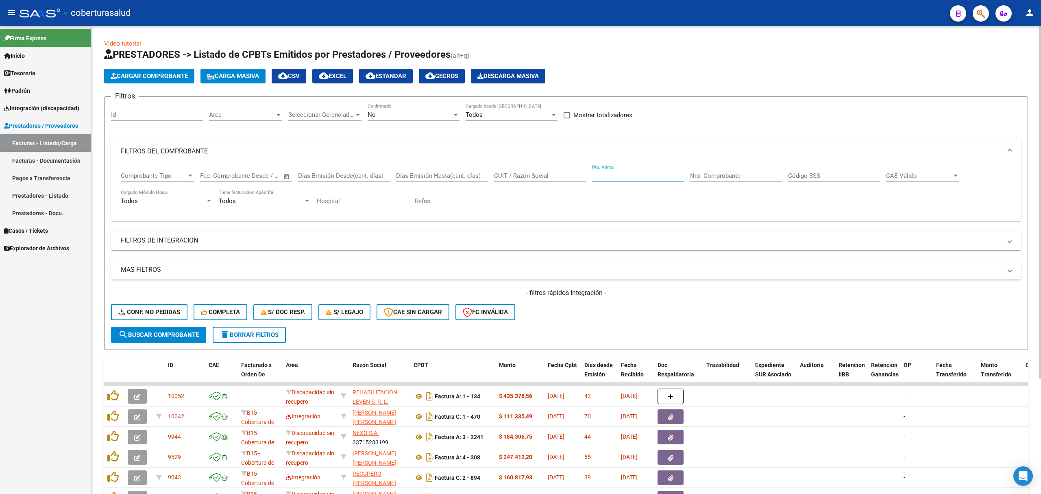
click at [607, 179] on input "Pto. Venta" at bounding box center [638, 175] width 92 height 7
click at [521, 179] on input "CUIT / Razón Social" at bounding box center [540, 175] width 92 height 7
paste input "27314098787"
type input "27314098787"
click at [144, 332] on span "search Buscar Comprobante" at bounding box center [158, 334] width 80 height 7
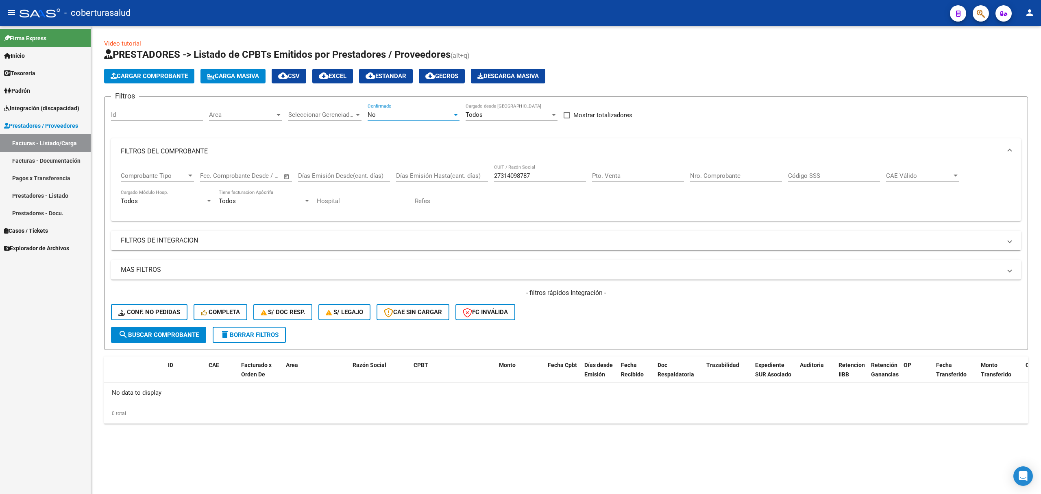
click at [401, 115] on div "No" at bounding box center [409, 114] width 85 height 7
click at [381, 84] on span "Todos" at bounding box center [413, 78] width 92 height 18
click at [180, 330] on button "search Buscar Comprobante" at bounding box center [158, 334] width 95 height 16
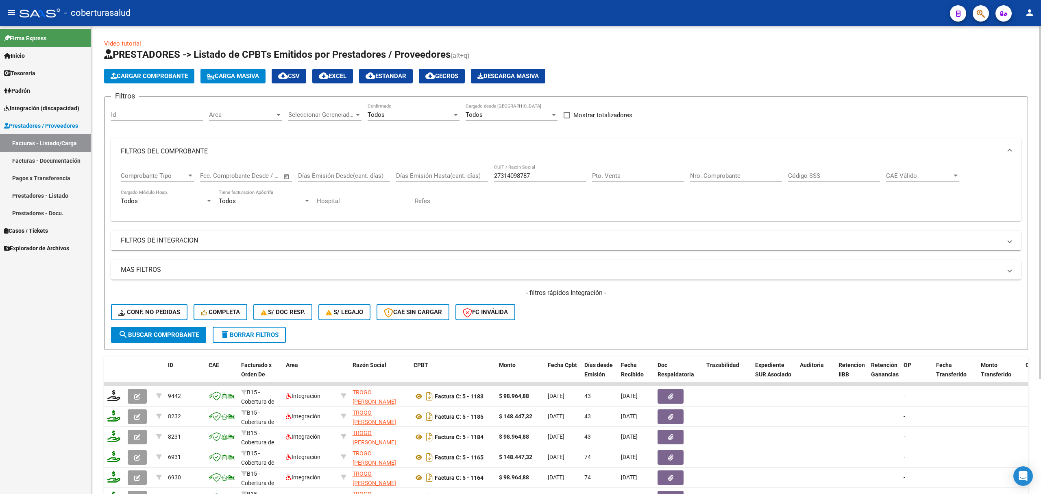
click at [163, 78] on span "Cargar Comprobante" at bounding box center [149, 75] width 77 height 7
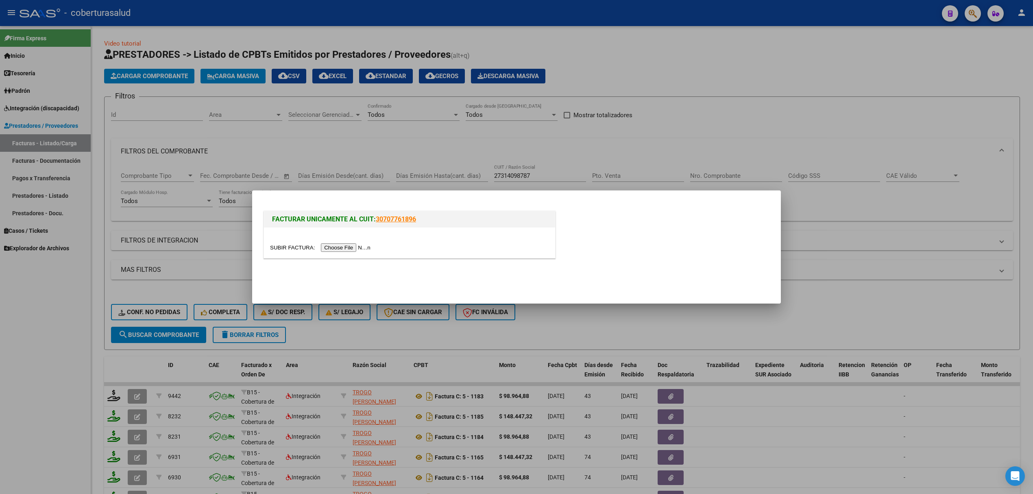
click at [344, 243] on div at bounding box center [409, 247] width 279 height 9
click at [343, 240] on div at bounding box center [409, 242] width 291 height 30
click at [342, 247] on input "file" at bounding box center [321, 247] width 103 height 9
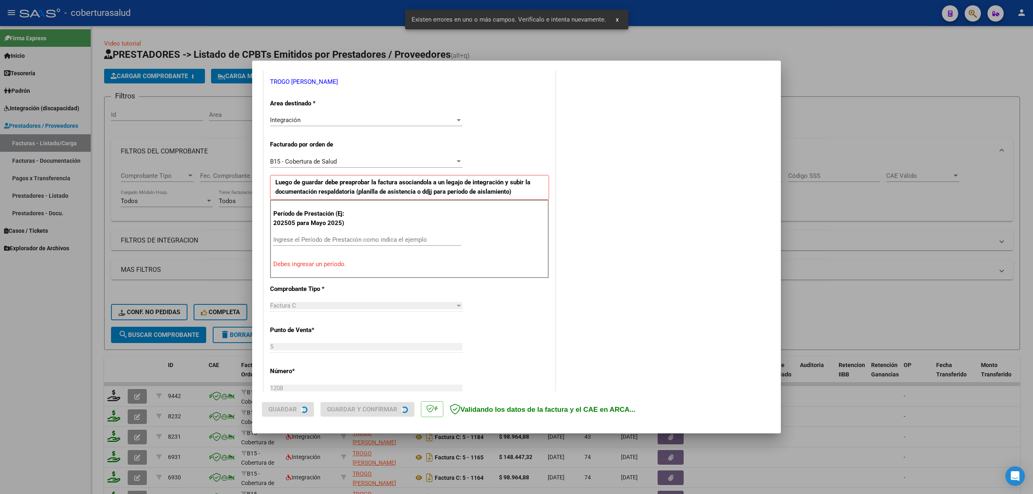
scroll to position [165, 0]
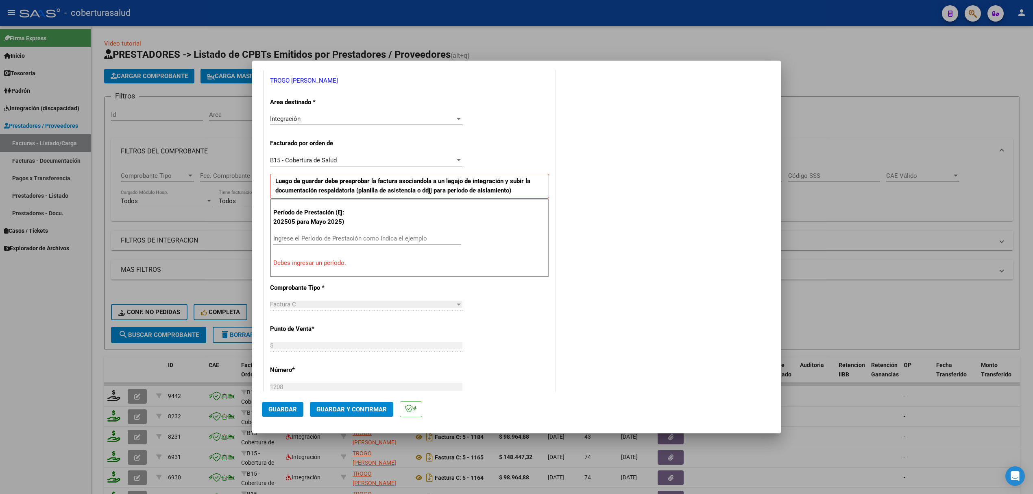
click at [355, 240] on input "Ingrese el Período de Prestación como indica el ejemplo" at bounding box center [367, 238] width 188 height 7
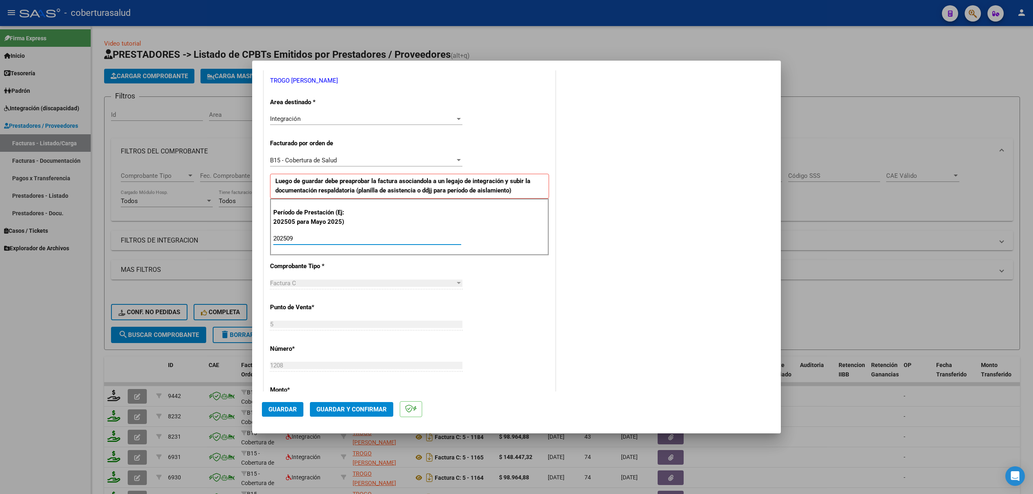
type input "202509"
click at [294, 406] on span "Guardar" at bounding box center [282, 408] width 28 height 7
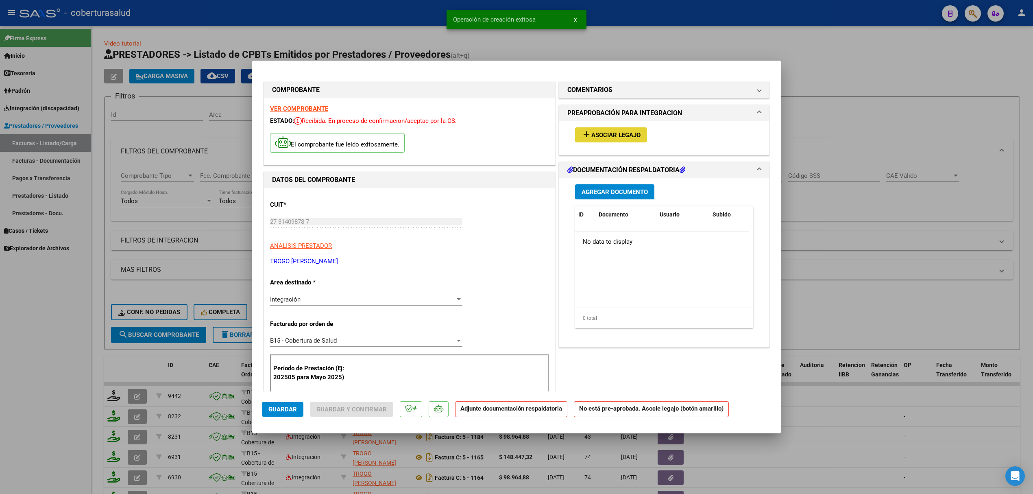
click at [575, 135] on button "add Asociar Legajo" at bounding box center [611, 134] width 72 height 15
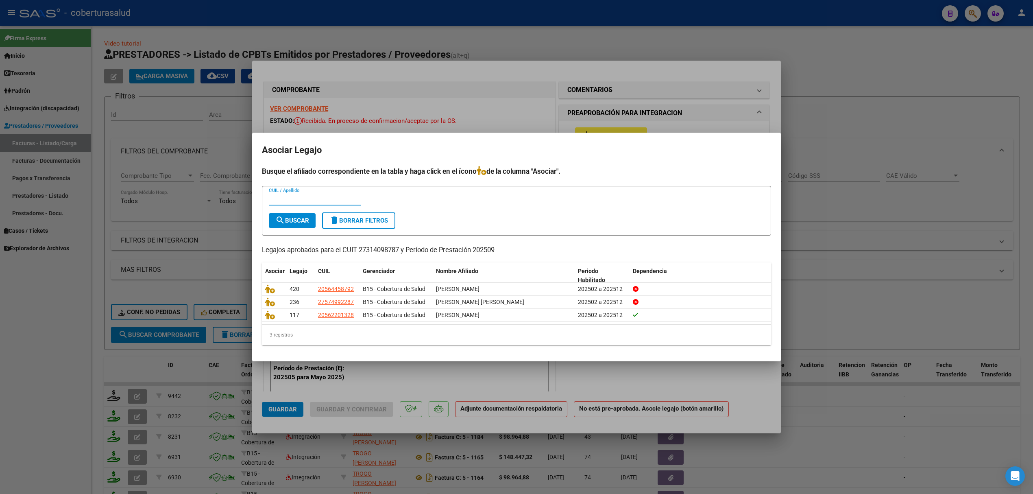
click at [314, 202] on input "CUIL / Apellido" at bounding box center [315, 198] width 92 height 7
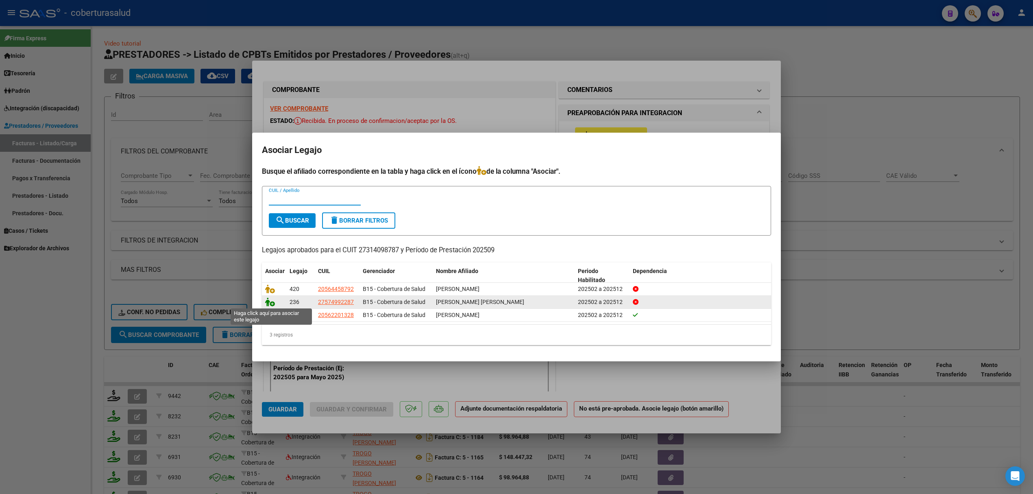
click at [269, 303] on icon at bounding box center [270, 301] width 10 height 9
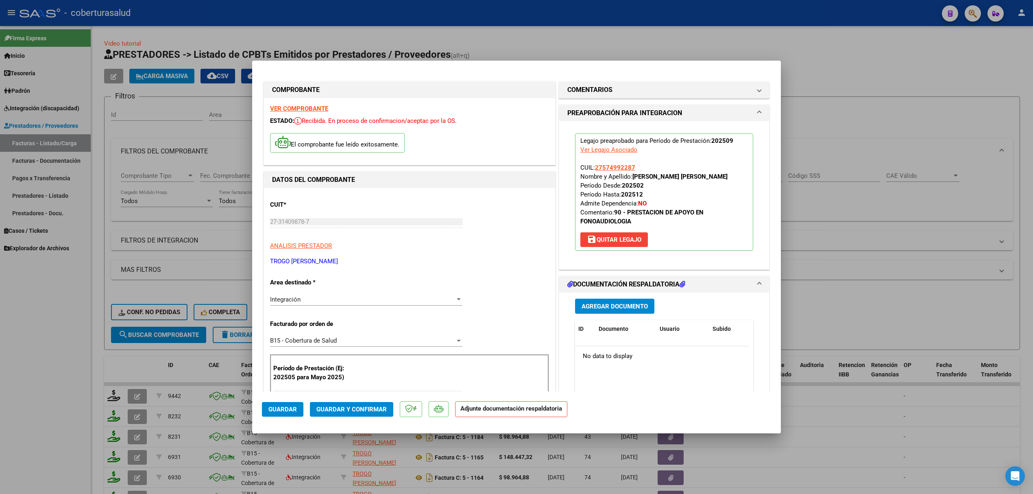
click at [593, 310] on span "Agregar Documento" at bounding box center [614, 305] width 66 height 7
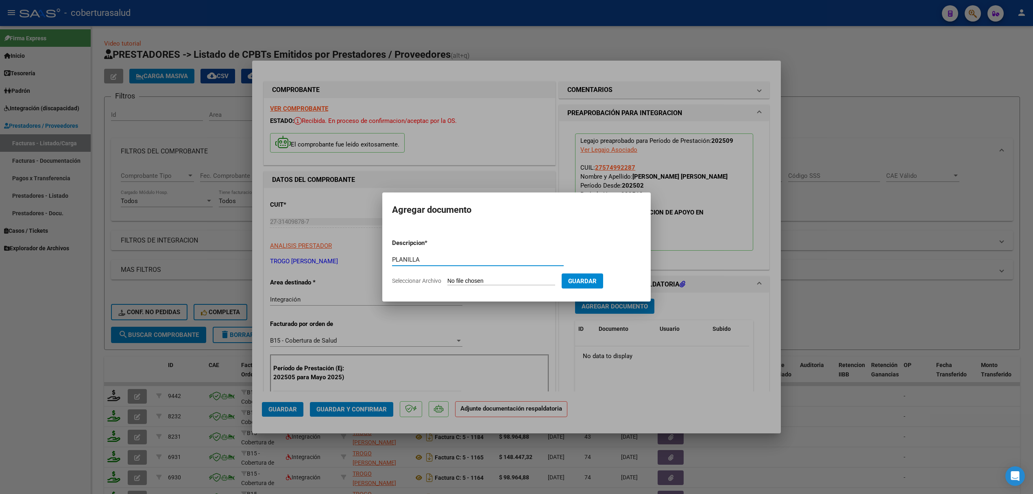
type input "PLANILLA"
click at [474, 281] on input "Seleccionar Archivo" at bounding box center [501, 281] width 108 height 8
type input "C:\fakepath\09.25- [PERSON_NAME].[PERSON_NAME]- ASISTENCIA- FONOAUDIÓLOGIA .pdf"
click at [623, 287] on button "Guardar" at bounding box center [624, 280] width 41 height 15
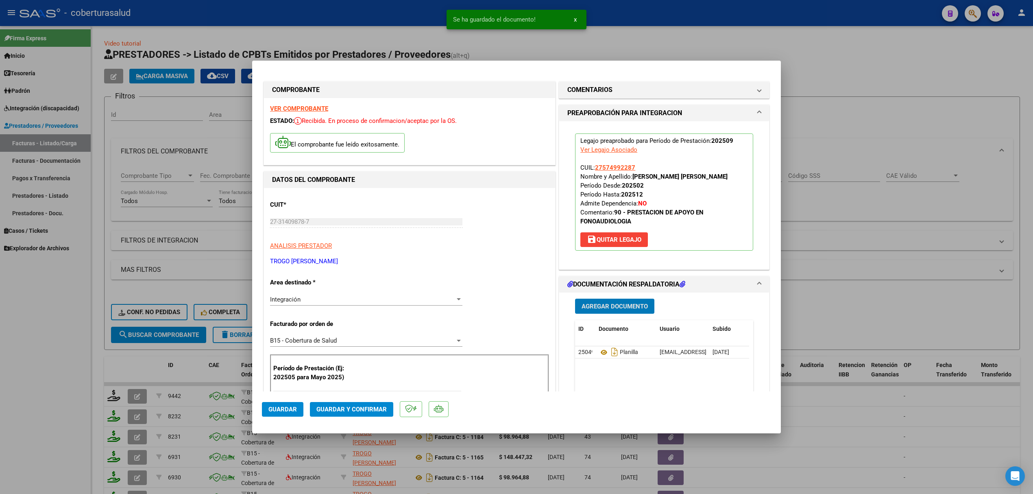
click at [337, 407] on span "Guardar y Confirmar" at bounding box center [351, 408] width 70 height 7
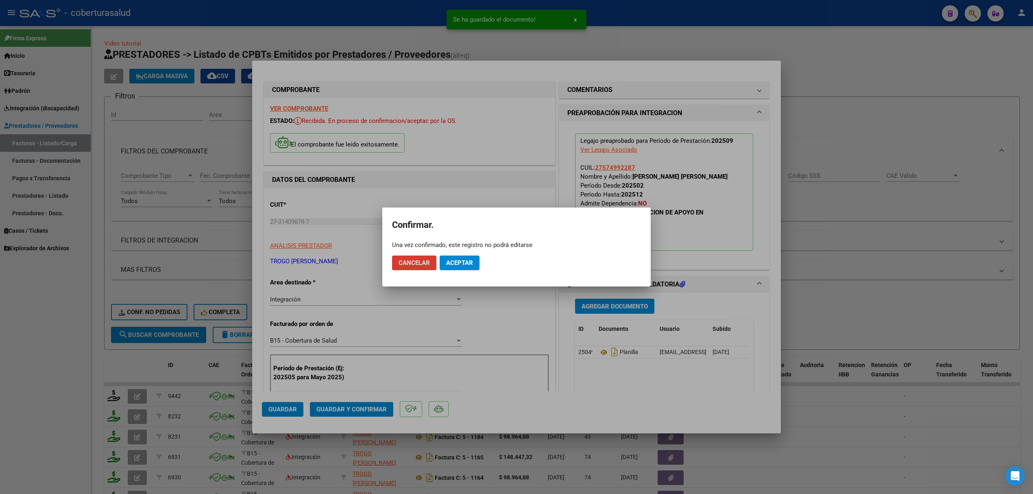
click at [460, 262] on span "Aceptar" at bounding box center [459, 262] width 27 height 7
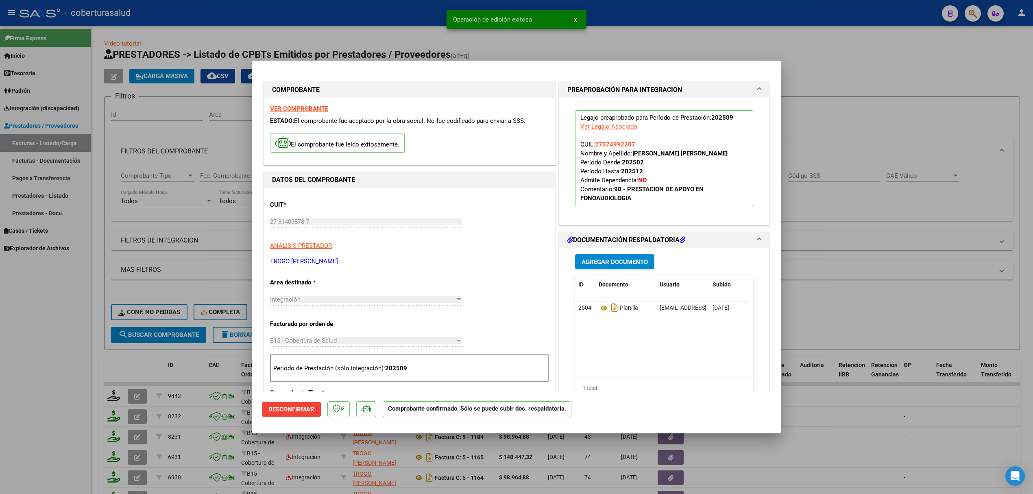
click at [220, 288] on div at bounding box center [516, 247] width 1033 height 494
type input "$ 0,00"
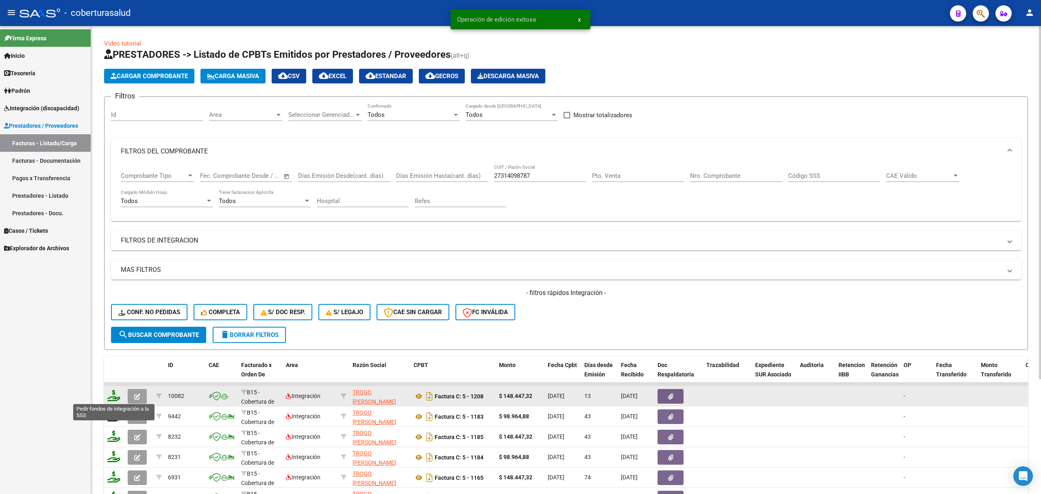
click at [113, 396] on icon at bounding box center [113, 394] width 13 height 11
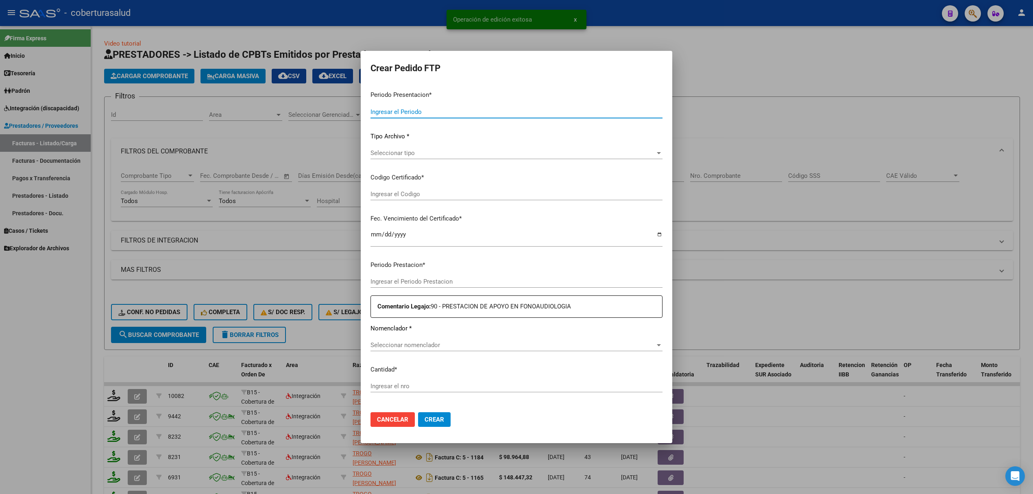
type input "202509"
type input "$ 148.447,32"
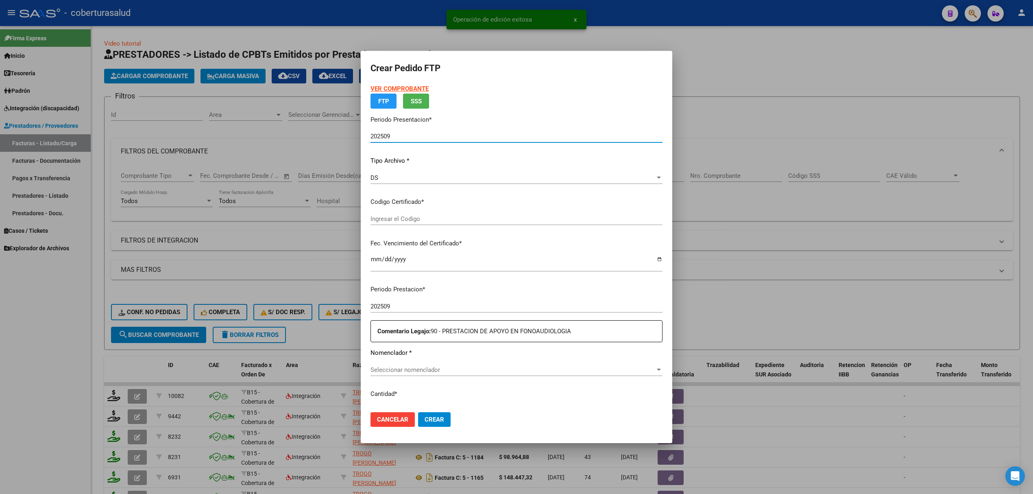
type input "ARG01000574992282022122920271229TUC137"
type input "[DATE]"
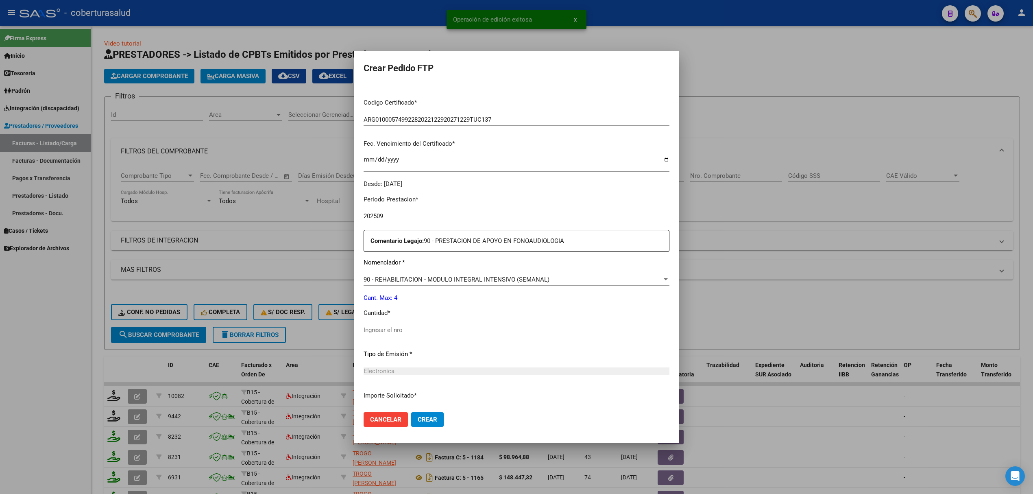
scroll to position [163, 0]
click at [399, 326] on input "Ingresar el nro" at bounding box center [516, 328] width 306 height 7
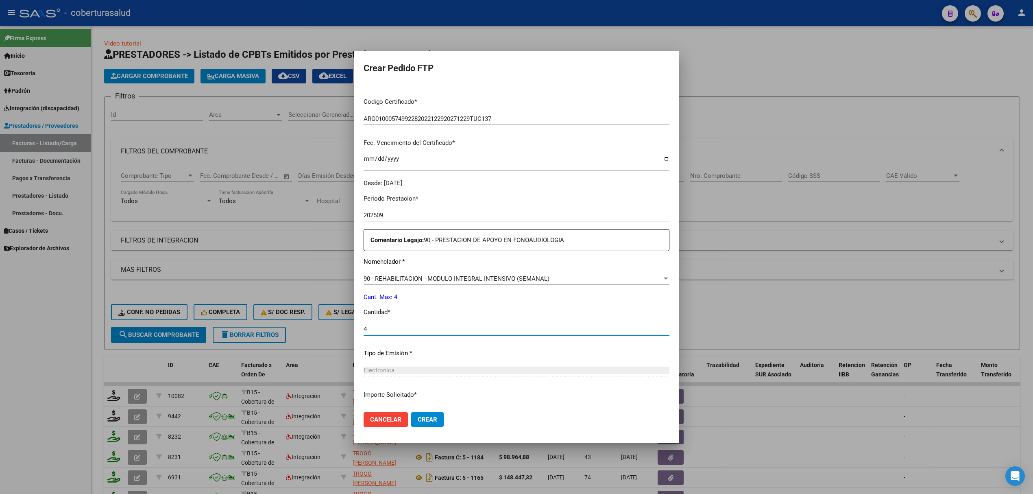
type input "4"
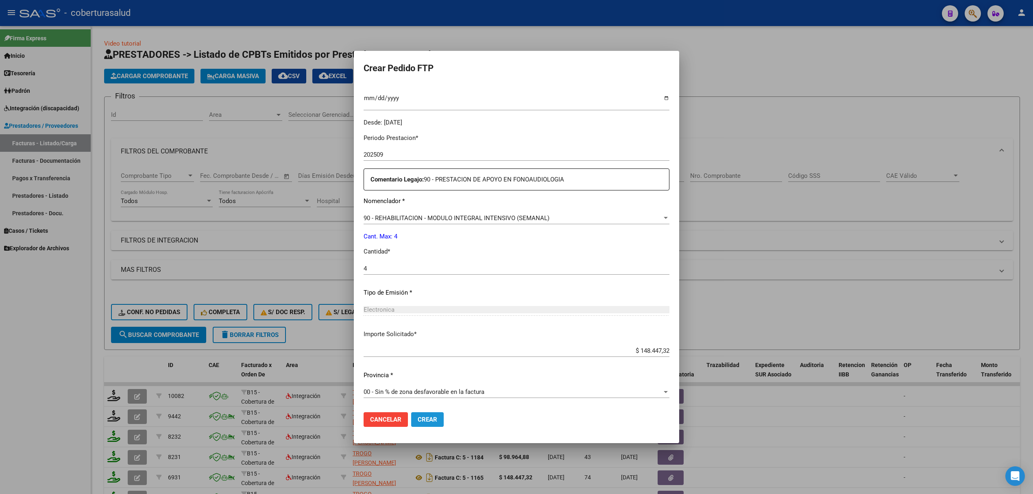
click at [428, 418] on span "Crear" at bounding box center [427, 418] width 20 height 7
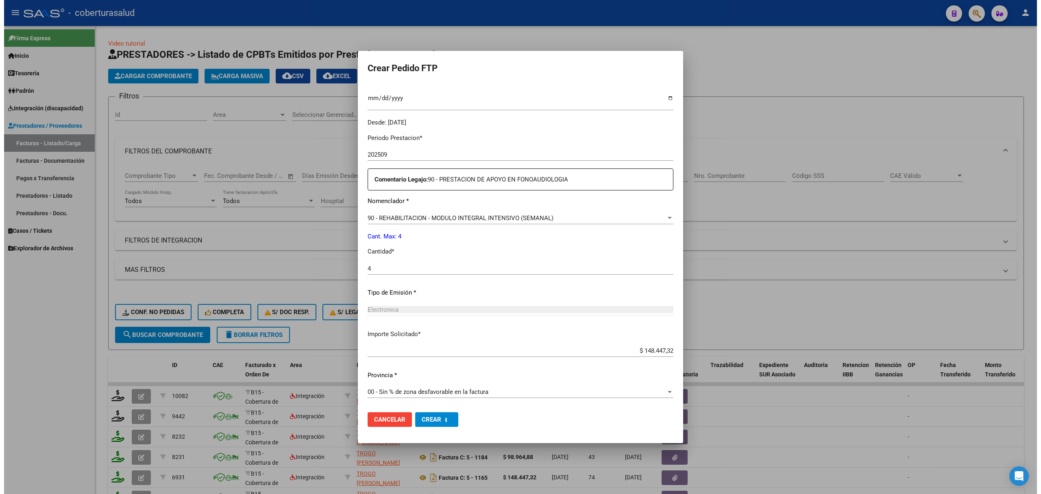
scroll to position [177, 0]
